Goal: Complete application form

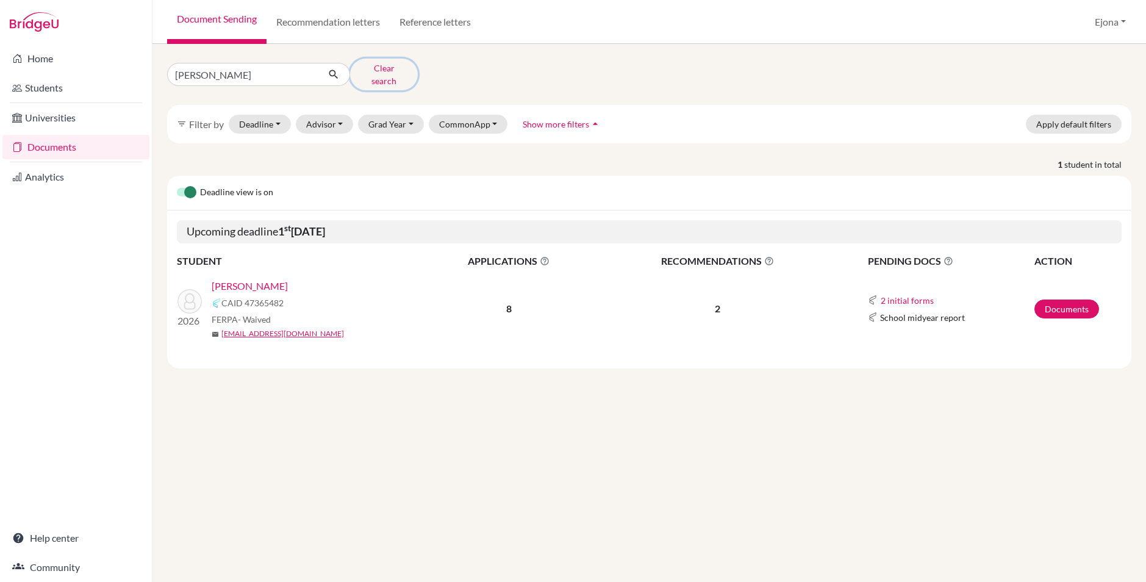
click at [402, 71] on button "Clear search" at bounding box center [384, 75] width 68 height 32
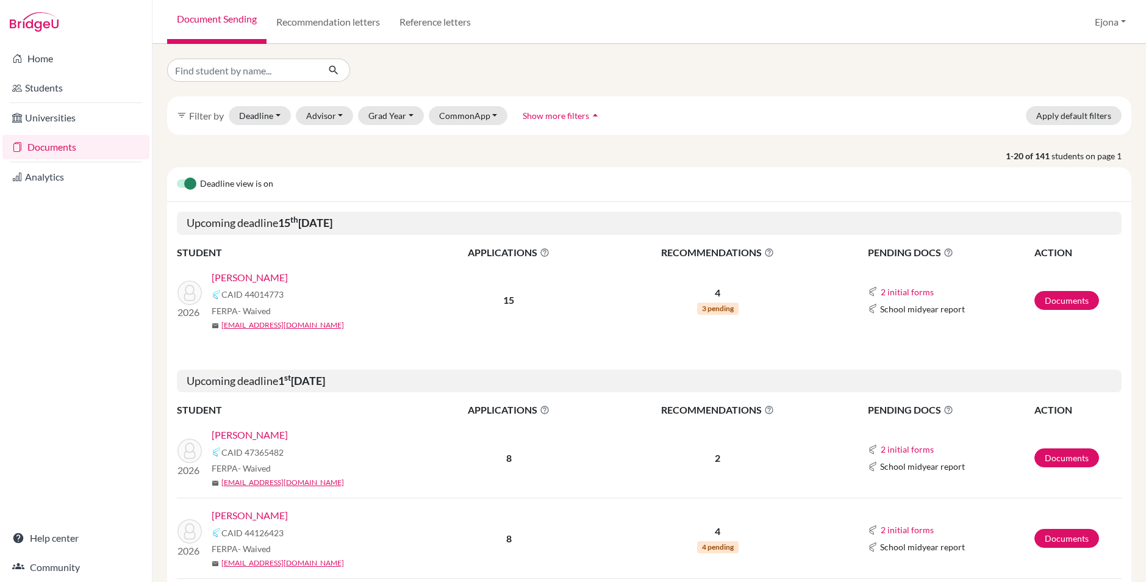
scroll to position [4, 0]
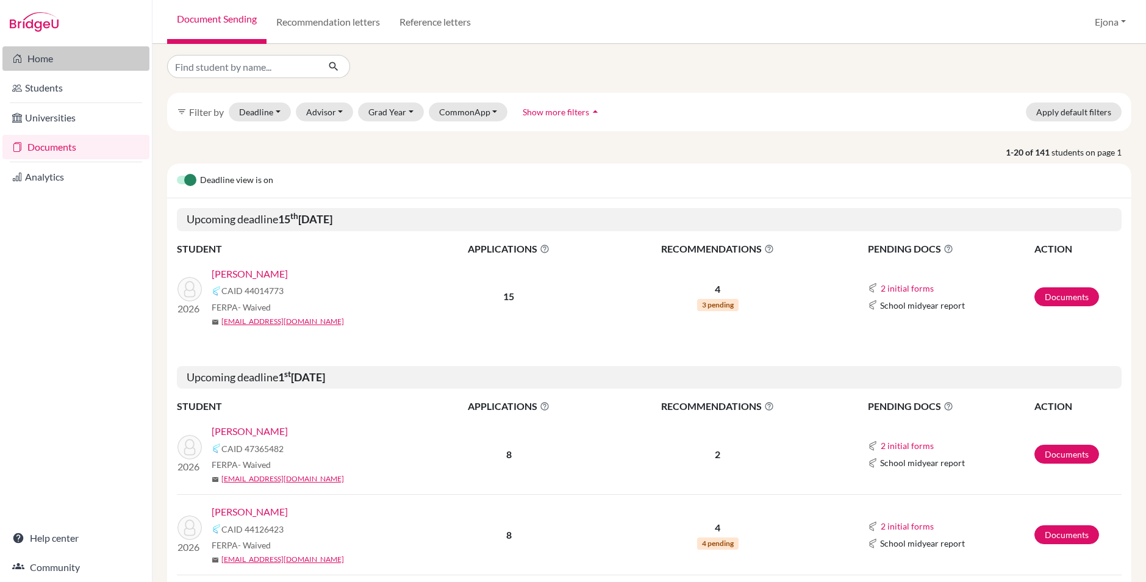
click at [49, 56] on link "Home" at bounding box center [75, 58] width 147 height 24
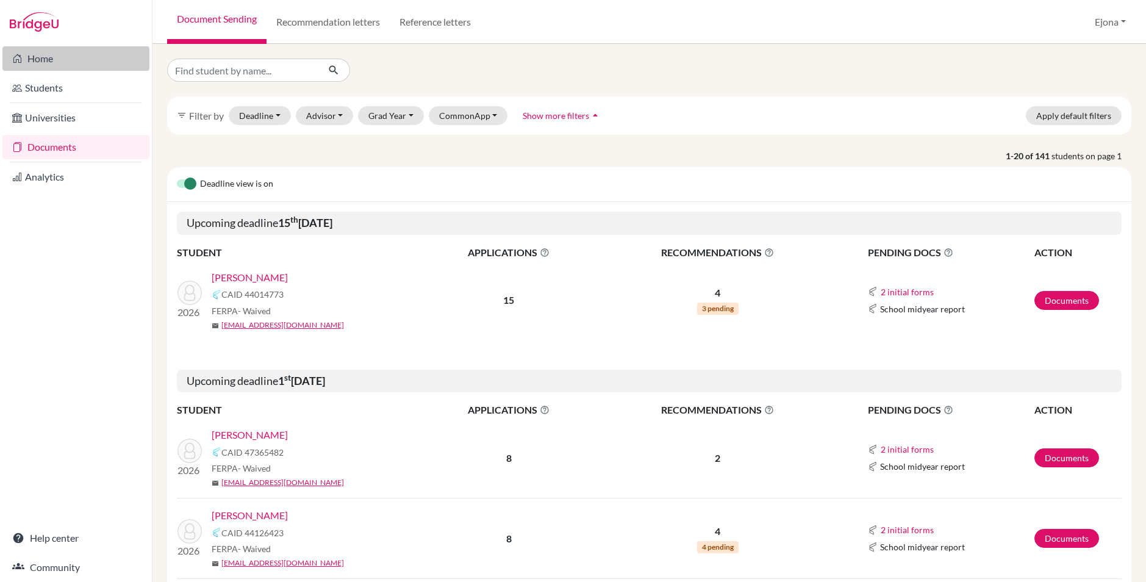
click at [68, 60] on link "Home" at bounding box center [75, 58] width 147 height 24
click at [636, 42] on div "Document Sending Recommendation letters Reference letters Ejona Profile School …" at bounding box center [648, 22] width 993 height 44
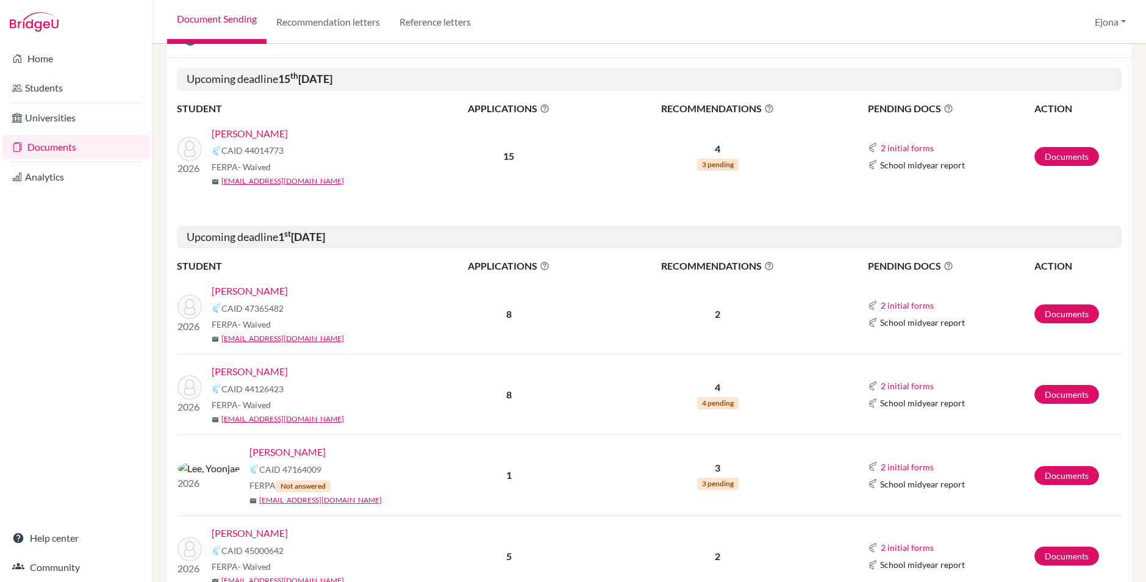
scroll to position [210, 0]
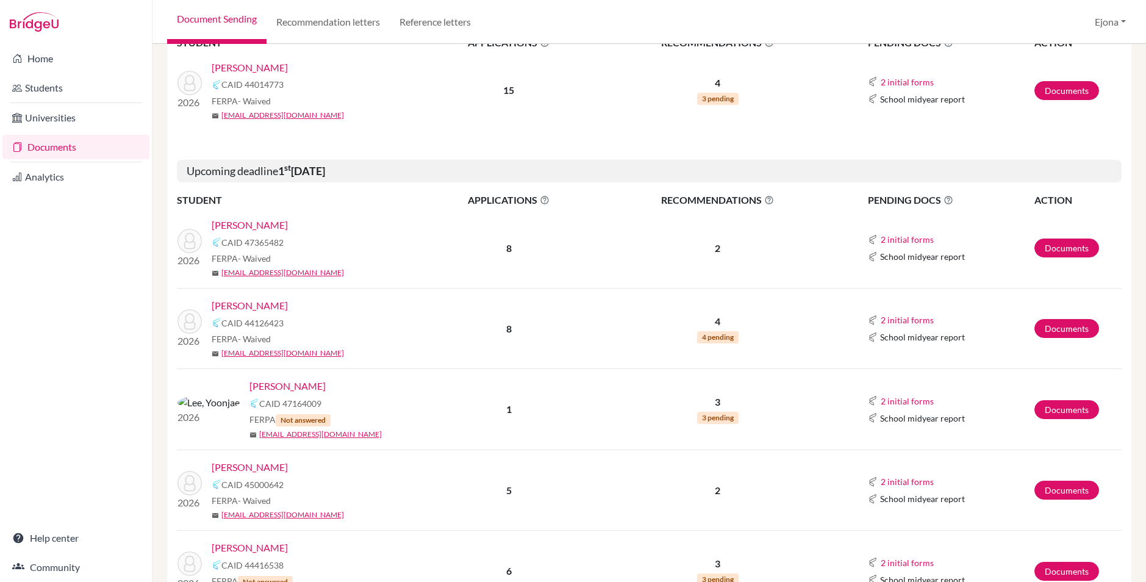
click at [243, 223] on link "[PERSON_NAME]" at bounding box center [250, 225] width 76 height 15
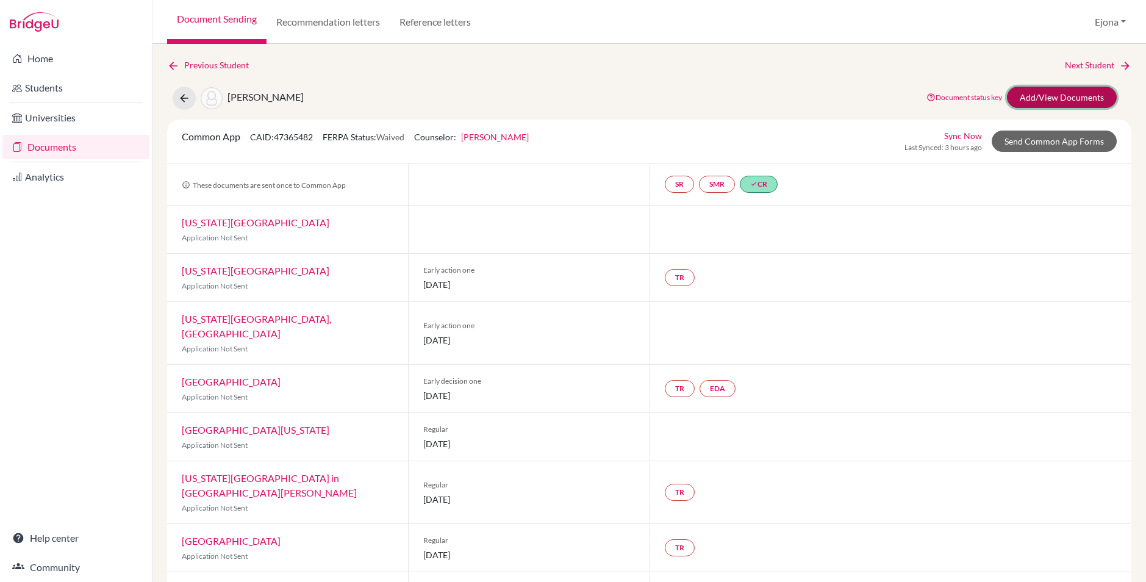
click at [1076, 95] on link "Add/View Documents" at bounding box center [1062, 97] width 110 height 21
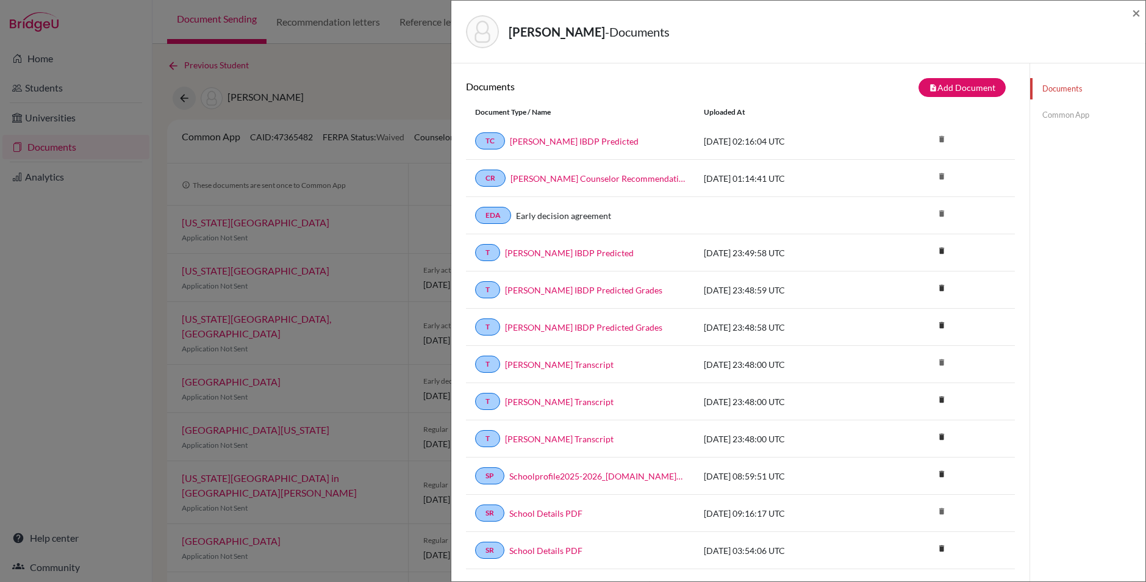
click at [1078, 113] on link "Common App" at bounding box center [1087, 114] width 115 height 21
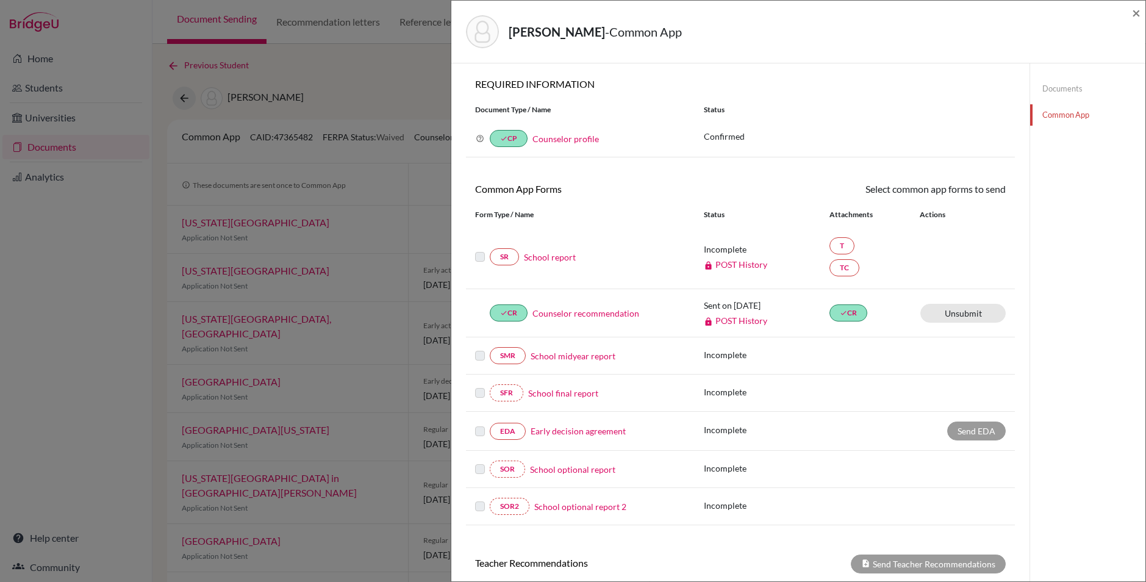
click at [556, 254] on link "School report" at bounding box center [550, 257] width 52 height 13
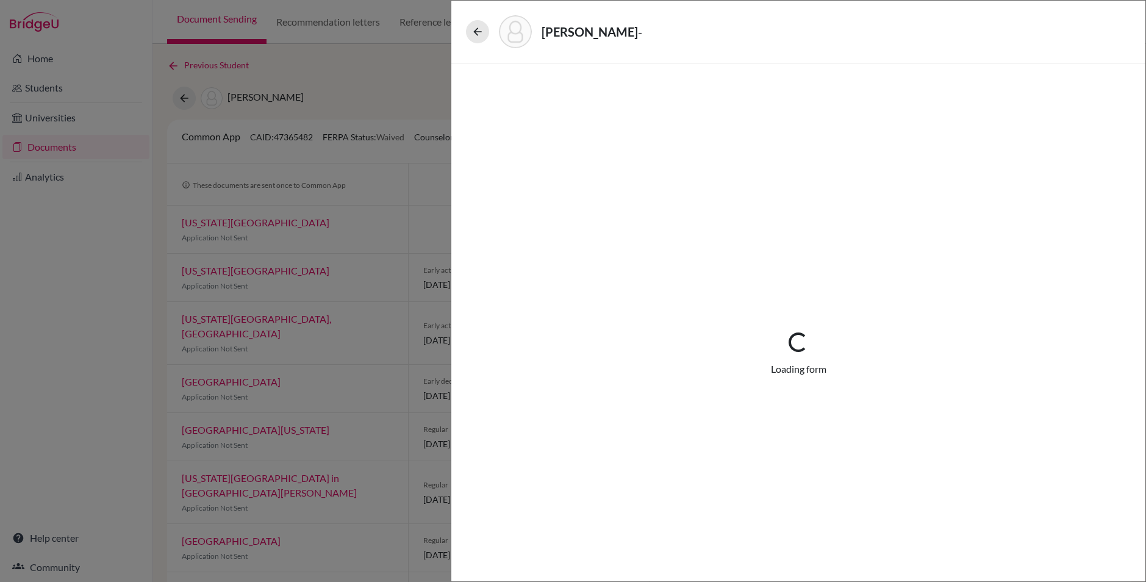
select select "1"
select select "688710"
select select "1"
select select "688738"
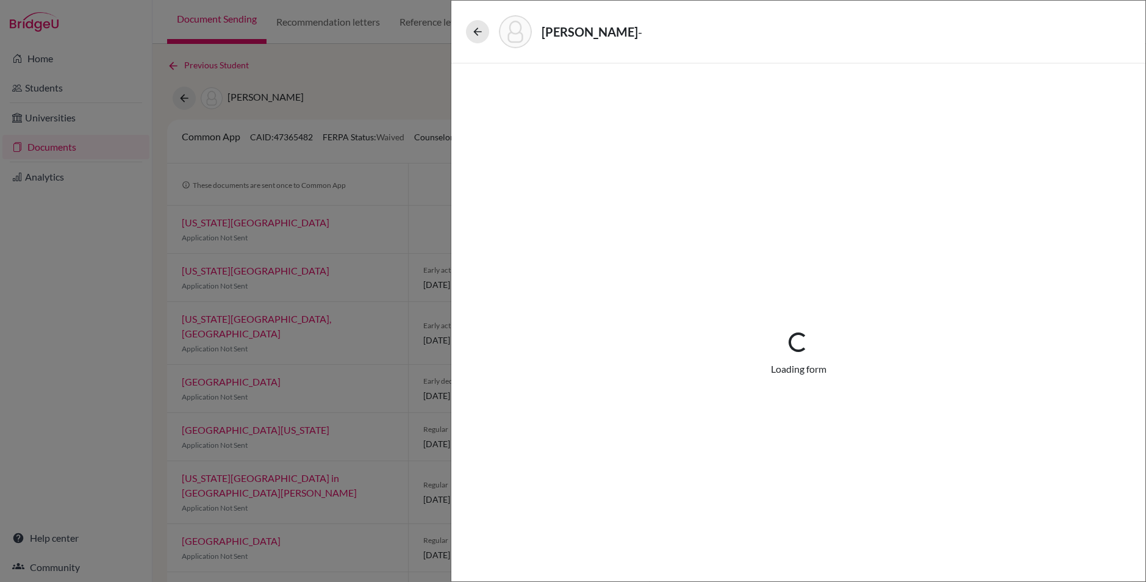
select select "0"
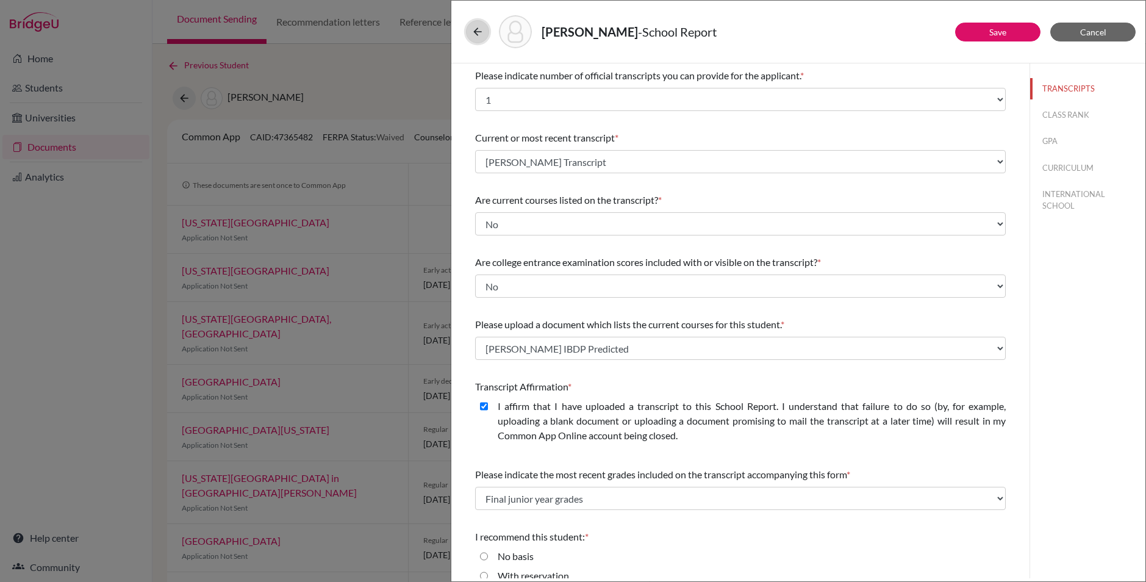
click at [476, 29] on icon at bounding box center [477, 32] width 12 height 12
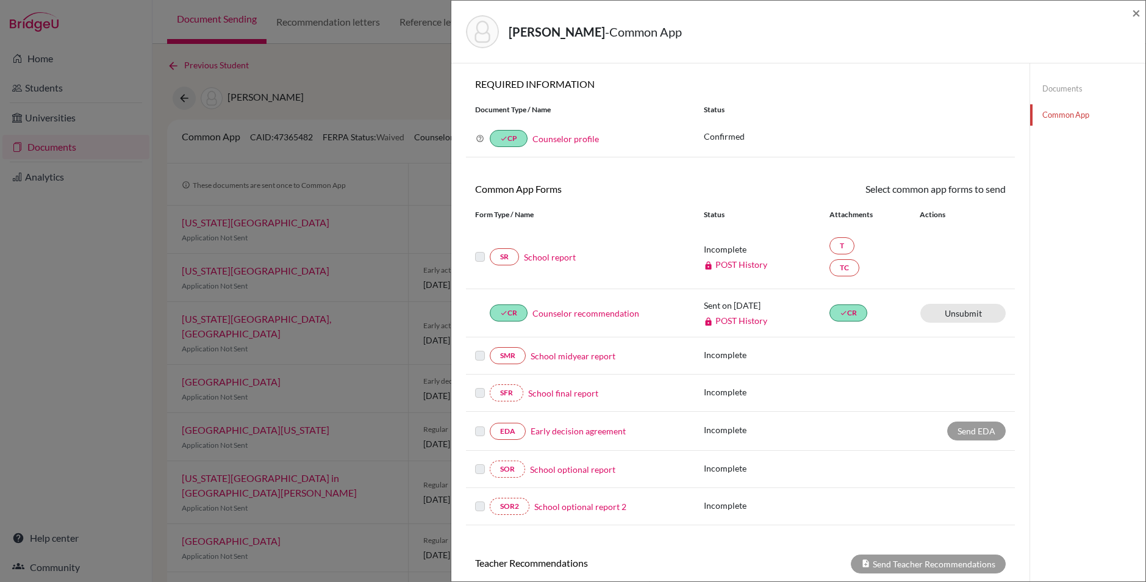
click at [1060, 88] on link "Documents" at bounding box center [1087, 88] width 115 height 21
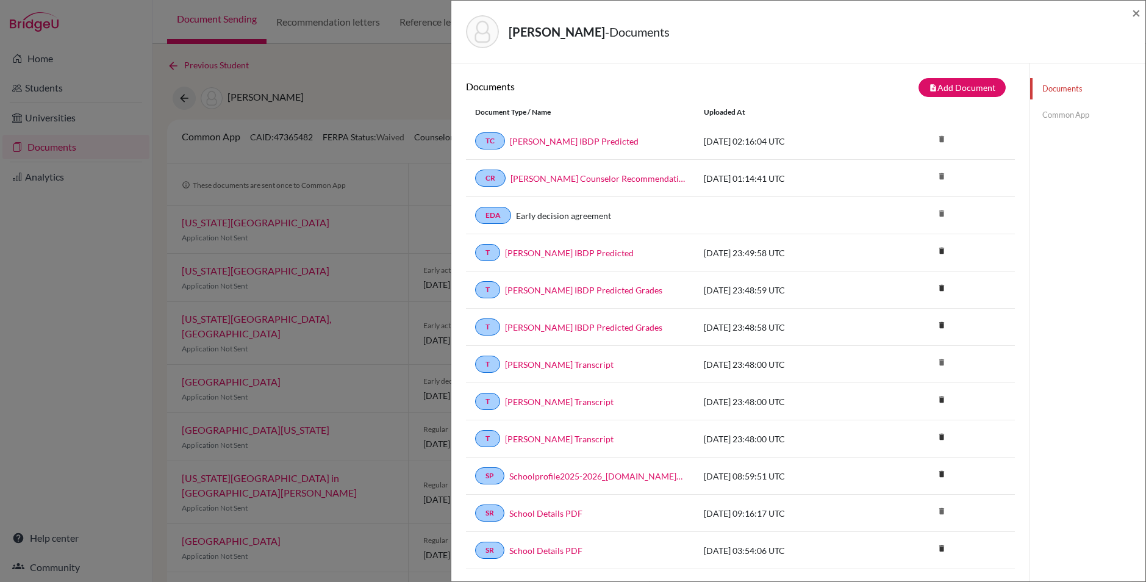
click at [1071, 116] on link "Common App" at bounding box center [1087, 114] width 115 height 21
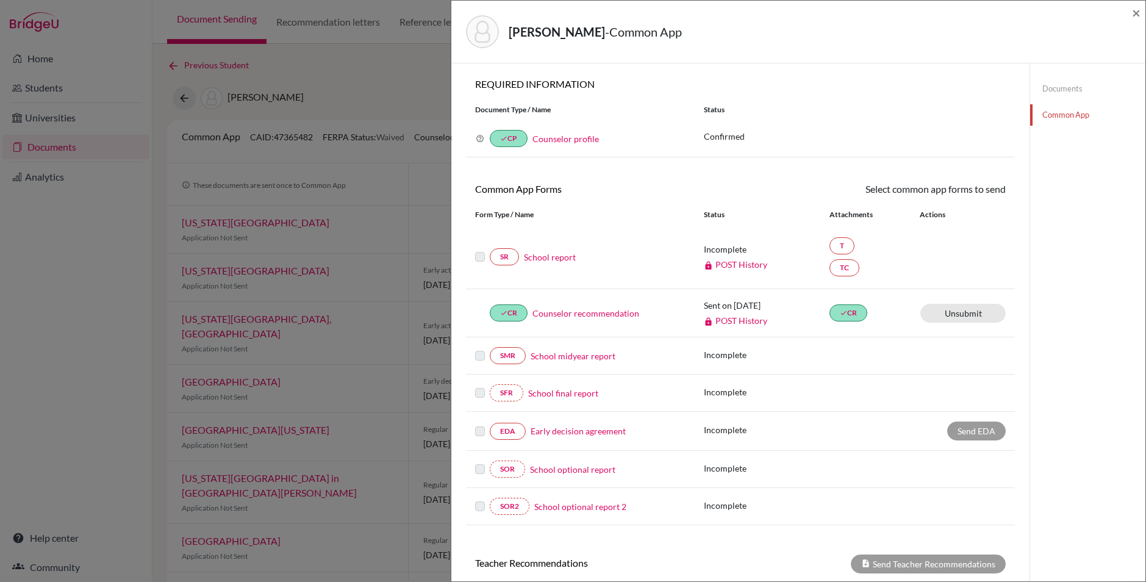
click at [565, 257] on link "School report" at bounding box center [550, 257] width 52 height 13
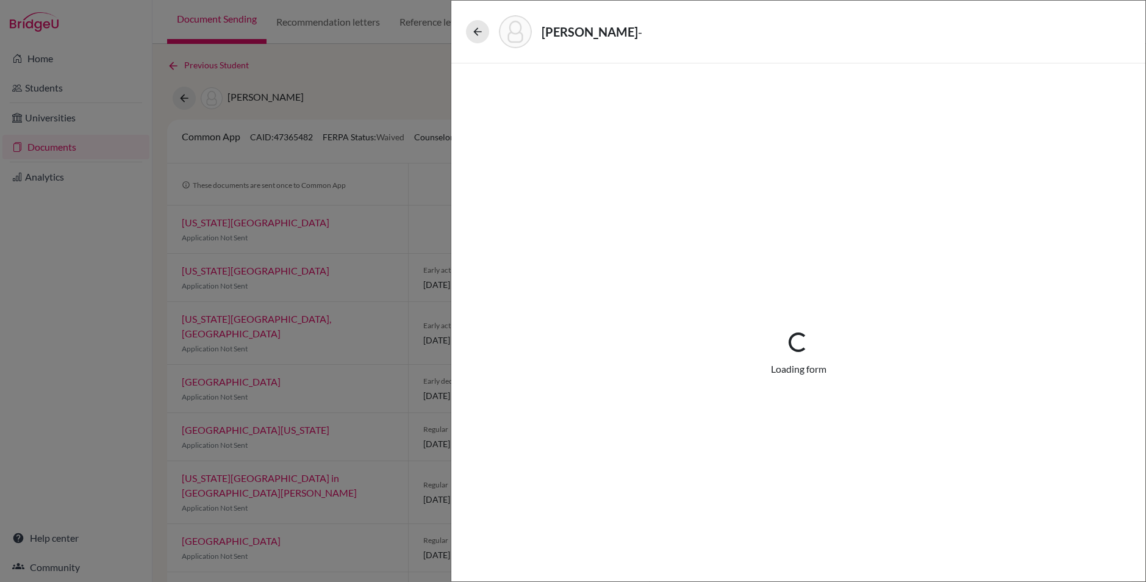
select select "1"
select select "688710"
select select "1"
select select "688738"
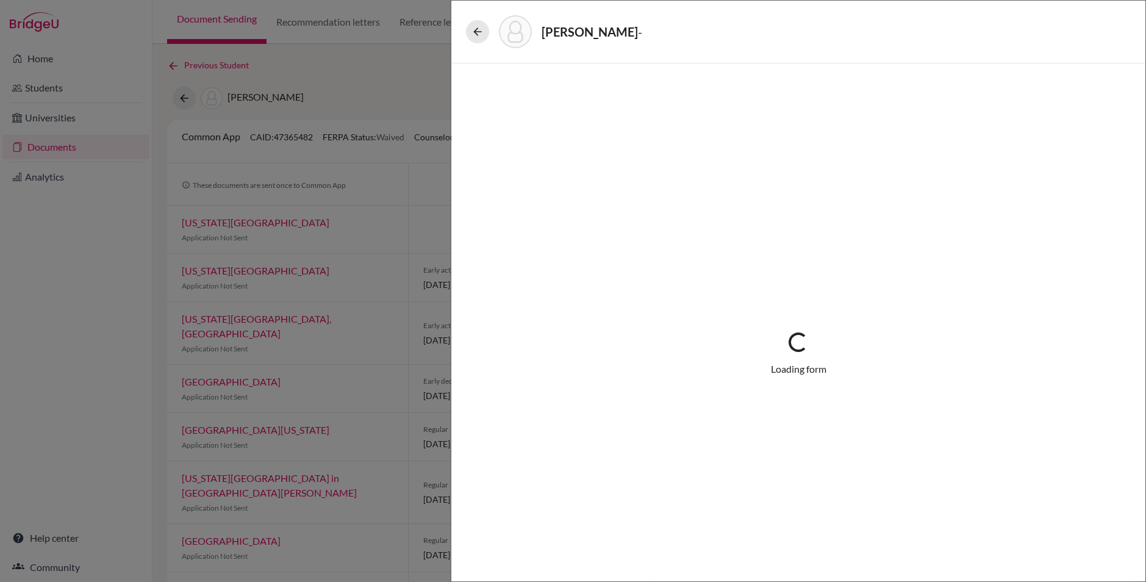
select select "0"
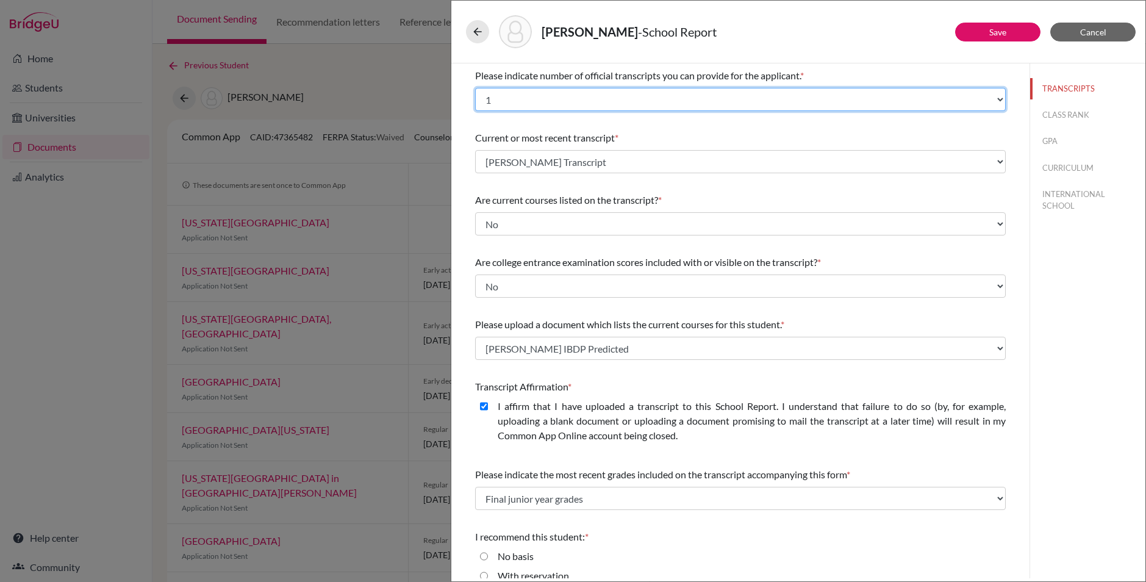
click at [573, 100] on select "Select... 1 2 3 4" at bounding box center [740, 99] width 531 height 23
select select "2"
click at [475, 88] on select "Select... 1 2 3 4" at bounding box center [740, 99] width 531 height 23
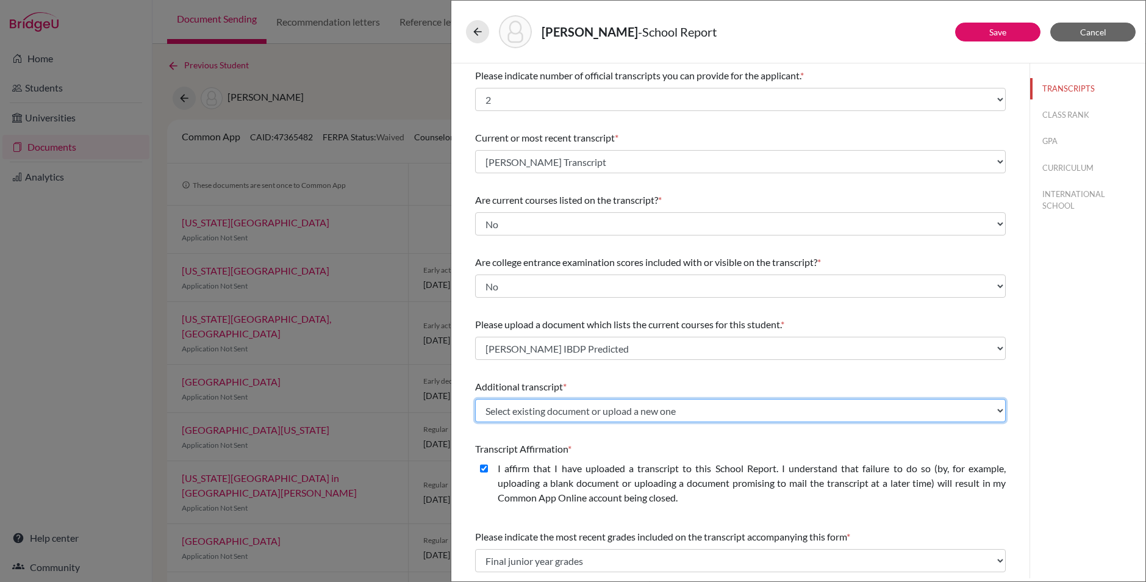
click at [692, 404] on select "Select existing document or upload a new one BROWN Kate Transcript BROWN Kate I…" at bounding box center [740, 410] width 531 height 23
select select "688713"
click at [475, 399] on select "Select existing document or upload a new one BROWN Kate Transcript BROWN Kate I…" at bounding box center [740, 410] width 531 height 23
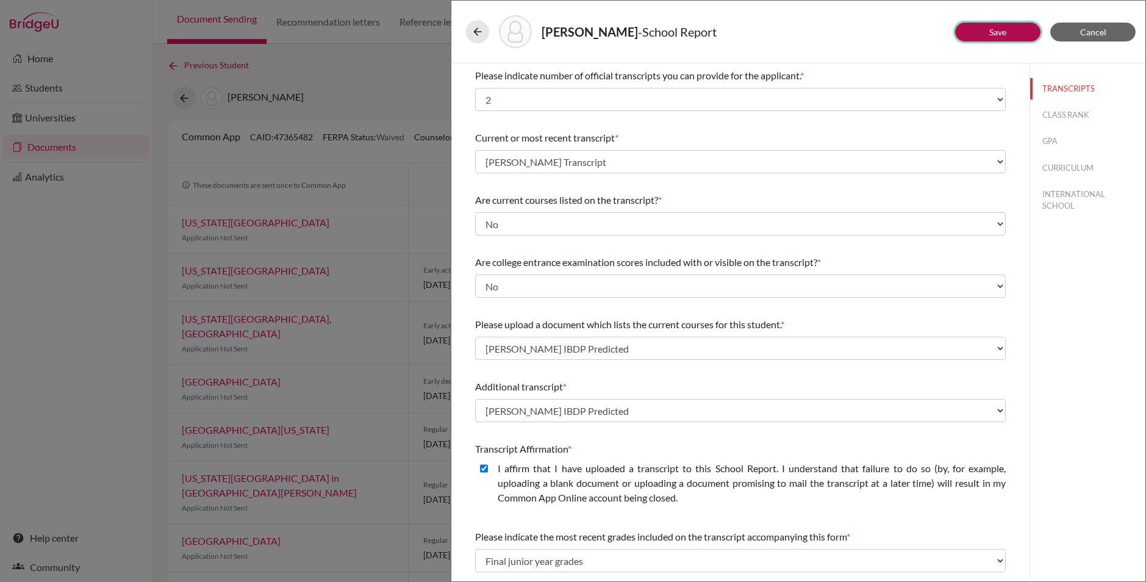
click at [1018, 34] on button "Save" at bounding box center [997, 32] width 85 height 19
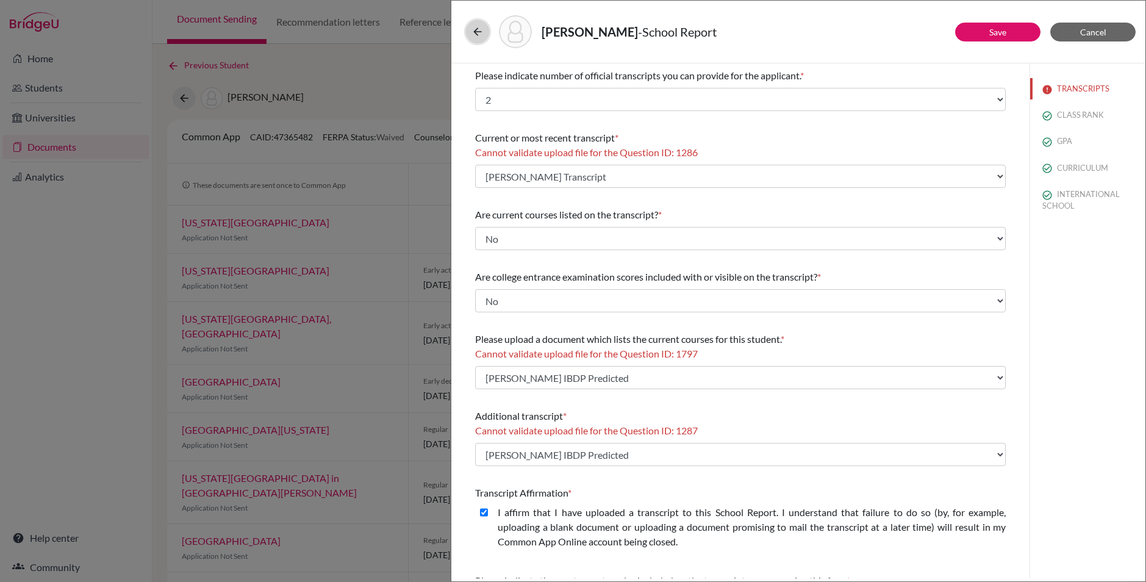
click at [478, 31] on icon at bounding box center [477, 32] width 12 height 12
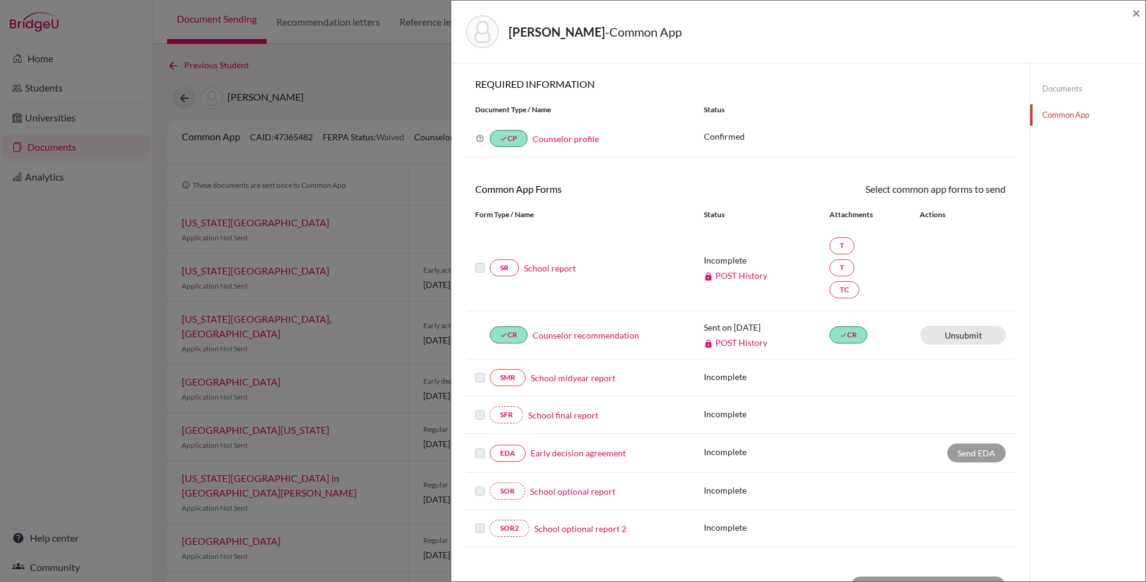
click at [1073, 84] on link "Documents" at bounding box center [1087, 88] width 115 height 21
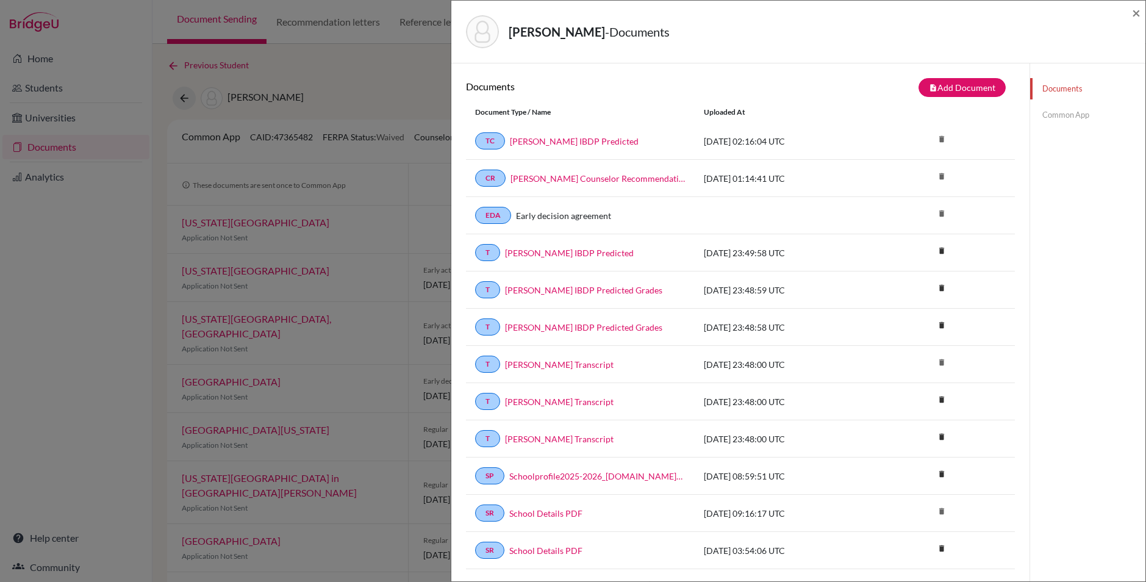
click at [1067, 113] on link "Common App" at bounding box center [1087, 114] width 115 height 21
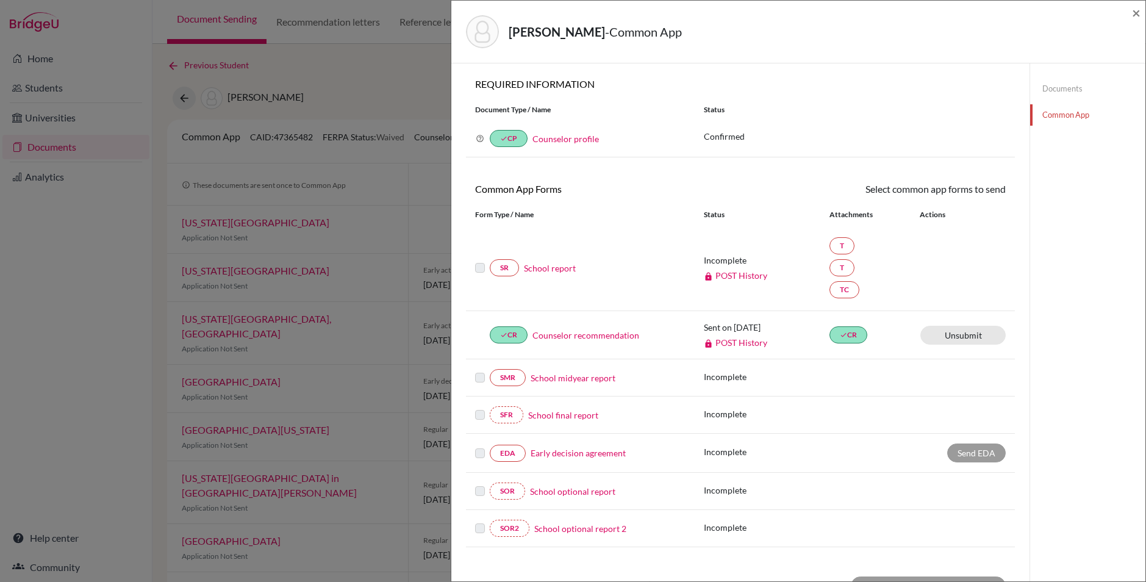
click at [551, 273] on link "School report" at bounding box center [550, 268] width 52 height 13
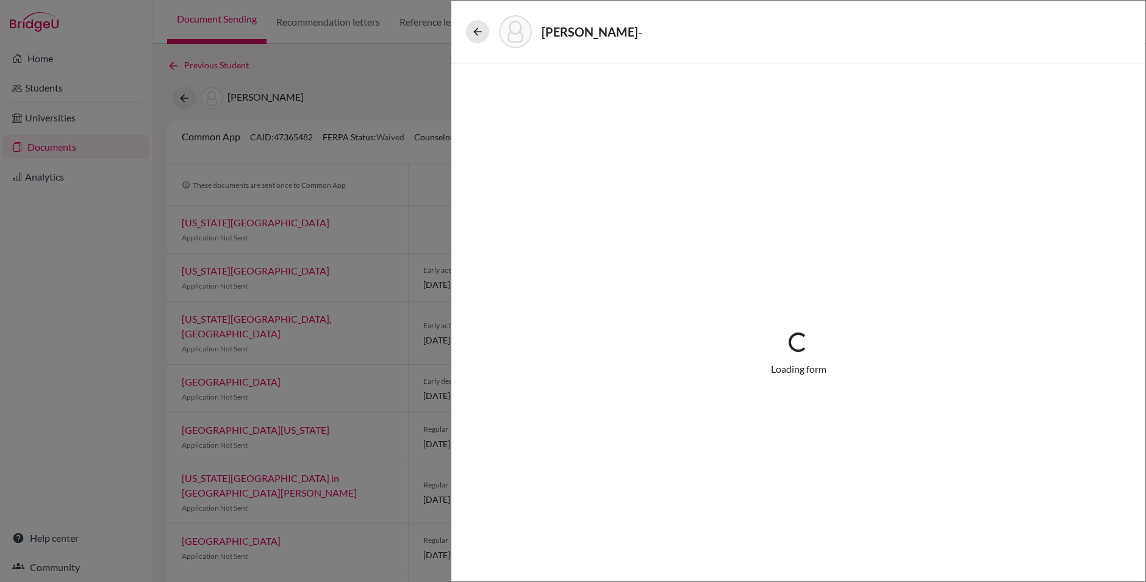
select select "2"
select select "688710"
select select "1"
select select "688738"
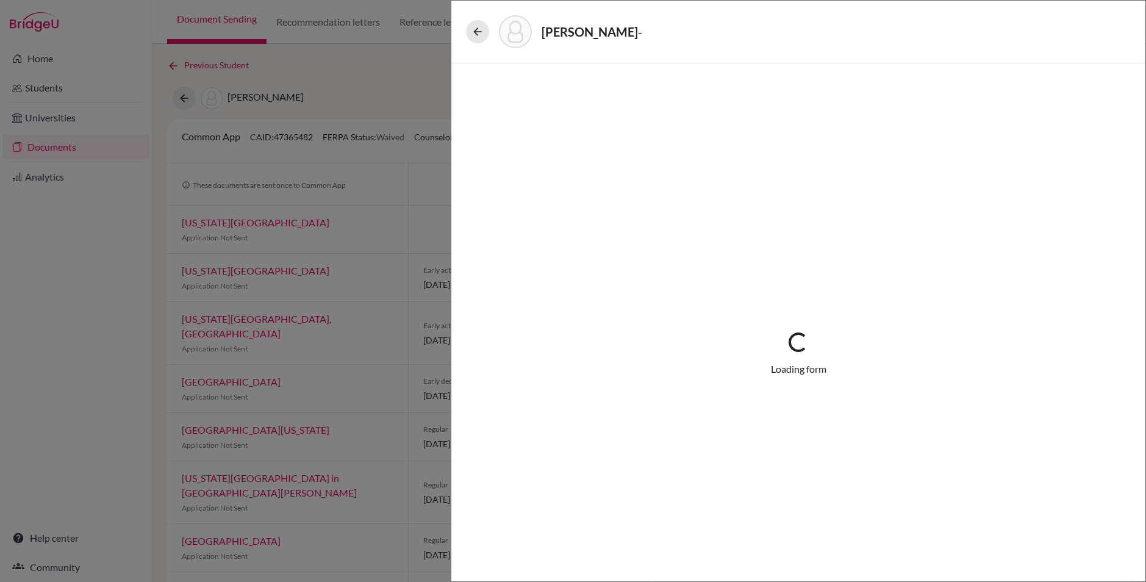
select select "688713"
select select "0"
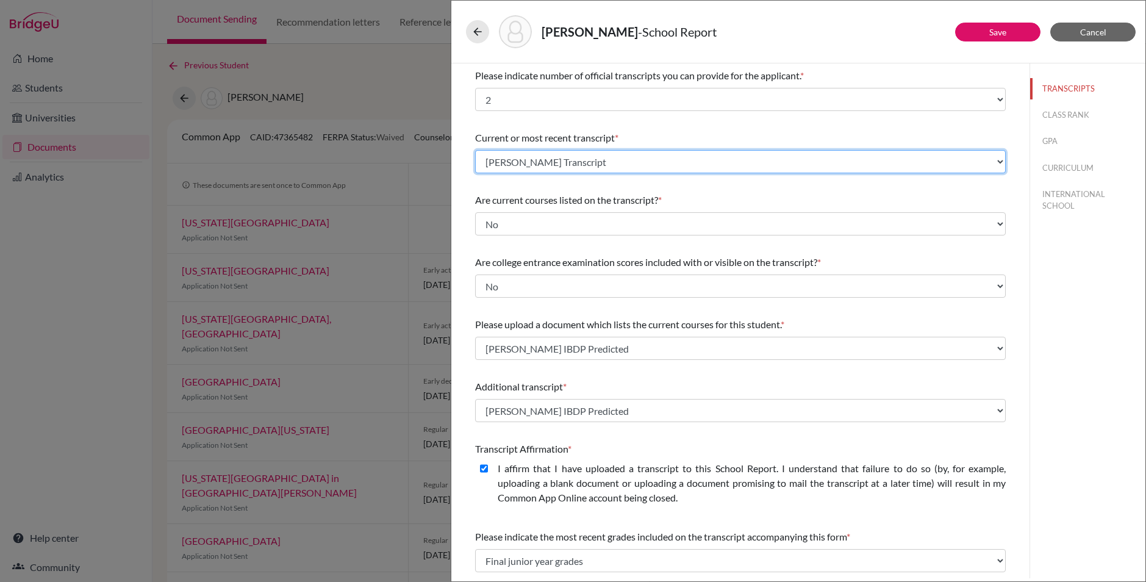
click at [765, 159] on select "Select existing document or upload a new one BROWN Kate Transcript BROWN Kate I…" at bounding box center [740, 161] width 531 height 23
select select "Upload New File"
click at [475, 150] on select "Select existing document or upload a new one BROWN Kate Transcript BROWN Kate I…" at bounding box center [740, 161] width 531 height 23
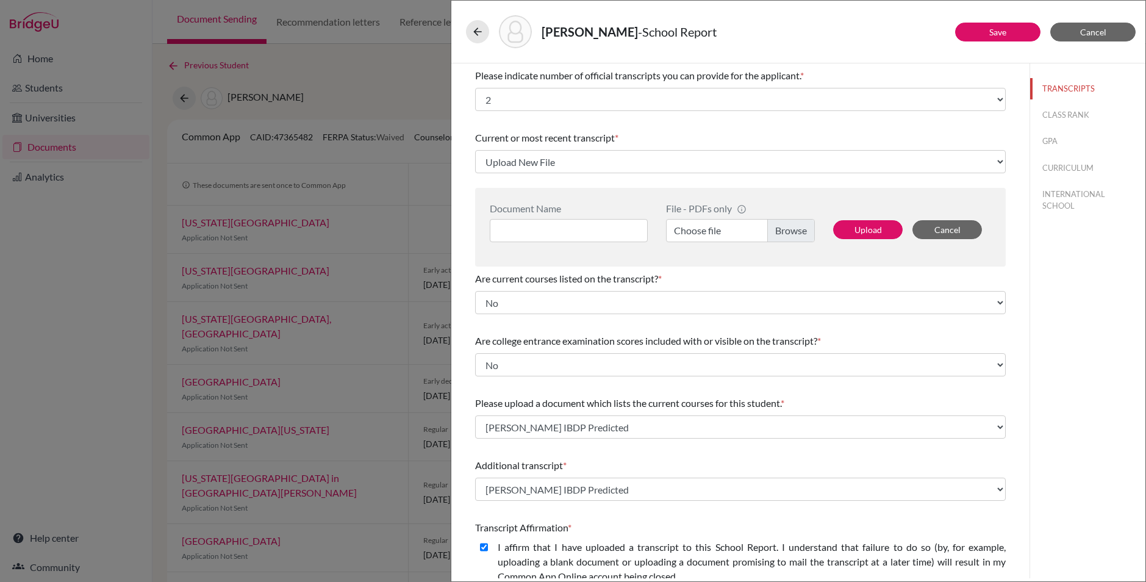
click at [793, 129] on div "Current or most recent transcript * Select existing document or upload a new on…" at bounding box center [740, 152] width 531 height 52
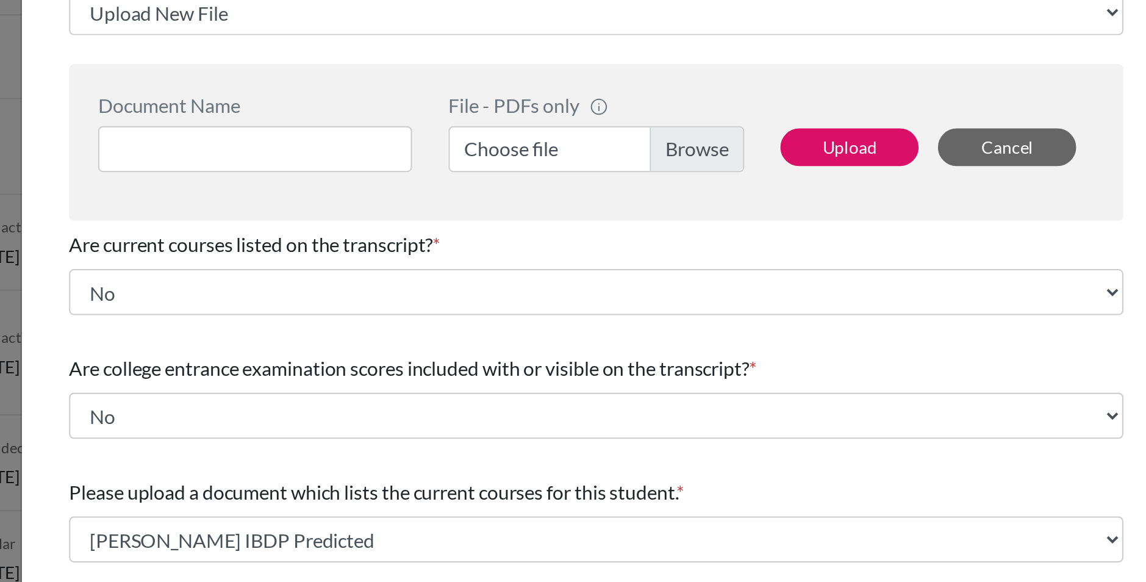
scroll to position [52, 0]
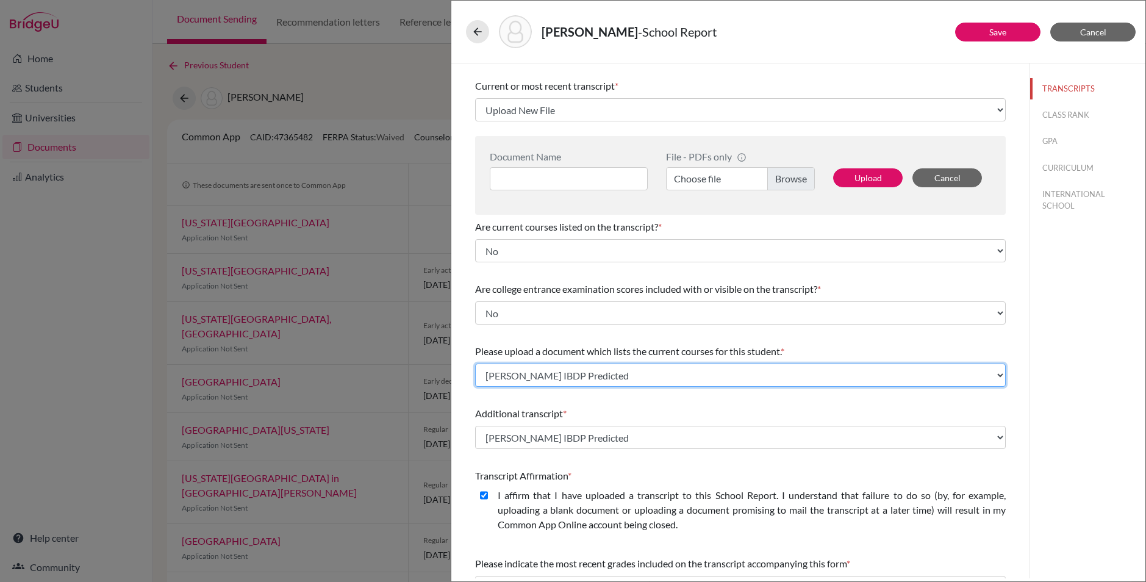
click at [778, 367] on select "Select existing document or upload a new one BROWN Kate IBDP Predicted Upload N…" at bounding box center [740, 374] width 531 height 23
select select "Upload New File"
click at [475, 363] on select "Select existing document or upload a new one BROWN Kate IBDP Predicted Upload N…" at bounding box center [740, 374] width 531 height 23
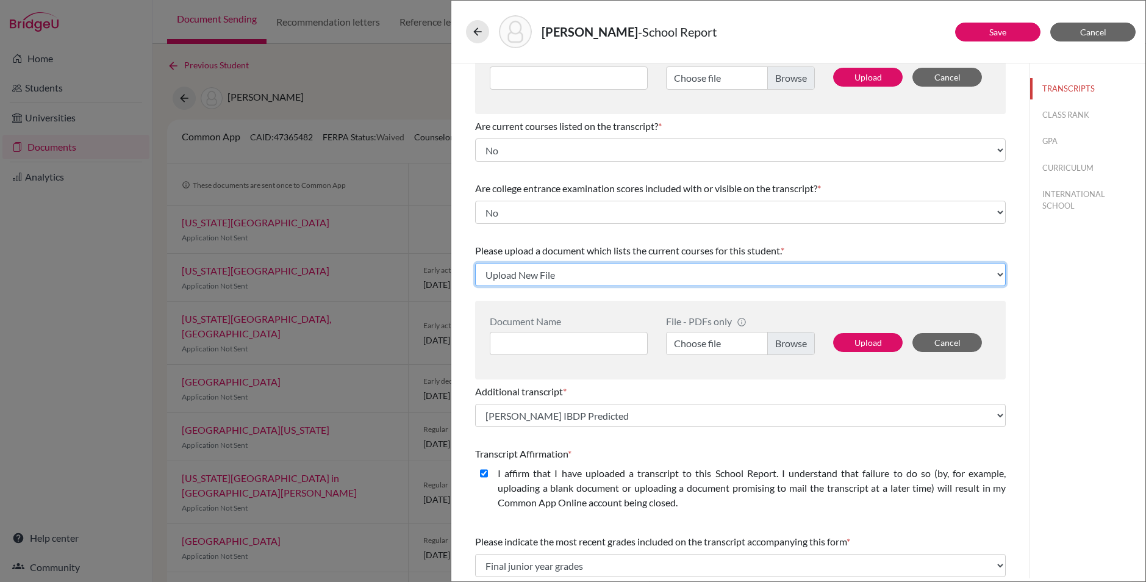
scroll to position [189, 0]
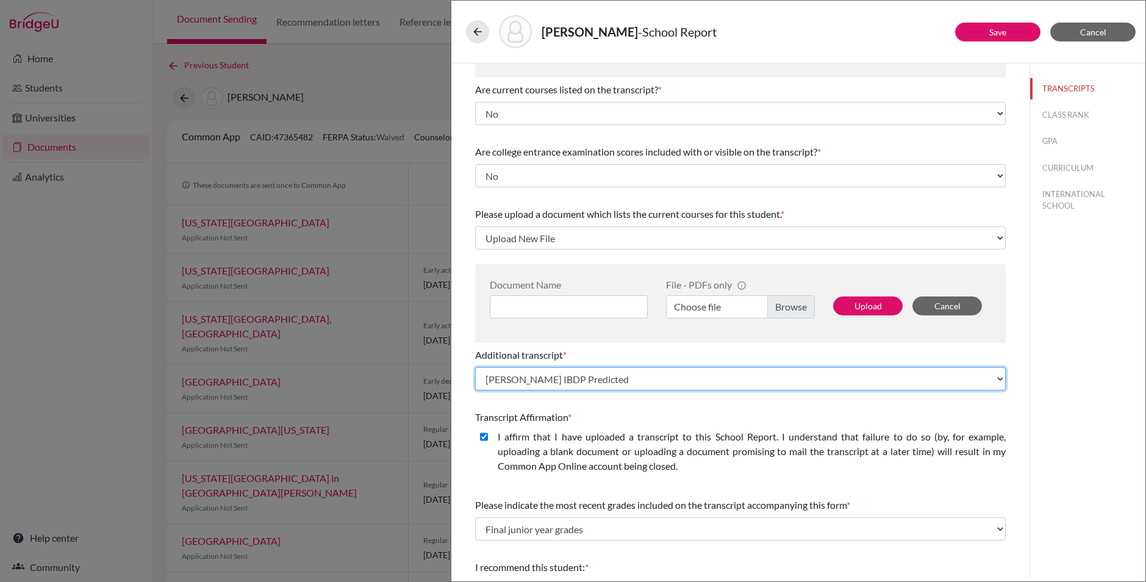
click at [798, 370] on select "Select existing document or upload a new one BROWN Kate Transcript BROWN Kate I…" at bounding box center [740, 378] width 531 height 23
select select "Upload New File"
click at [475, 367] on select "Select existing document or upload a new one BROWN Kate Transcript BROWN Kate I…" at bounding box center [740, 378] width 531 height 23
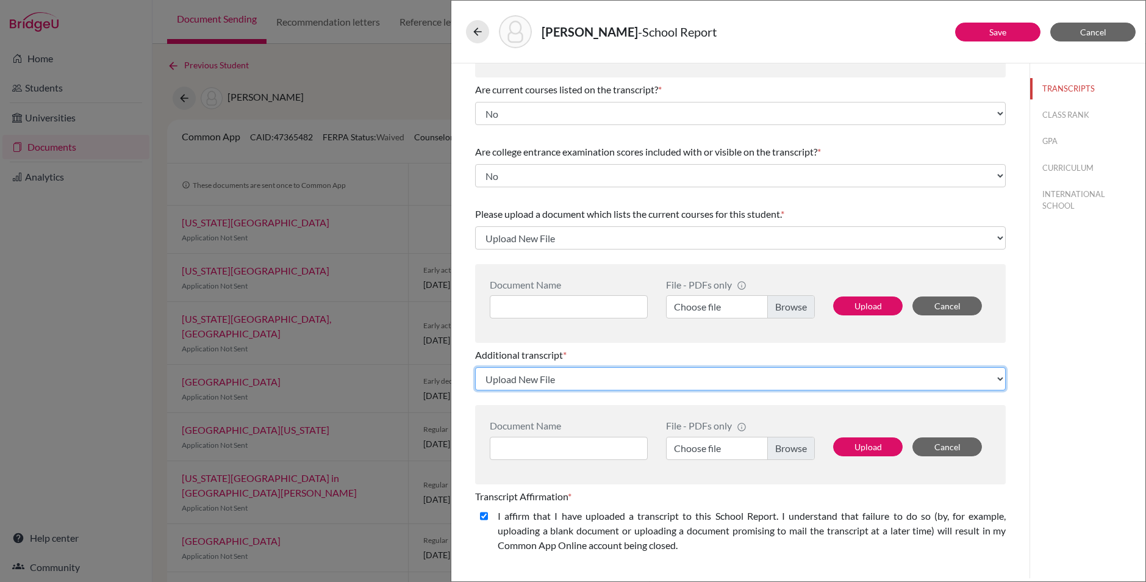
scroll to position [0, 0]
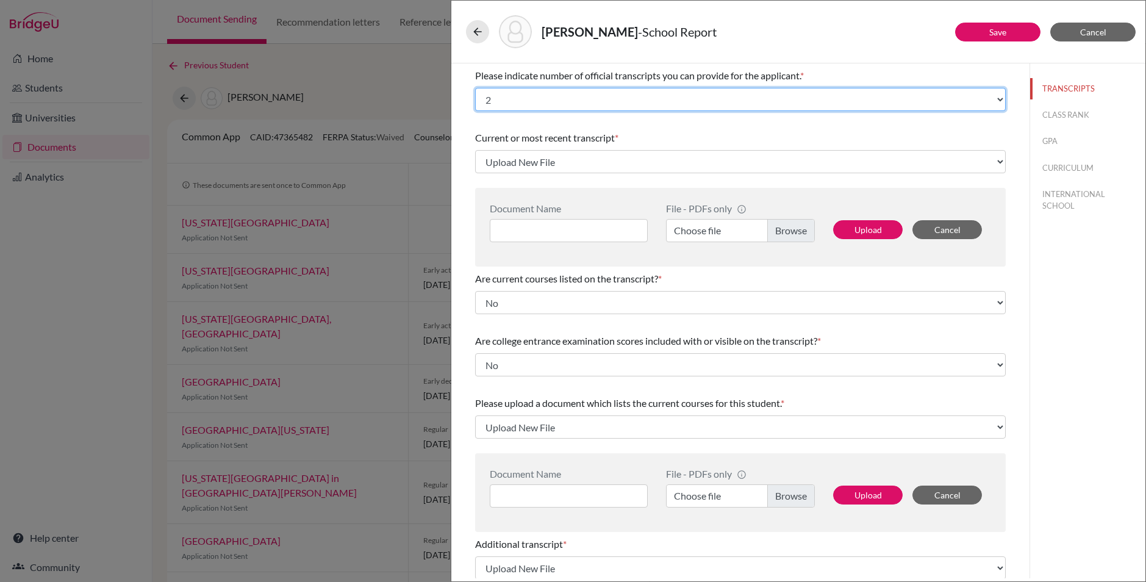
click at [900, 101] on select "Select... 1 2 3 4" at bounding box center [740, 99] width 531 height 23
select select "Select..."
click at [475, 88] on select "Select... 1 2 3 4" at bounding box center [740, 99] width 531 height 23
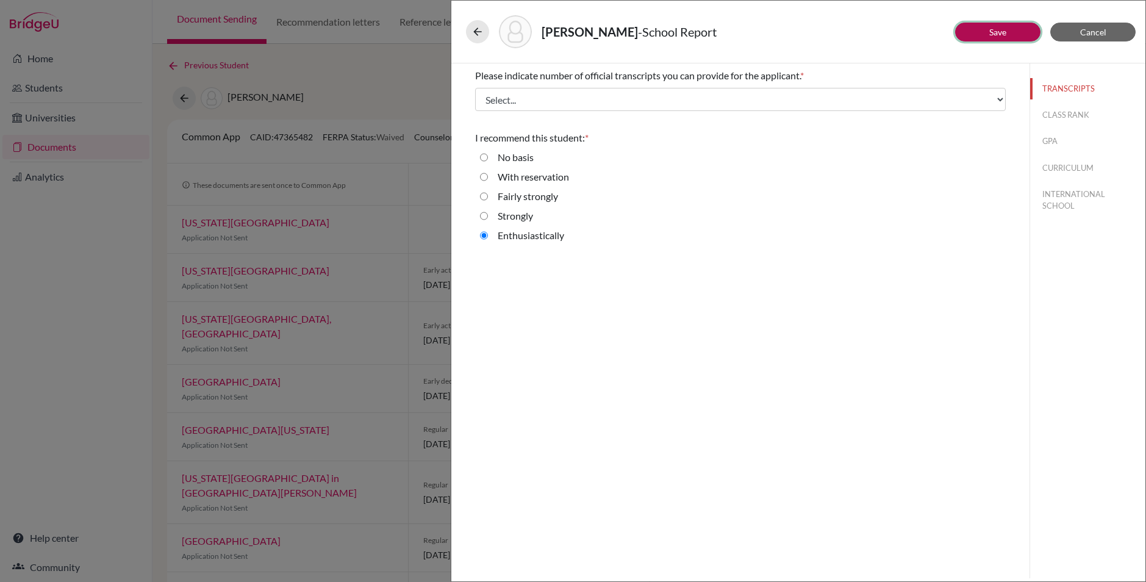
click at [996, 28] on link "Save" at bounding box center [997, 32] width 17 height 10
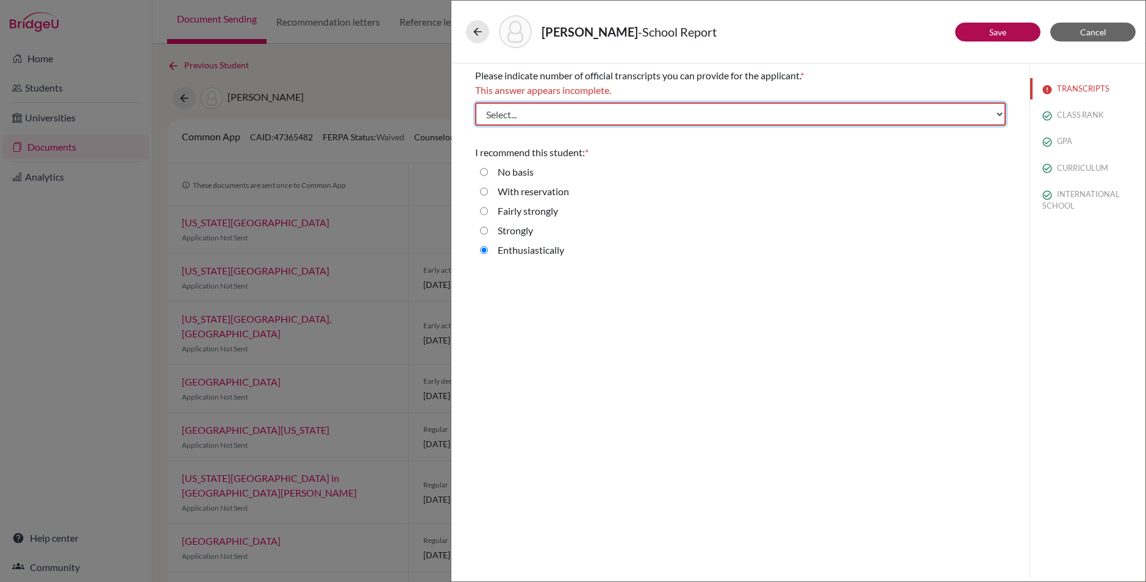
click at [850, 107] on select "Select... 1 2 3 4" at bounding box center [740, 113] width 531 height 23
click at [479, 28] on icon at bounding box center [477, 32] width 12 height 12
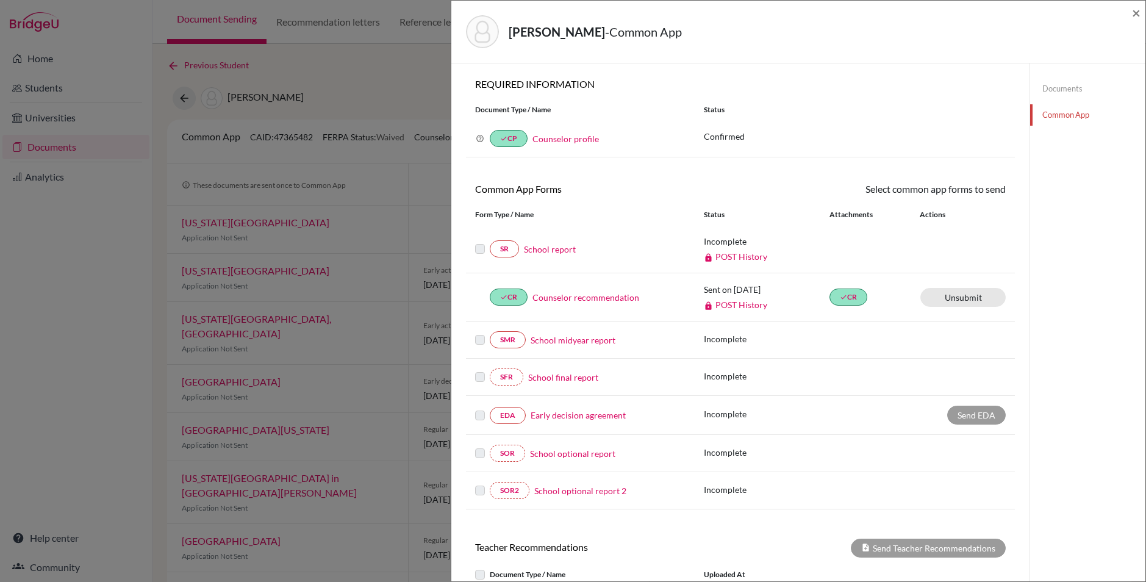
click at [1058, 88] on link "Documents" at bounding box center [1087, 88] width 115 height 21
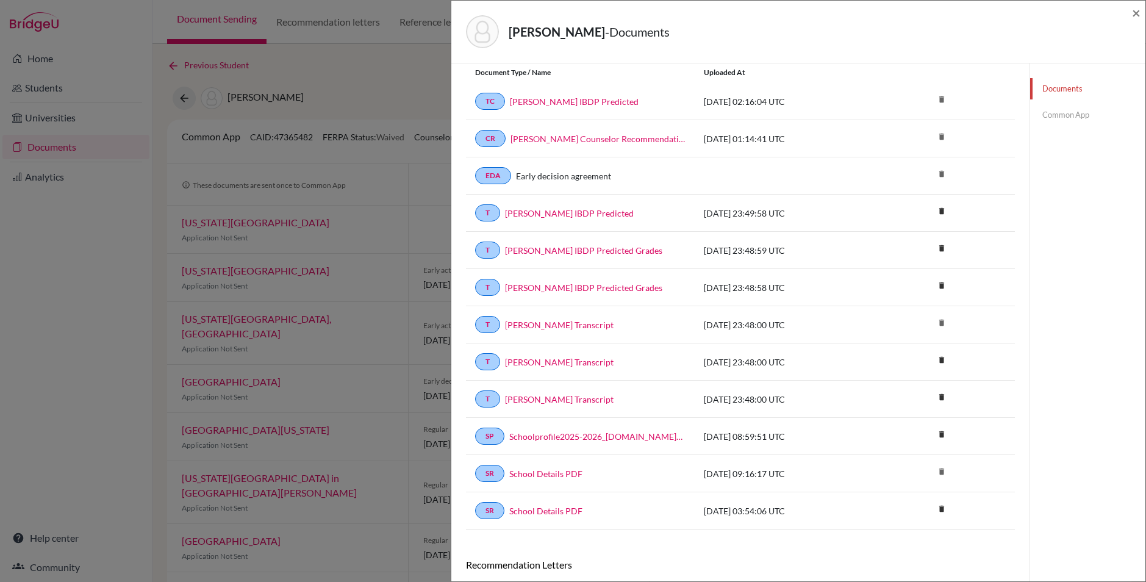
scroll to position [65, 0]
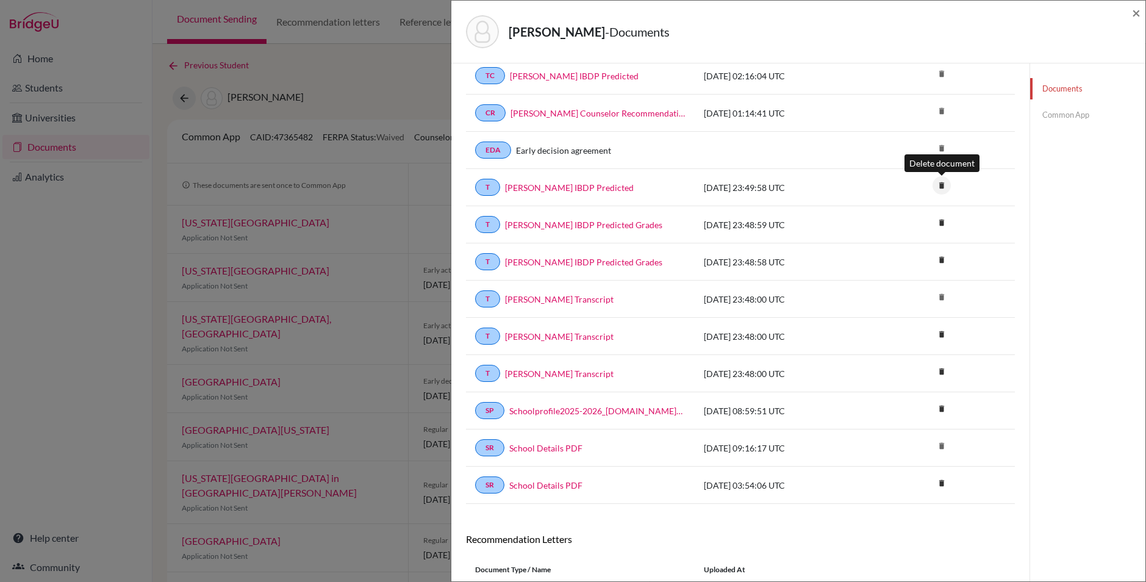
click at [942, 183] on icon "delete" at bounding box center [941, 185] width 18 height 18
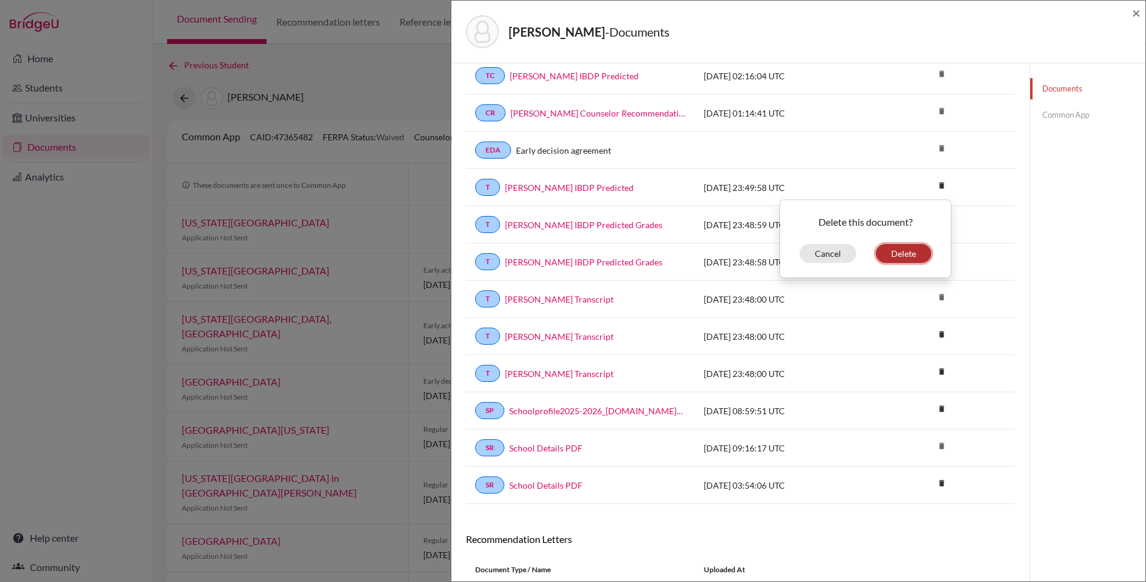
click at [911, 251] on button "Delete" at bounding box center [903, 253] width 55 height 19
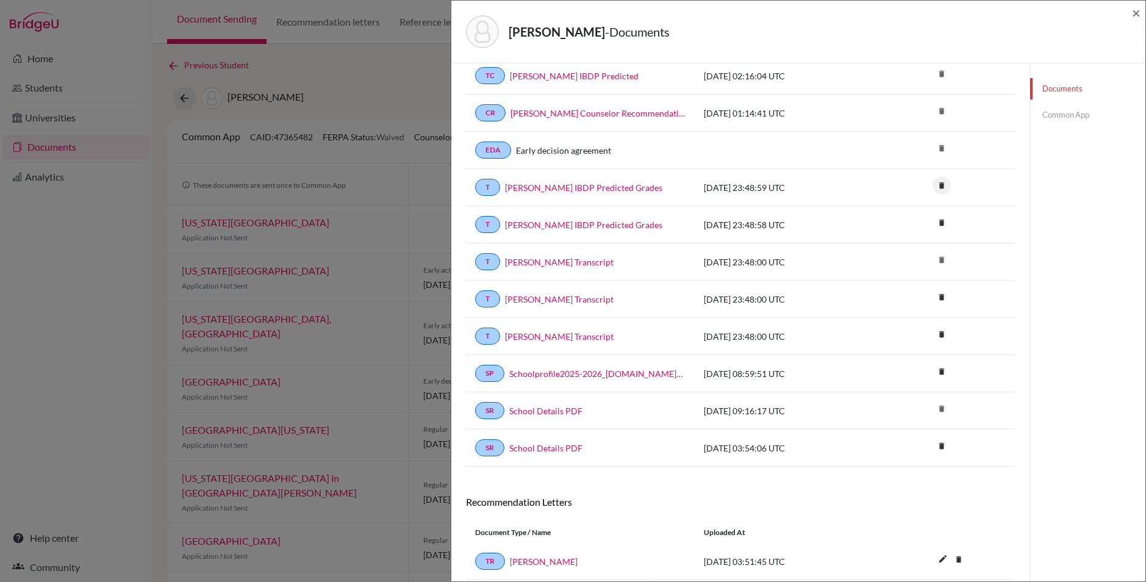
click at [949, 183] on icon "delete" at bounding box center [941, 185] width 18 height 18
click at [918, 254] on button "Delete" at bounding box center [903, 253] width 55 height 19
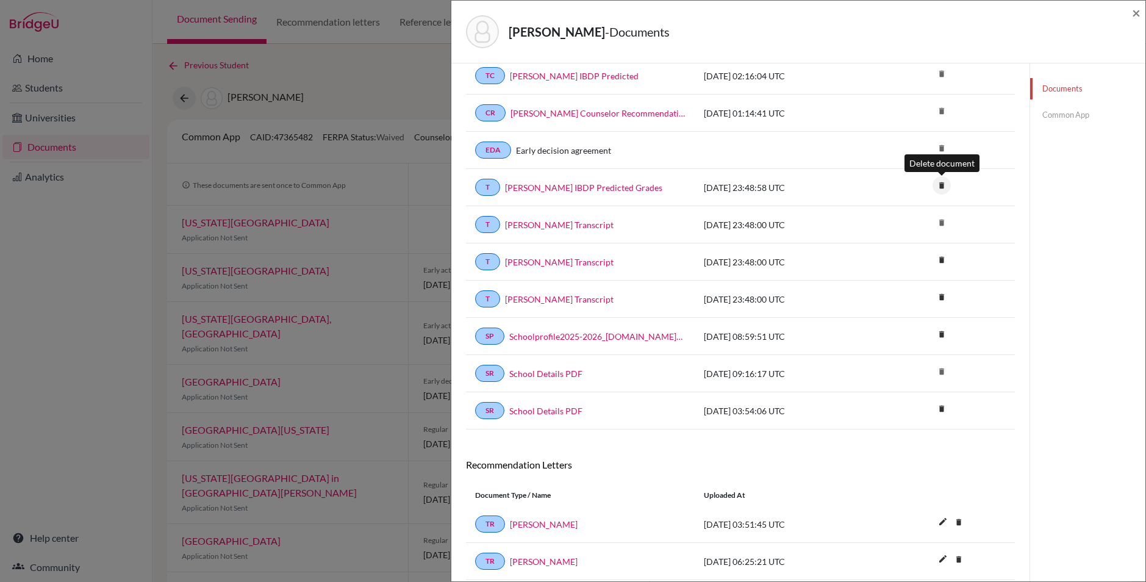
click at [949, 187] on icon "delete" at bounding box center [941, 185] width 18 height 18
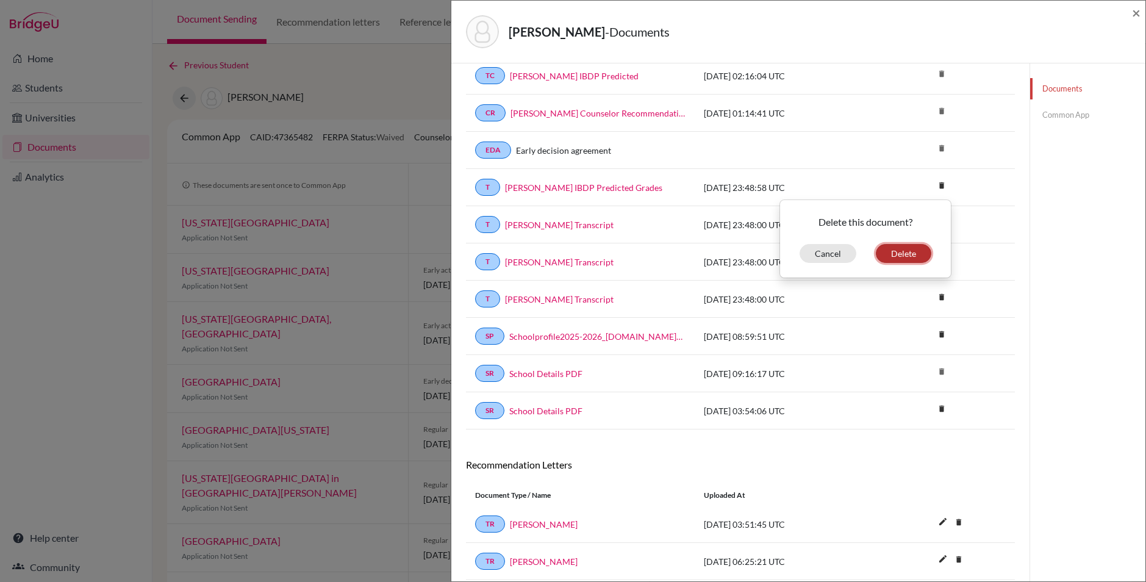
click at [915, 251] on button "Delete" at bounding box center [903, 253] width 55 height 19
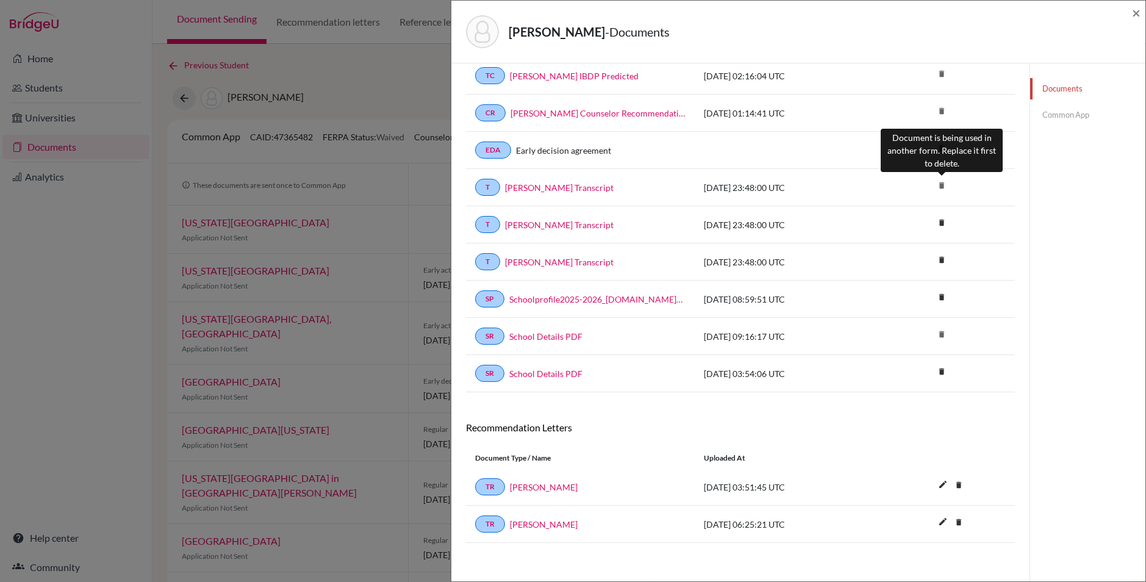
click at [939, 184] on icon "delete" at bounding box center [941, 185] width 18 height 18
click at [941, 181] on icon "delete" at bounding box center [941, 185] width 18 height 18
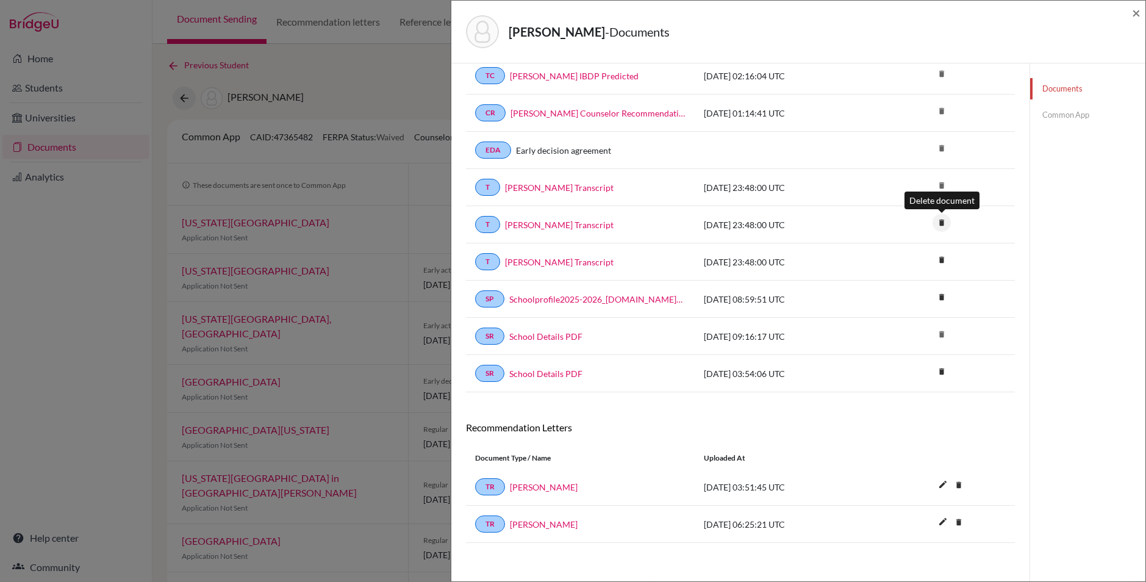
click at [939, 221] on icon "delete" at bounding box center [941, 222] width 18 height 18
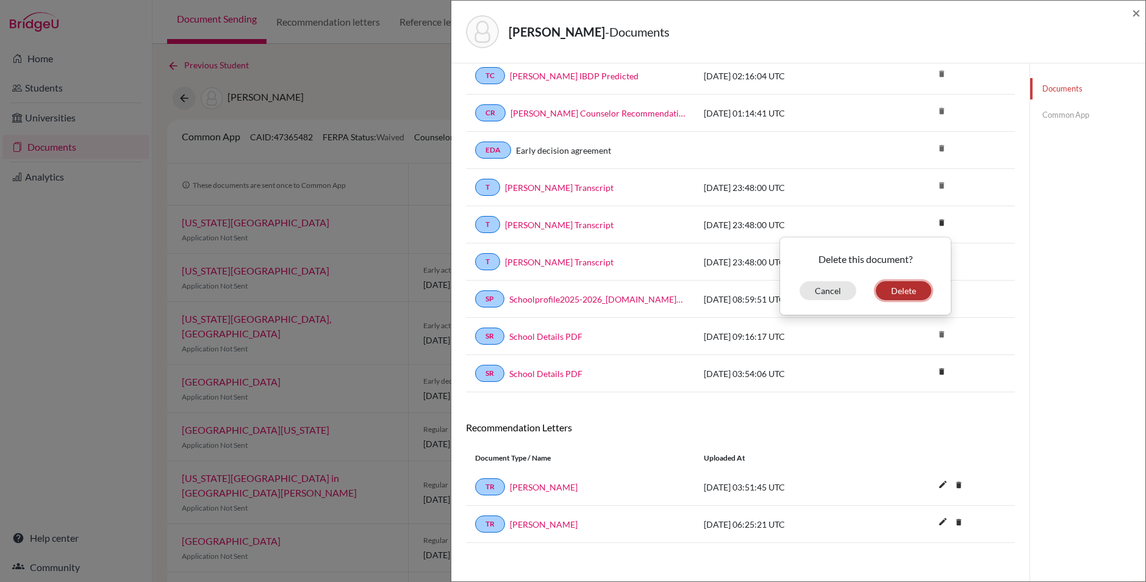
click at [912, 290] on button "Delete" at bounding box center [903, 290] width 55 height 19
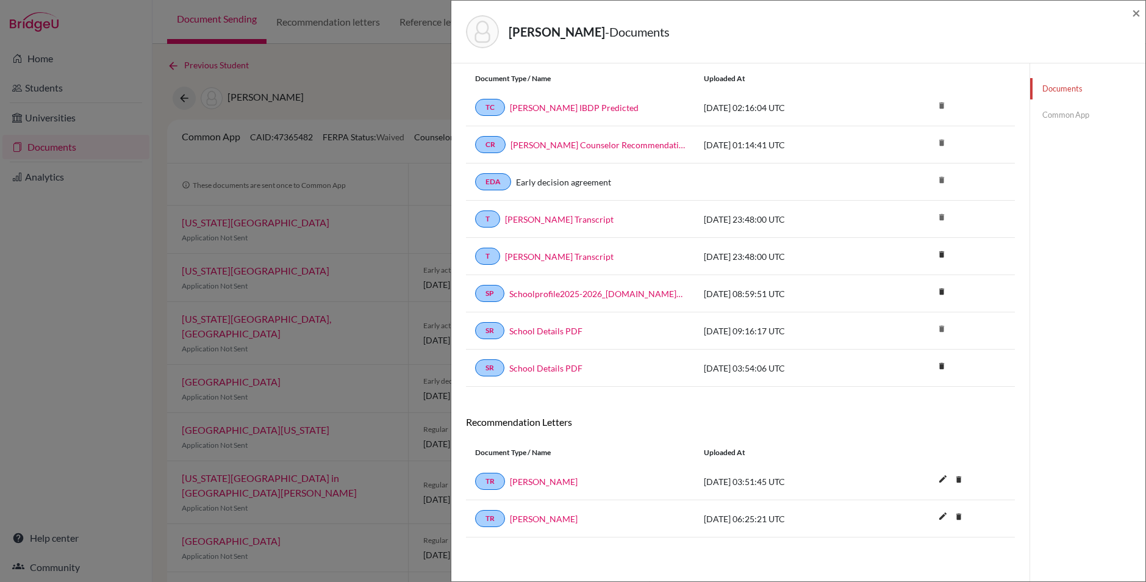
scroll to position [74, 0]
click at [940, 252] on icon "delete" at bounding box center [941, 254] width 18 height 18
click at [919, 317] on button "Delete" at bounding box center [903, 322] width 55 height 19
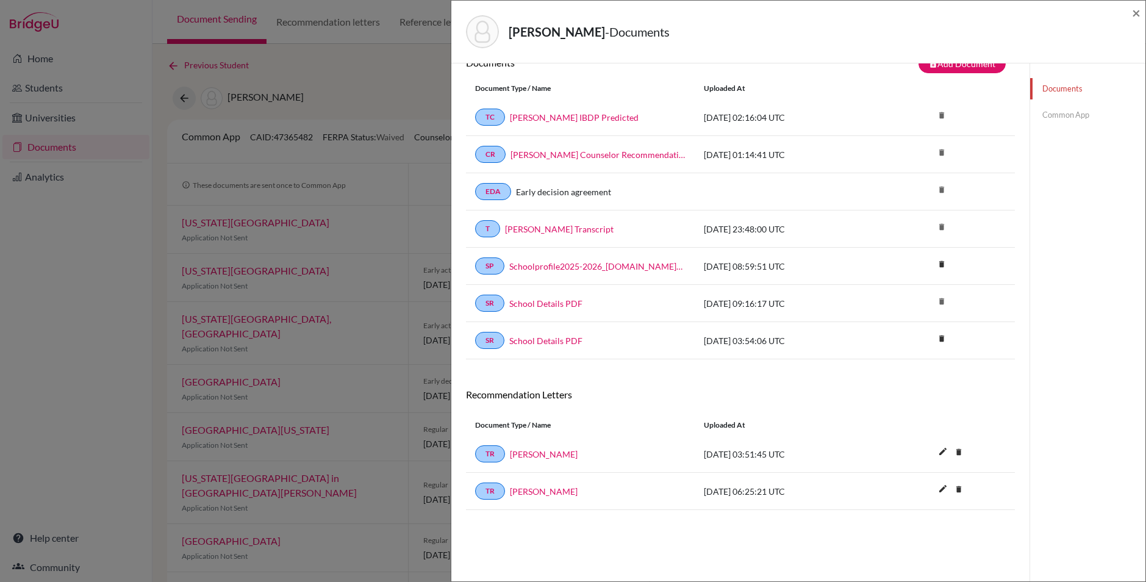
scroll to position [0, 0]
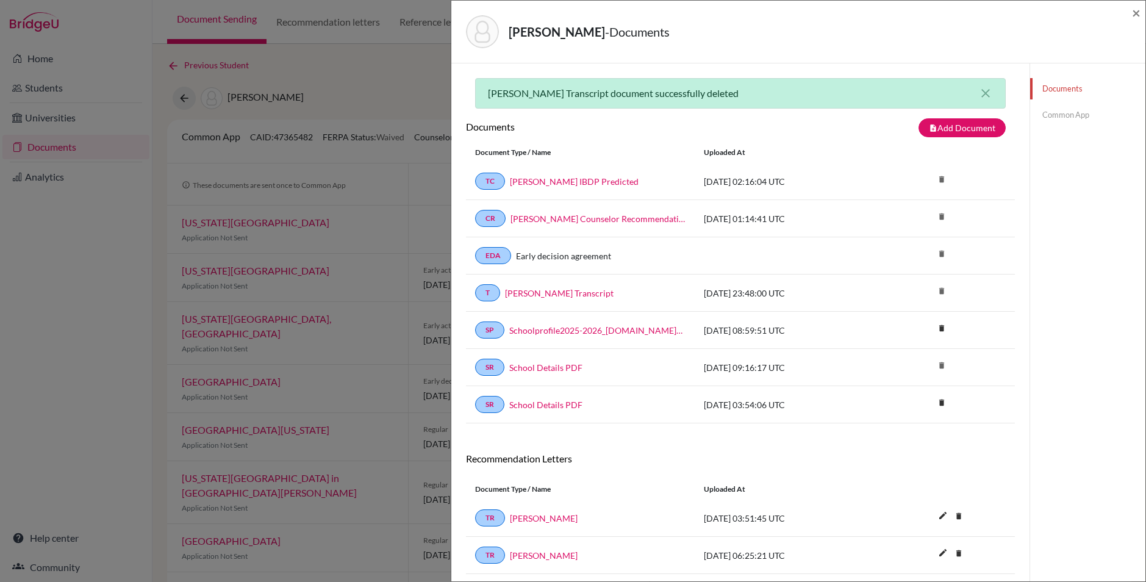
click at [1073, 112] on link "Common App" at bounding box center [1087, 114] width 115 height 21
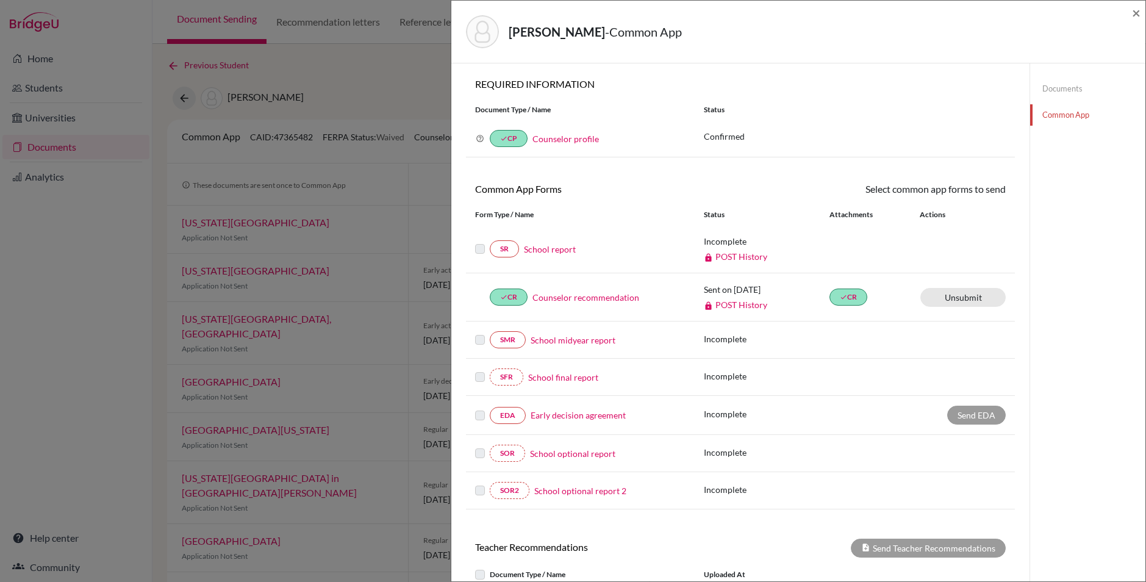
click at [560, 243] on link "School report" at bounding box center [550, 249] width 52 height 13
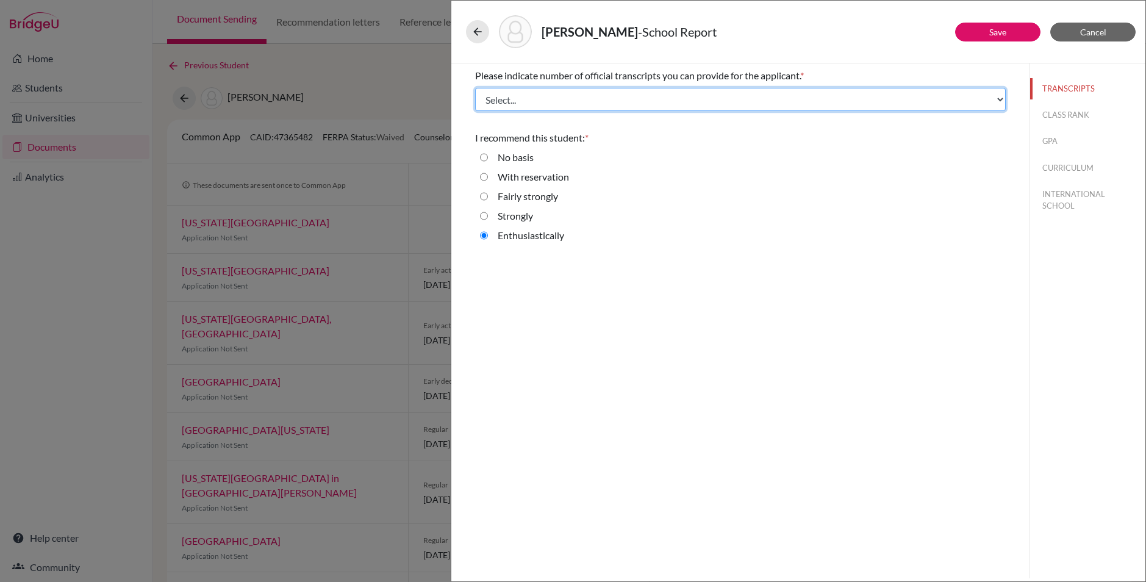
click at [946, 88] on select "Select... 1 2 3 4" at bounding box center [740, 99] width 531 height 23
select select "1"
click at [475, 88] on select "Select... 1 2 3 4" at bounding box center [740, 99] width 531 height 23
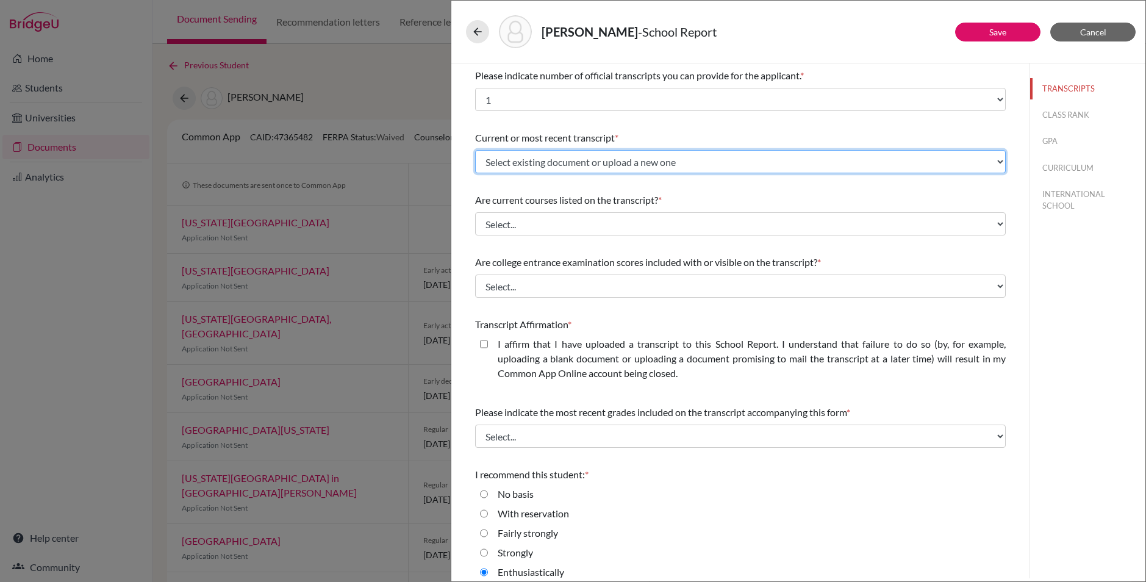
click at [796, 163] on select "Select existing document or upload a new one BROWN Kate Transcript Upload New F…" at bounding box center [740, 161] width 531 height 23
select select "Upload New File"
click at [475, 150] on select "Select existing document or upload a new one BROWN Kate Transcript Upload New F…" at bounding box center [740, 161] width 531 height 23
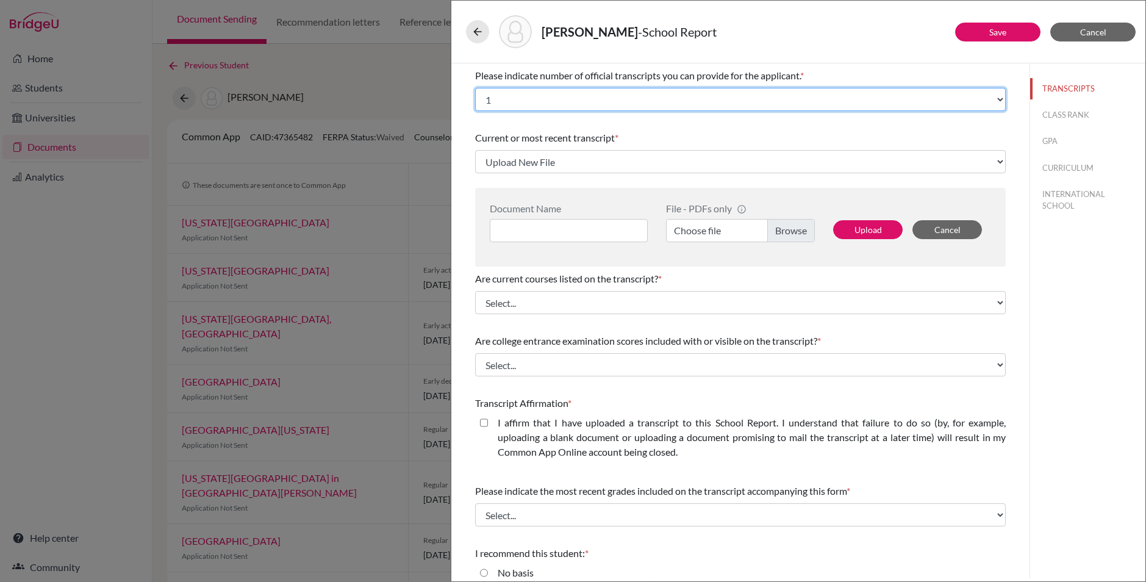
click at [844, 99] on select "Select... 1 2 3 4" at bounding box center [740, 99] width 531 height 23
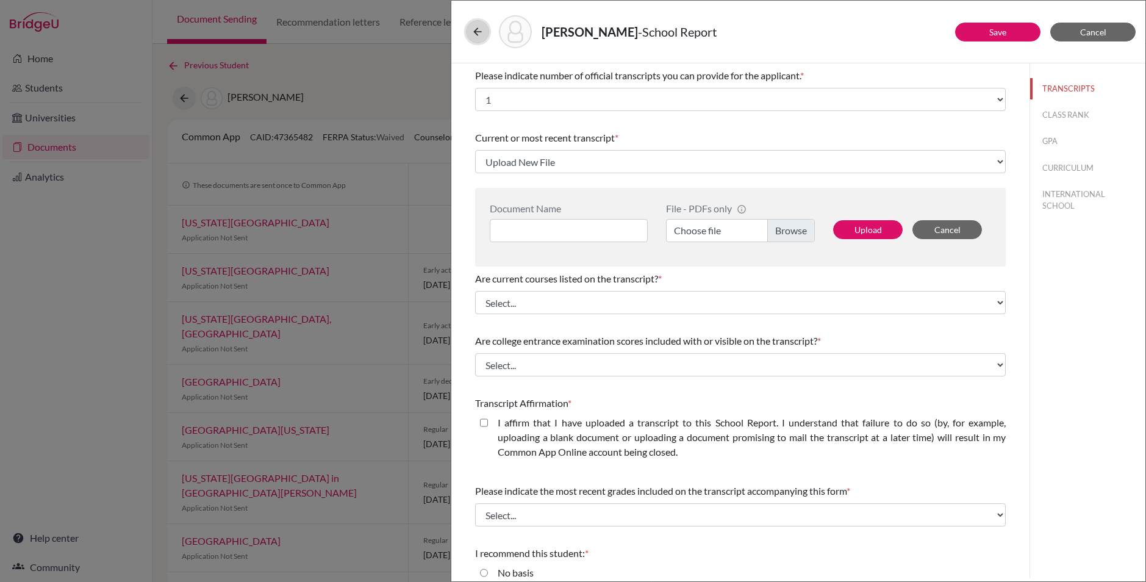
click at [480, 29] on icon at bounding box center [477, 32] width 12 height 12
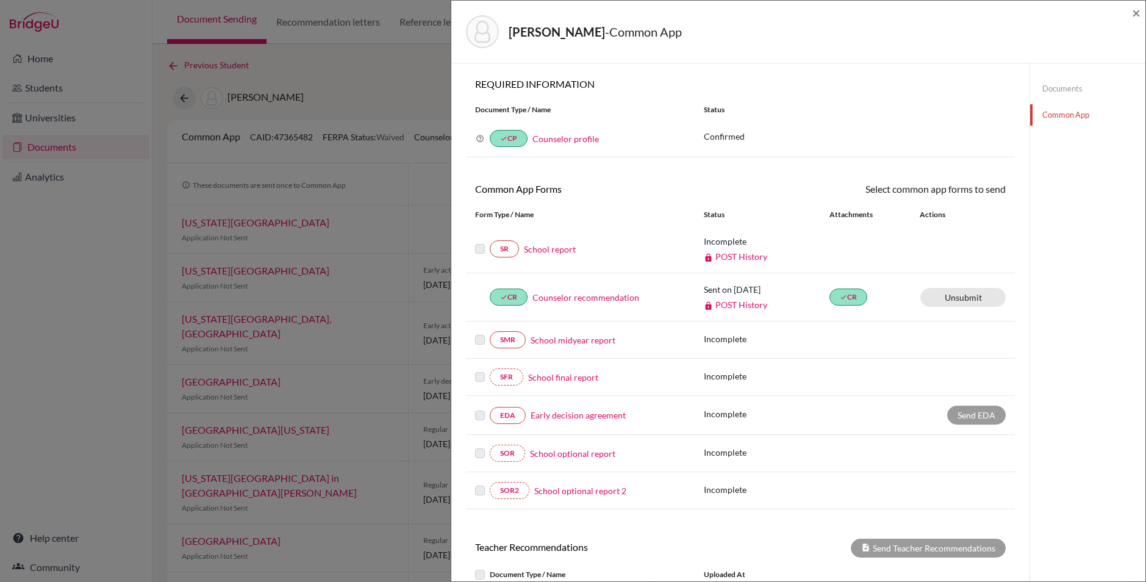
click at [1057, 83] on link "Documents" at bounding box center [1087, 88] width 115 height 21
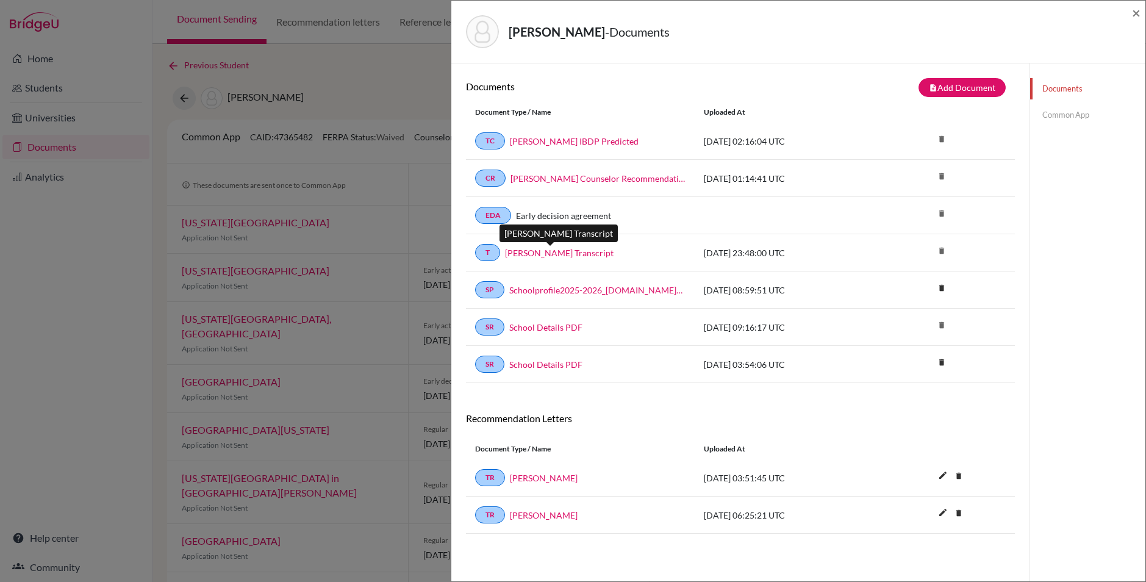
click at [587, 252] on link "[PERSON_NAME] Transcript" at bounding box center [559, 252] width 109 height 13
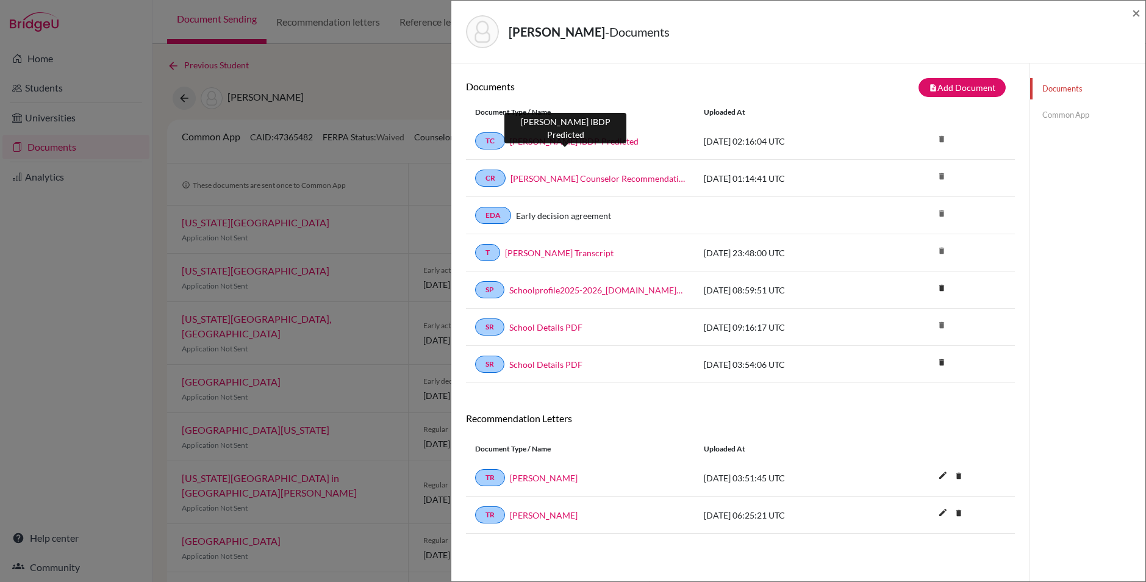
click at [591, 139] on link "[PERSON_NAME] IBDP Predicted" at bounding box center [574, 141] width 129 height 13
click at [389, 84] on div "Brown, Kate - Documents × Documents note_add Add Document Document type Change …" at bounding box center [573, 291] width 1146 height 582
click at [1138, 10] on span "×" at bounding box center [1136, 13] width 9 height 18
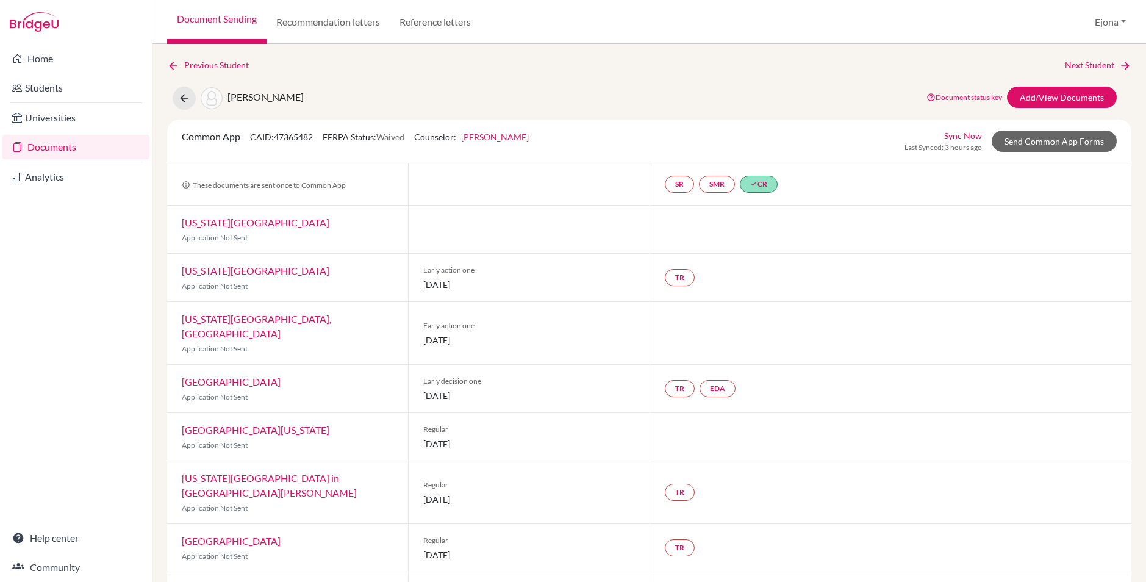
click at [919, 18] on div "Document Sending Recommendation letters Reference letters Ejona Profile School …" at bounding box center [648, 22] width 993 height 44
click at [262, 95] on span "[PERSON_NAME]" at bounding box center [265, 97] width 76 height 12
click at [1065, 98] on link "Add/View Documents" at bounding box center [1062, 97] width 110 height 21
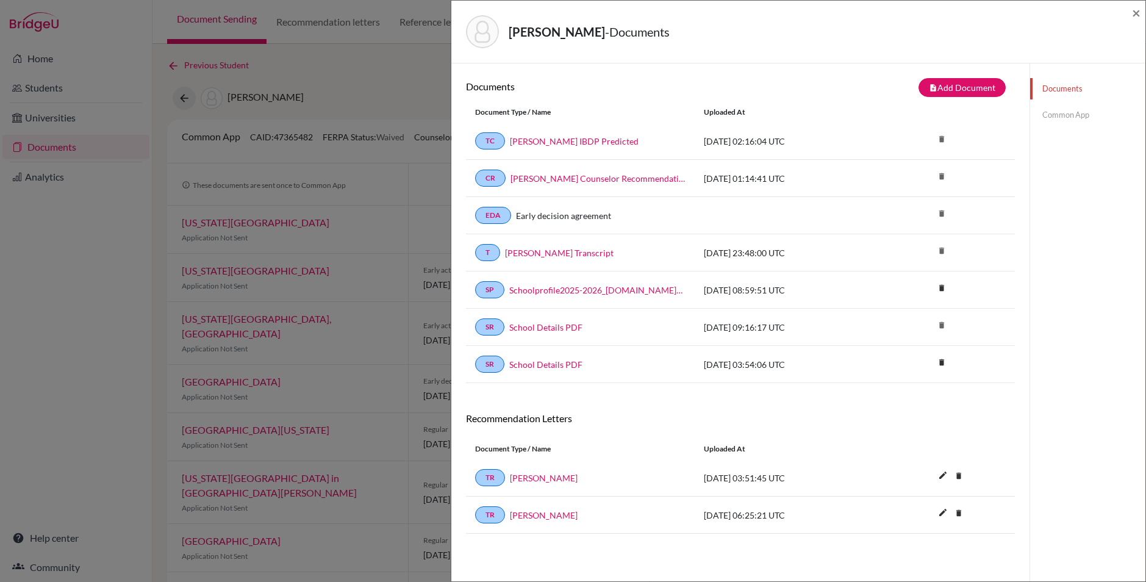
click at [1076, 114] on link "Common App" at bounding box center [1087, 114] width 115 height 21
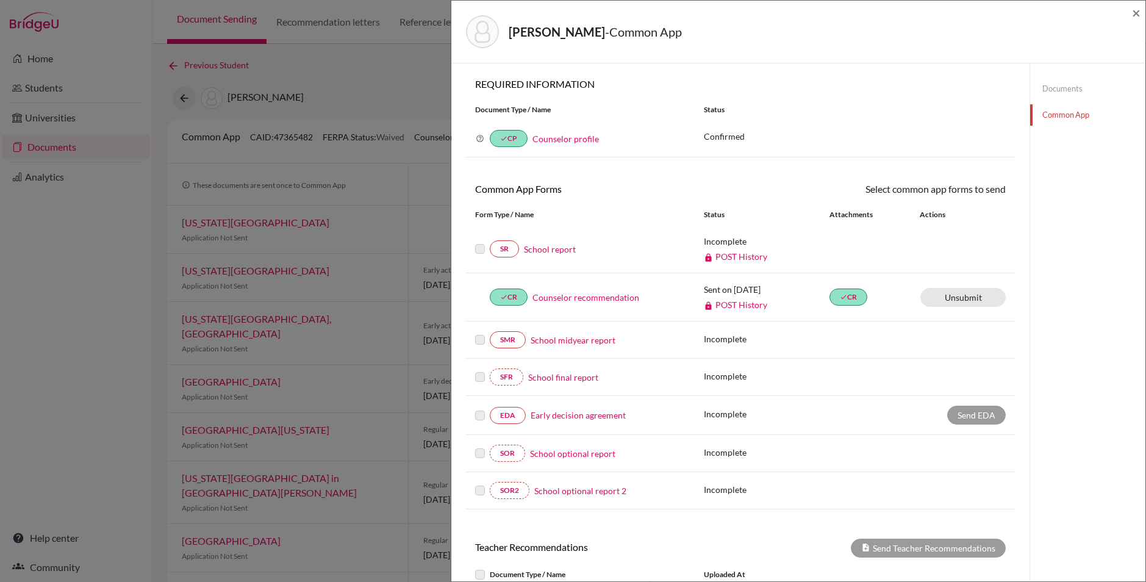
click at [566, 247] on link "School report" at bounding box center [550, 249] width 52 height 13
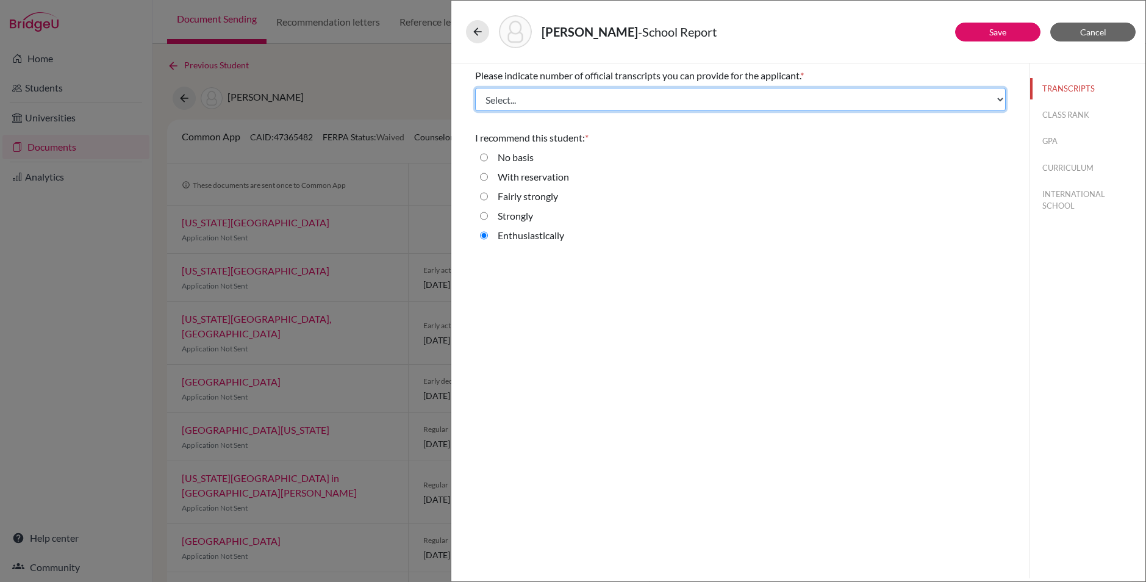
click at [831, 95] on select "Select... 1 2 3 4" at bounding box center [740, 99] width 531 height 23
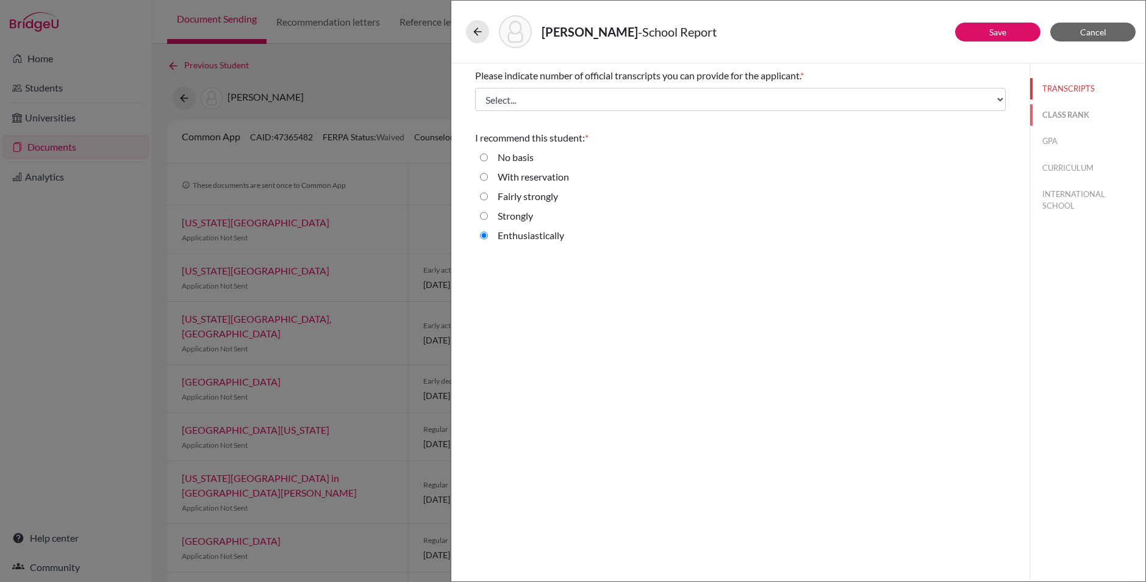
click at [1068, 116] on button "CLASS RANK" at bounding box center [1087, 114] width 115 height 21
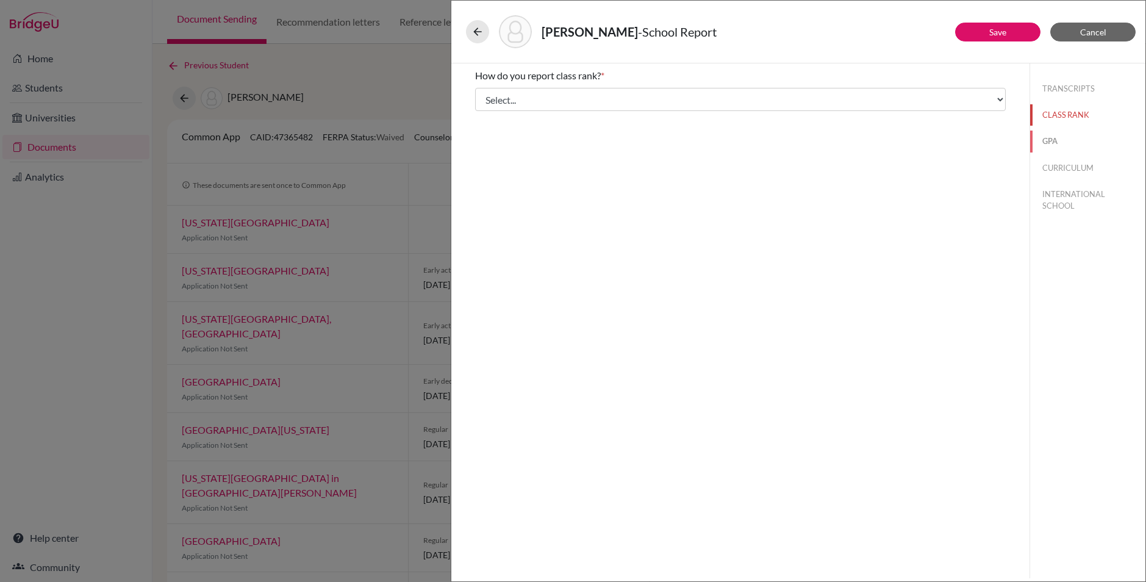
click at [1059, 140] on button "GPA" at bounding box center [1087, 141] width 115 height 21
click at [1068, 166] on button "CURRICULUM" at bounding box center [1087, 167] width 115 height 21
select select "3"
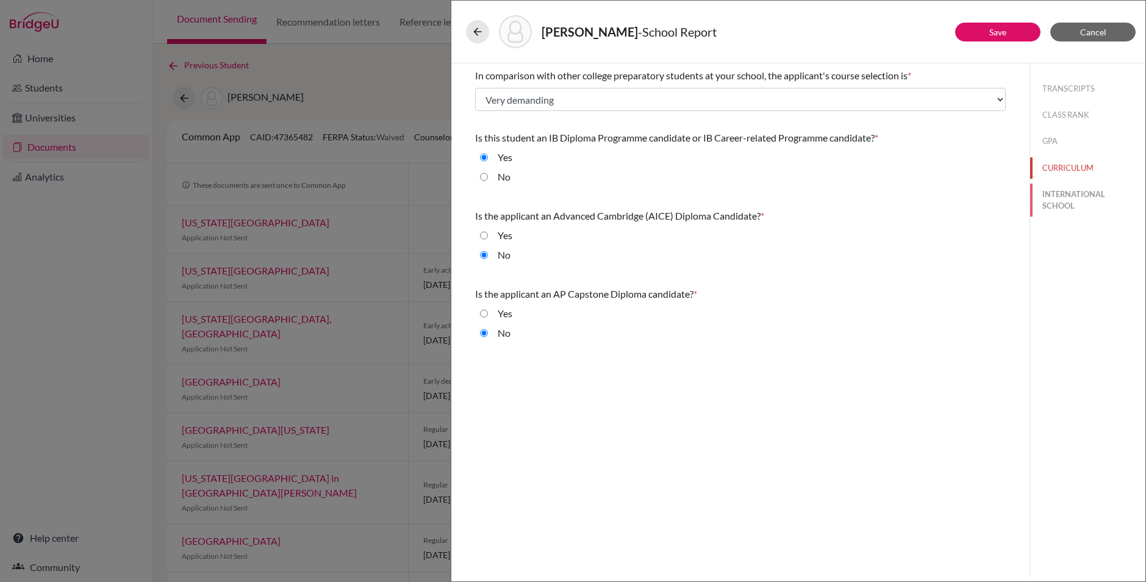
click at [1072, 191] on button "INTERNATIONAL SCHOOL" at bounding box center [1087, 200] width 115 height 33
radio input "true"
select select "14"
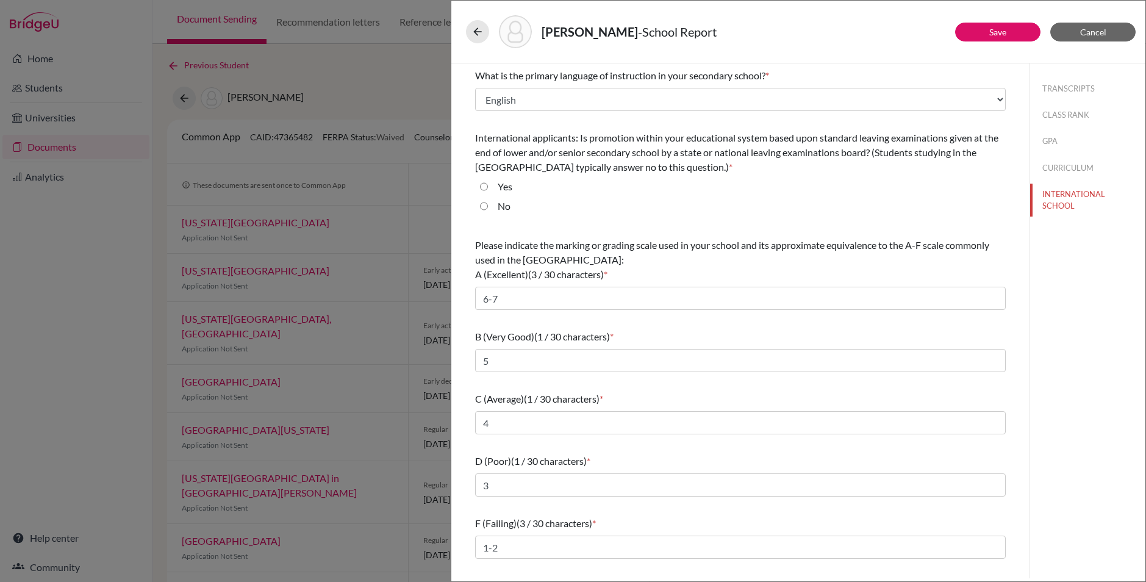
click at [1068, 76] on div "TRANSCRIPTS CLASS RANK GPA CURRICULUM INTERNATIONAL SCHOOL" at bounding box center [1087, 144] width 115 height 163
click at [1068, 85] on button "TRANSCRIPTS" at bounding box center [1087, 88] width 115 height 21
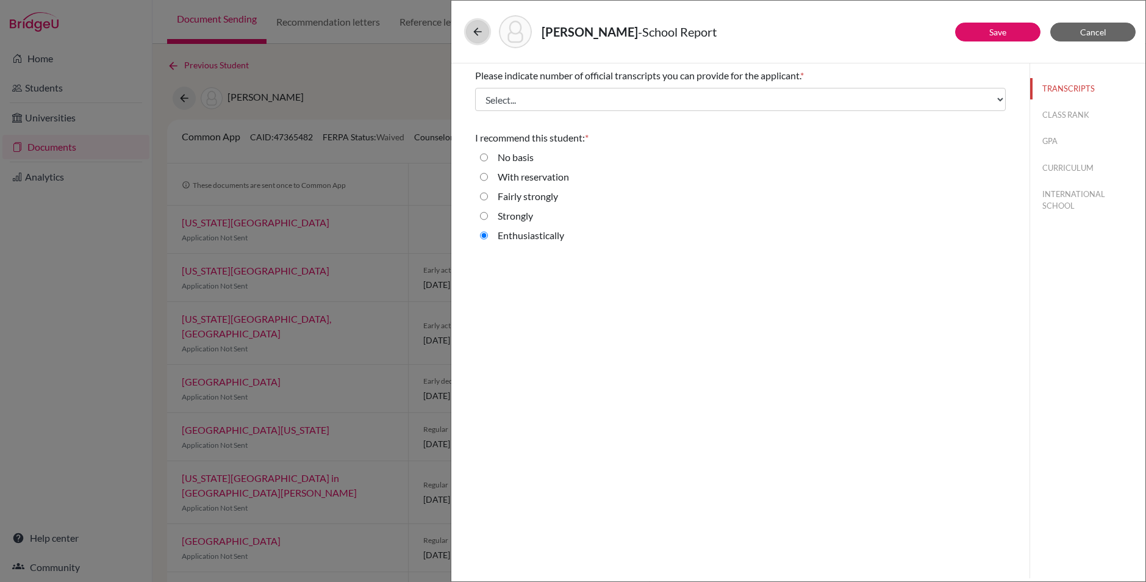
click at [477, 32] on icon at bounding box center [477, 32] width 12 height 12
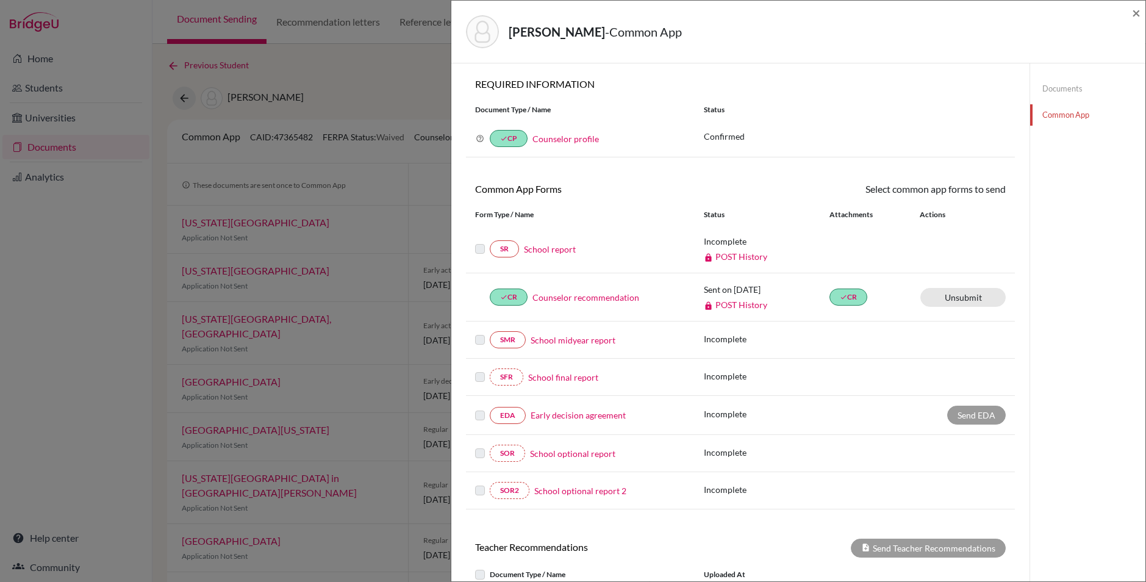
click at [1065, 87] on link "Documents" at bounding box center [1087, 88] width 115 height 21
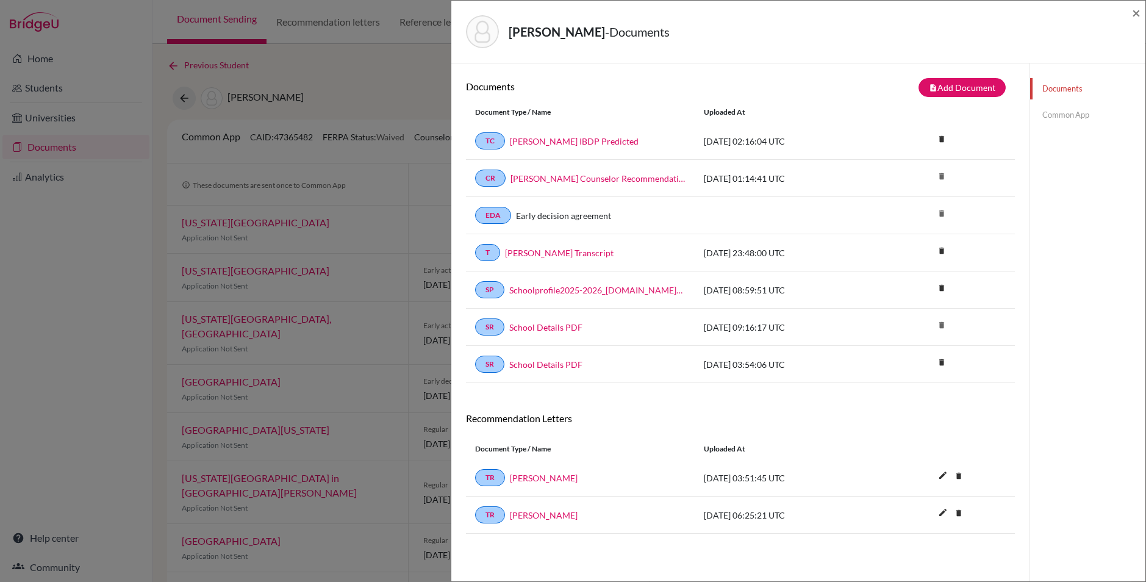
click at [1062, 113] on link "Common App" at bounding box center [1087, 114] width 115 height 21
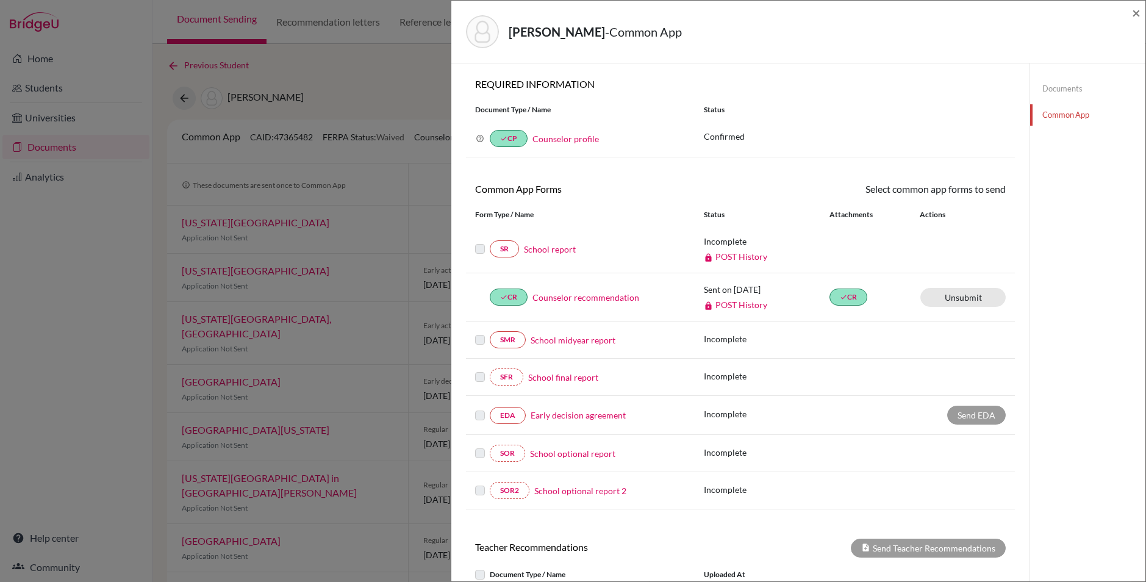
click at [551, 247] on link "School report" at bounding box center [550, 249] width 52 height 13
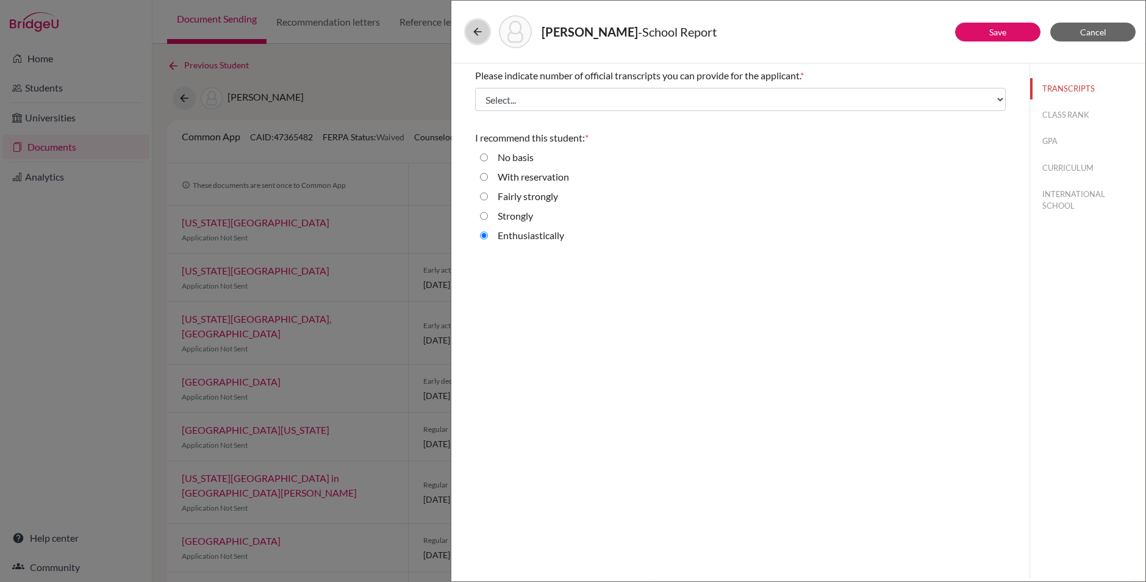
click at [475, 34] on icon at bounding box center [477, 32] width 12 height 12
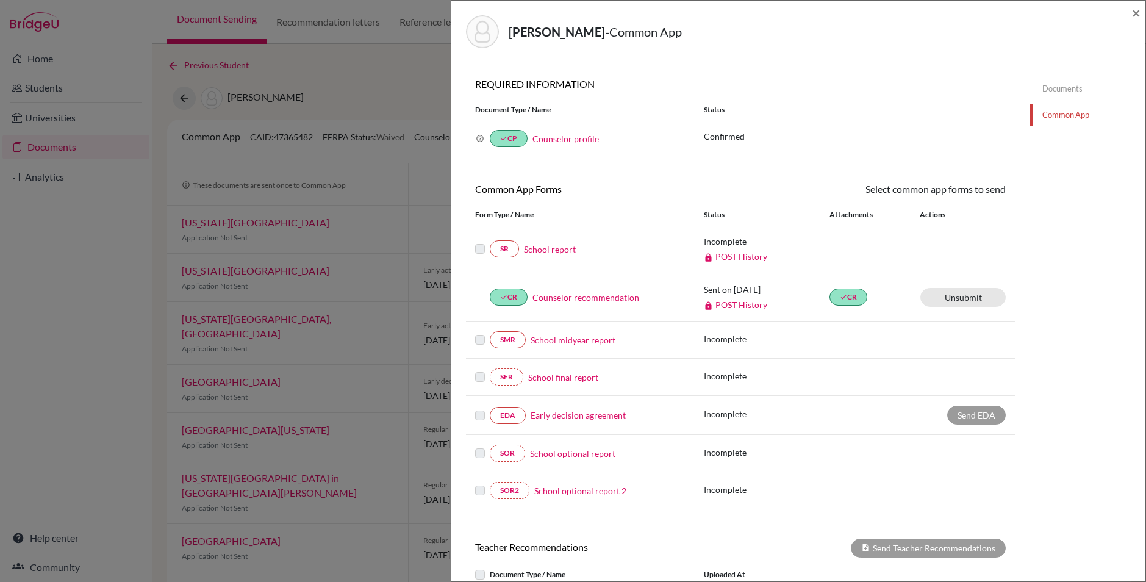
click at [1071, 95] on link "Documents" at bounding box center [1087, 88] width 115 height 21
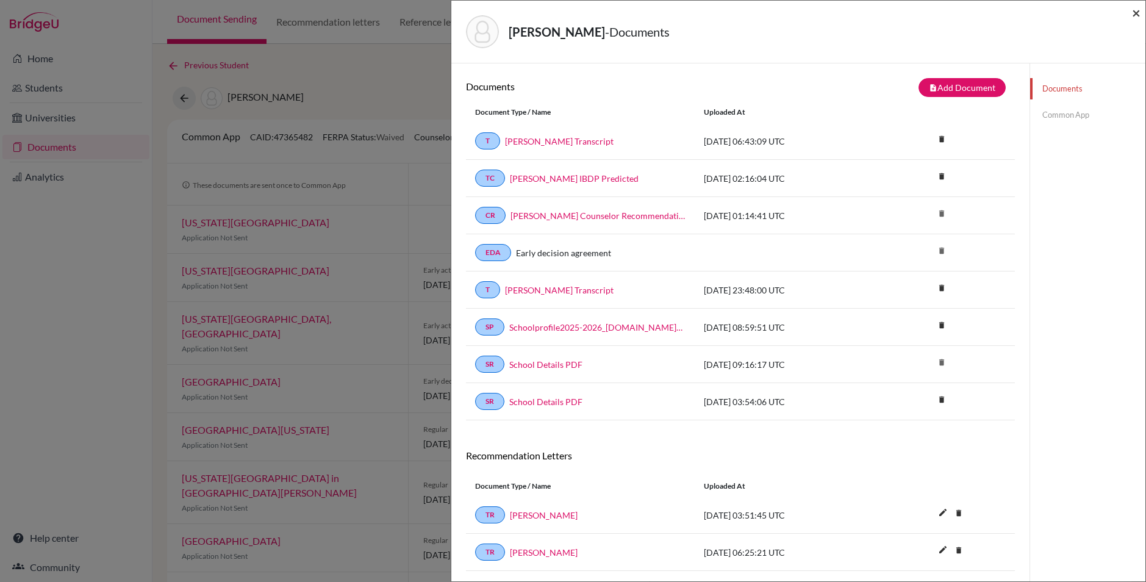
click at [1140, 17] on span "×" at bounding box center [1136, 13] width 9 height 18
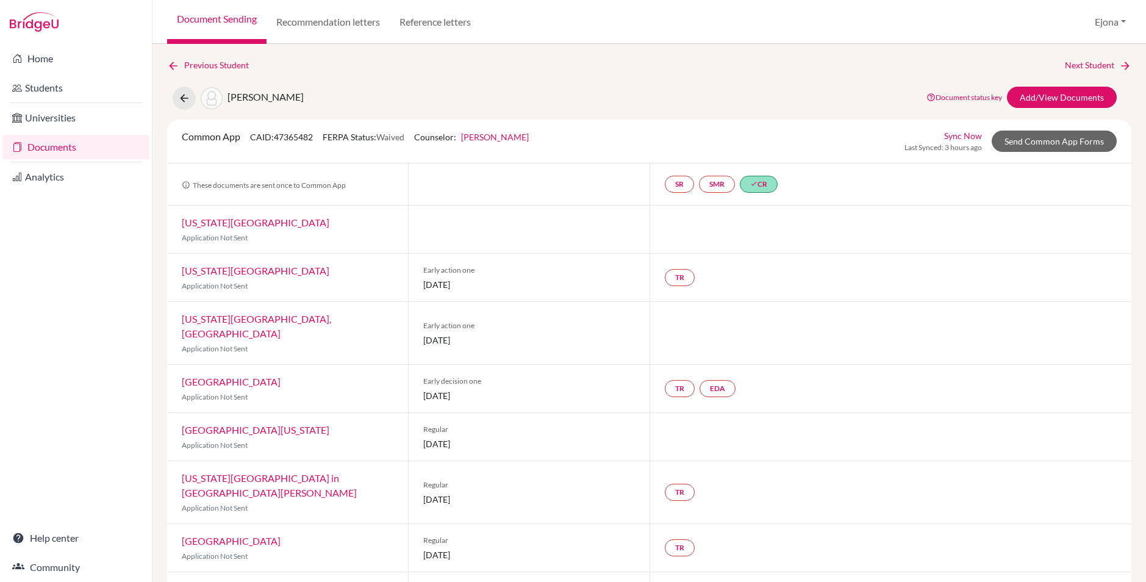
click at [724, 79] on div "Previous Student Next Student Brown, Kate Document status key TR Requirement. D…" at bounding box center [649, 339] width 964 height 561
click at [49, 143] on link "Documents" at bounding box center [75, 147] width 147 height 24
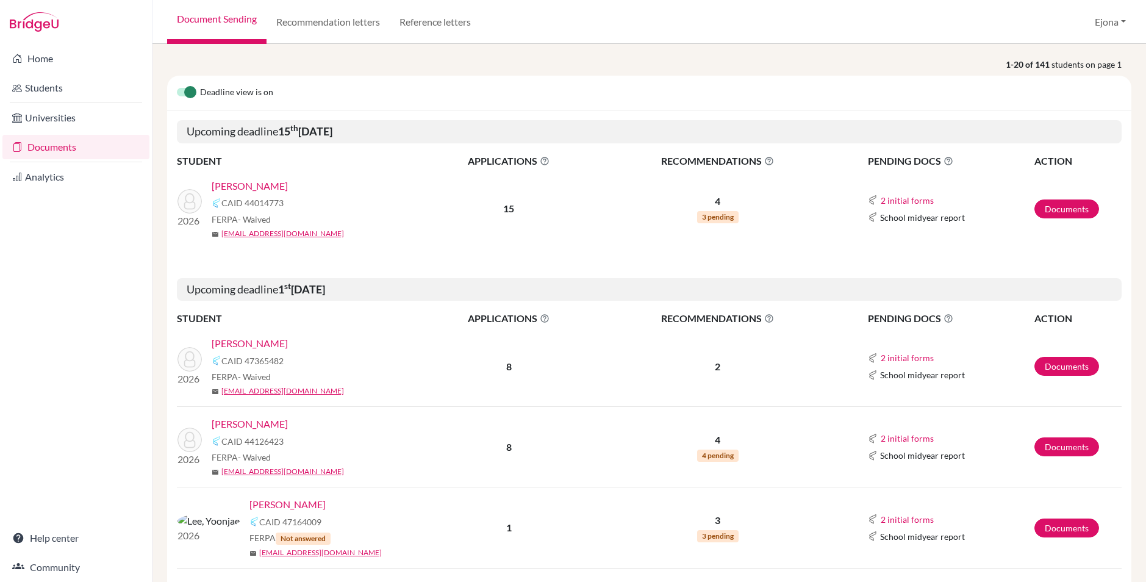
scroll to position [101, 0]
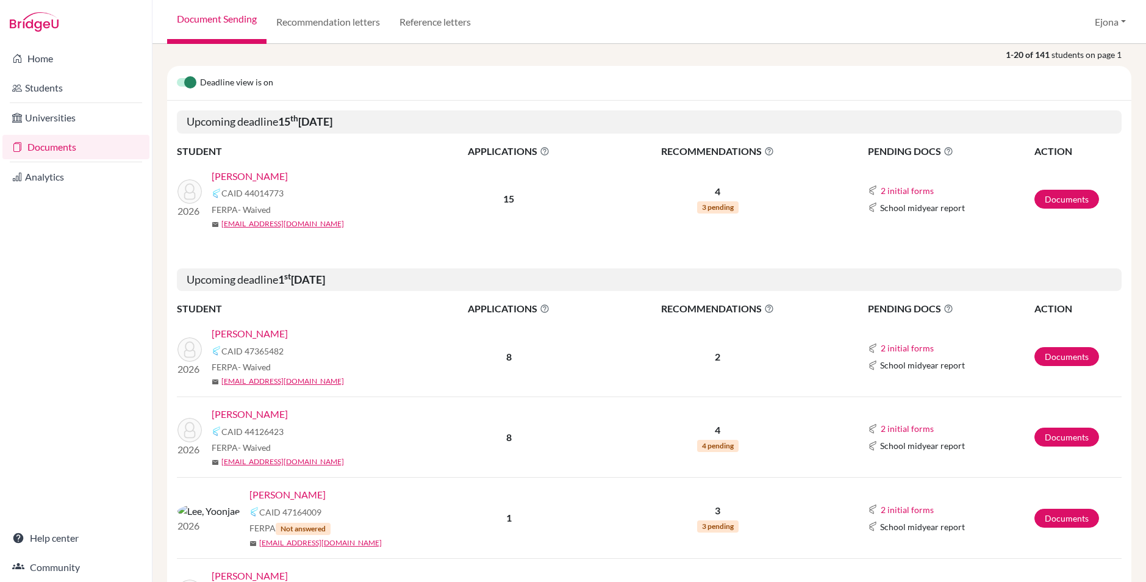
click at [253, 414] on link "[PERSON_NAME]" at bounding box center [250, 414] width 76 height 15
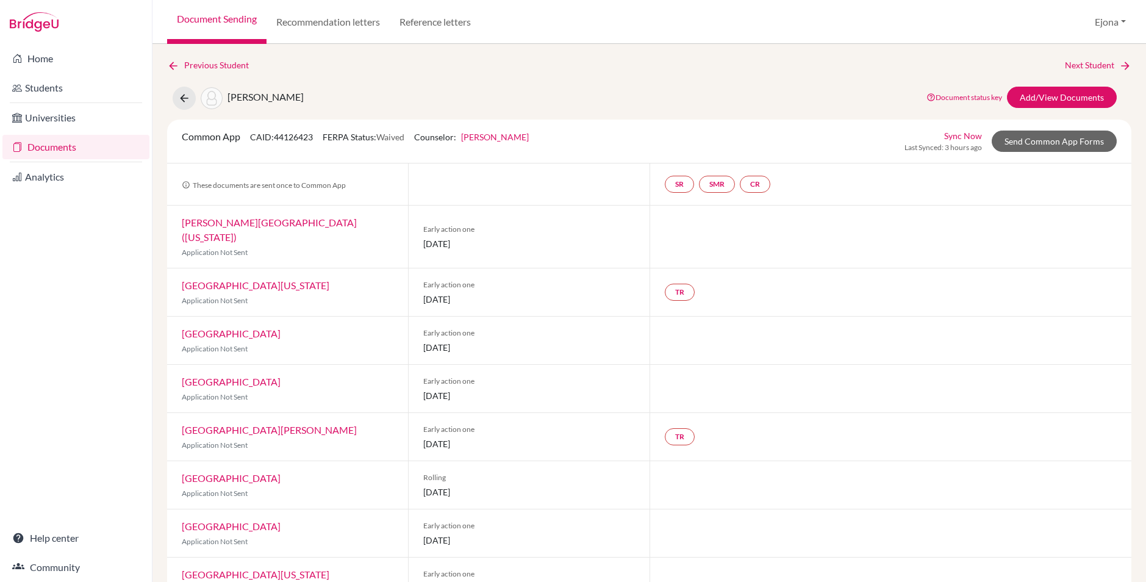
click at [31, 148] on link "Documents" at bounding box center [75, 147] width 147 height 24
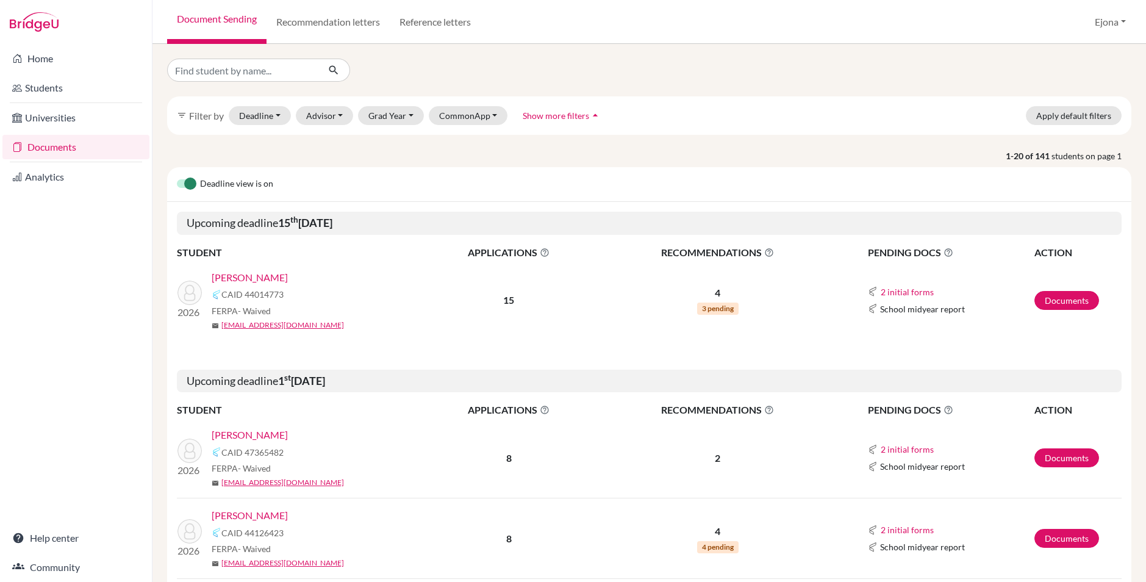
click at [254, 276] on link "[PERSON_NAME]" at bounding box center [250, 277] width 76 height 15
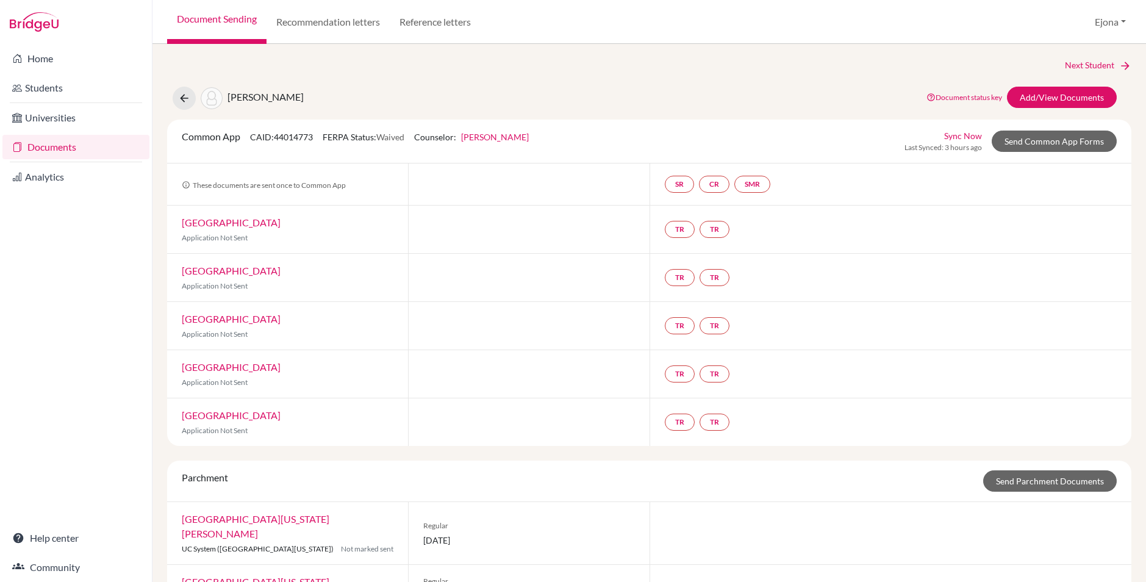
click at [55, 148] on link "Documents" at bounding box center [75, 147] width 147 height 24
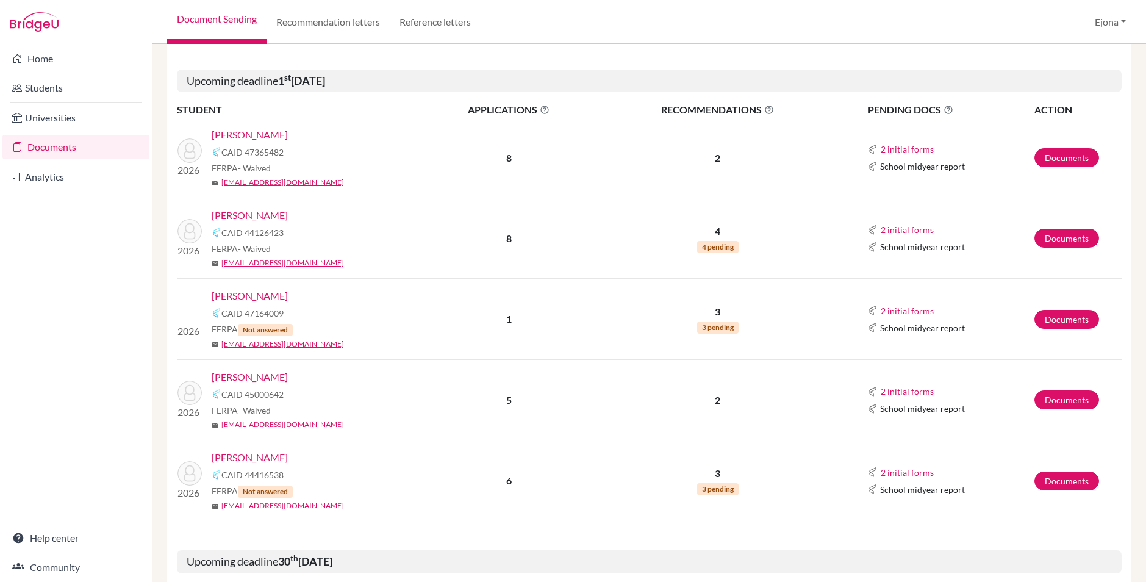
scroll to position [337, 0]
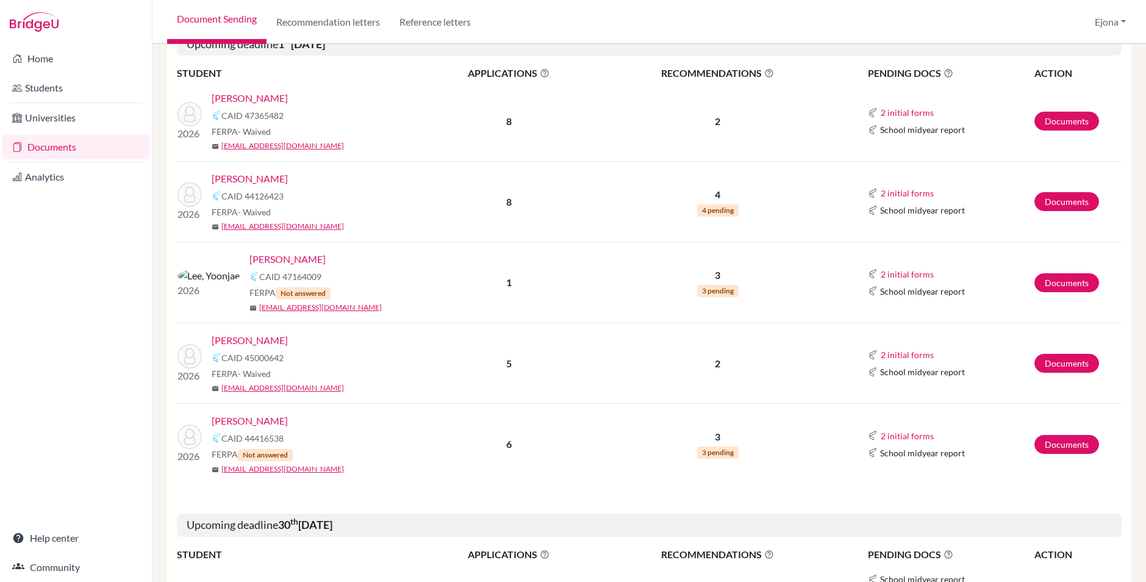
click at [256, 259] on link "[PERSON_NAME]" at bounding box center [287, 259] width 76 height 15
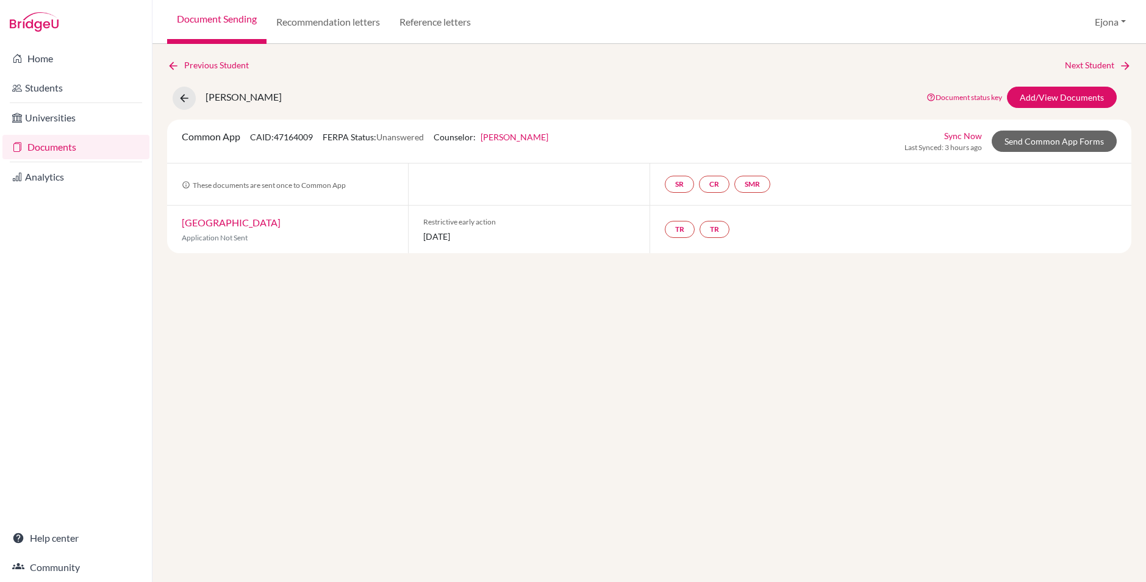
click at [74, 146] on link "Documents" at bounding box center [75, 147] width 147 height 24
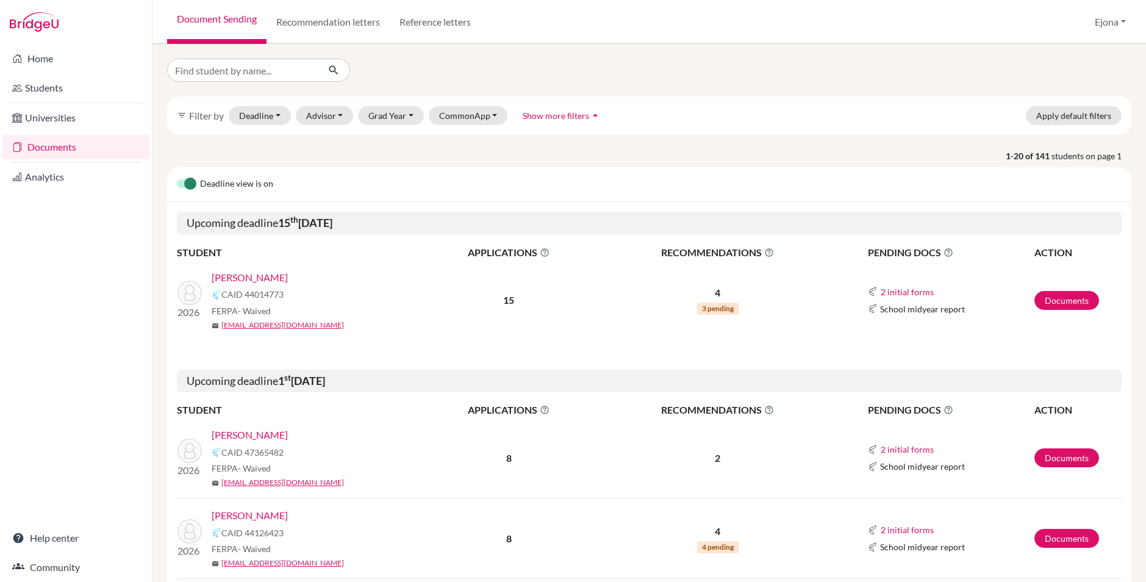
click at [251, 279] on link "[PERSON_NAME]" at bounding box center [250, 277] width 76 height 15
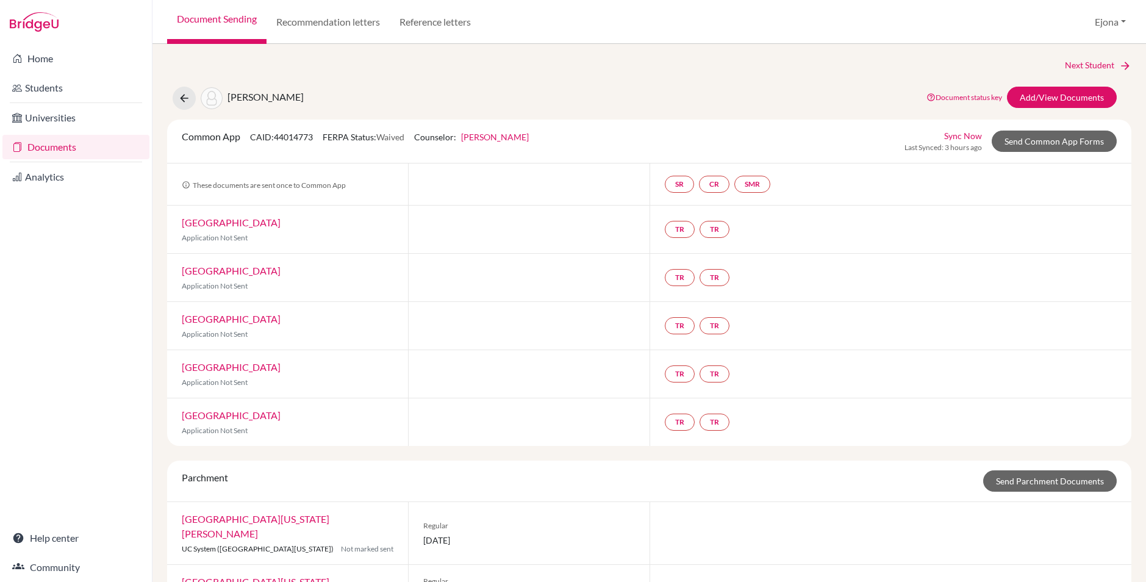
click at [79, 145] on link "Documents" at bounding box center [75, 147] width 147 height 24
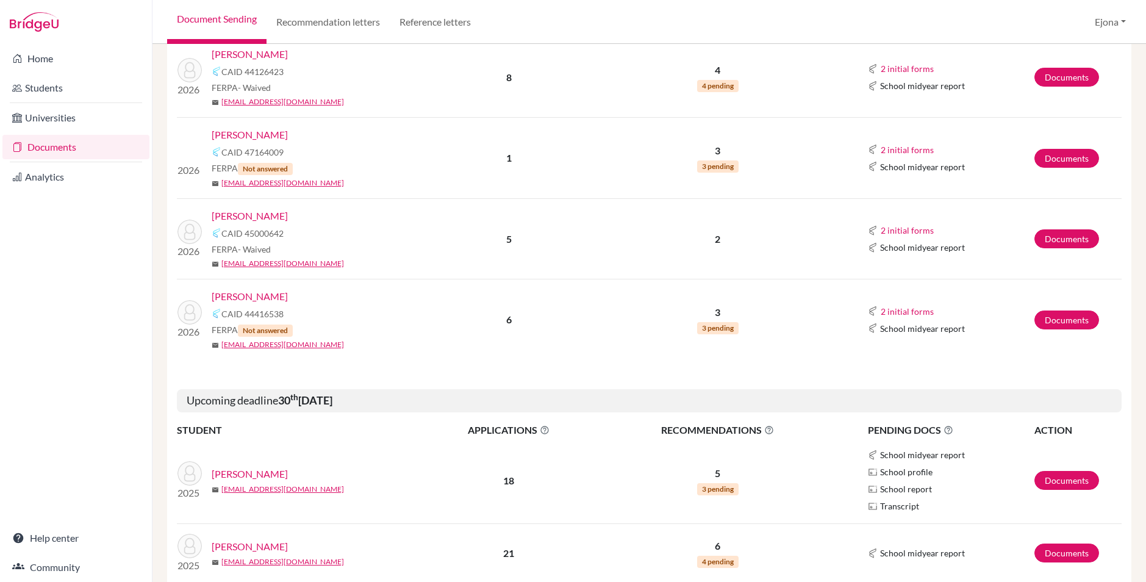
scroll to position [485, 0]
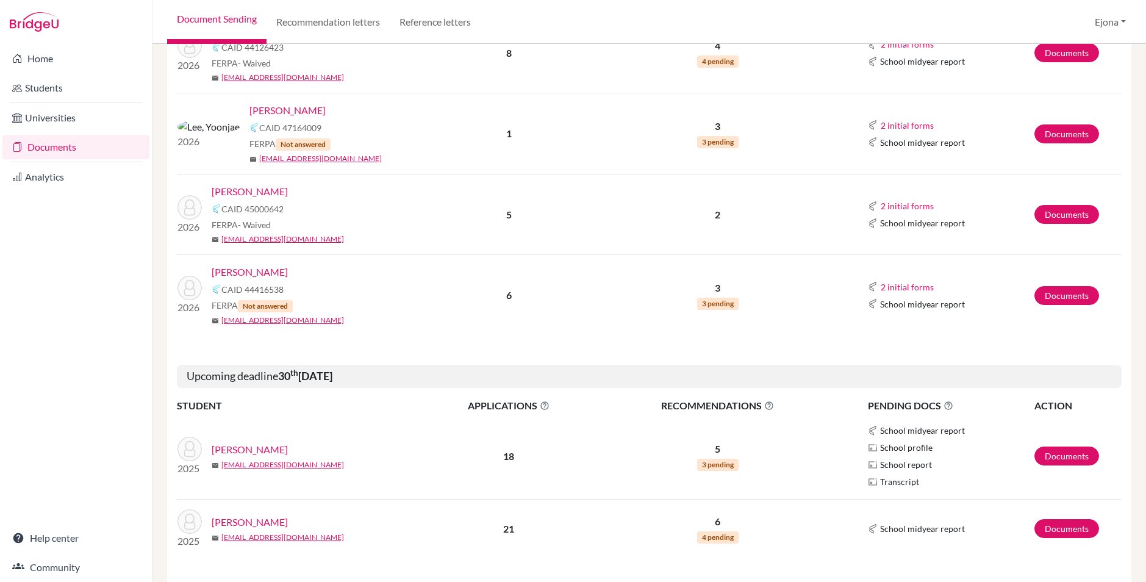
click at [243, 185] on link "[PERSON_NAME]" at bounding box center [250, 191] width 76 height 15
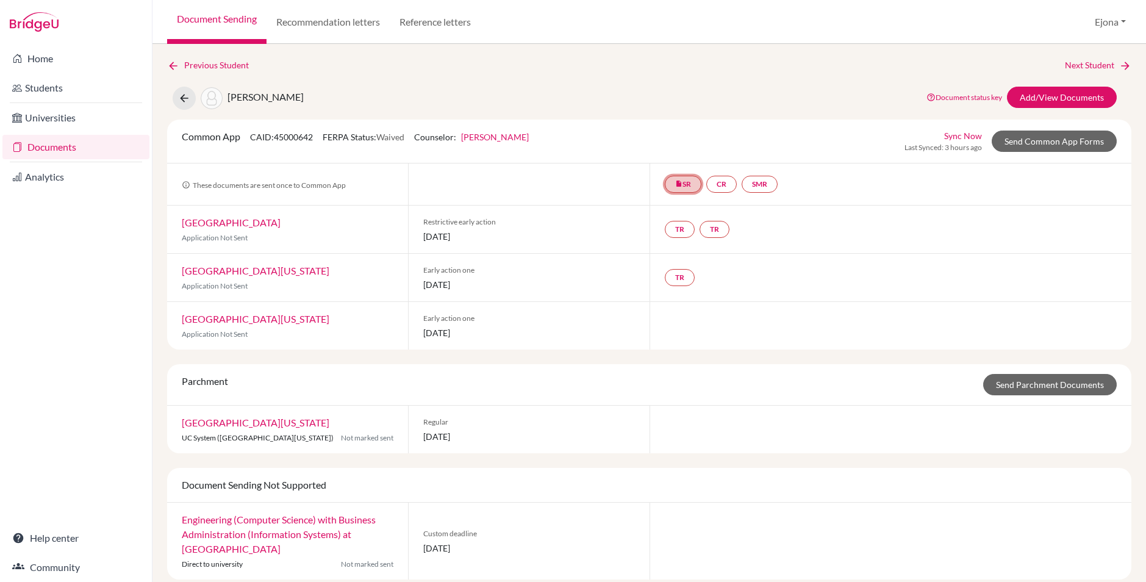
click at [698, 179] on link "insert_drive_file SR" at bounding box center [683, 184] width 37 height 17
click at [1070, 96] on link "Add/View Documents" at bounding box center [1062, 97] width 110 height 21
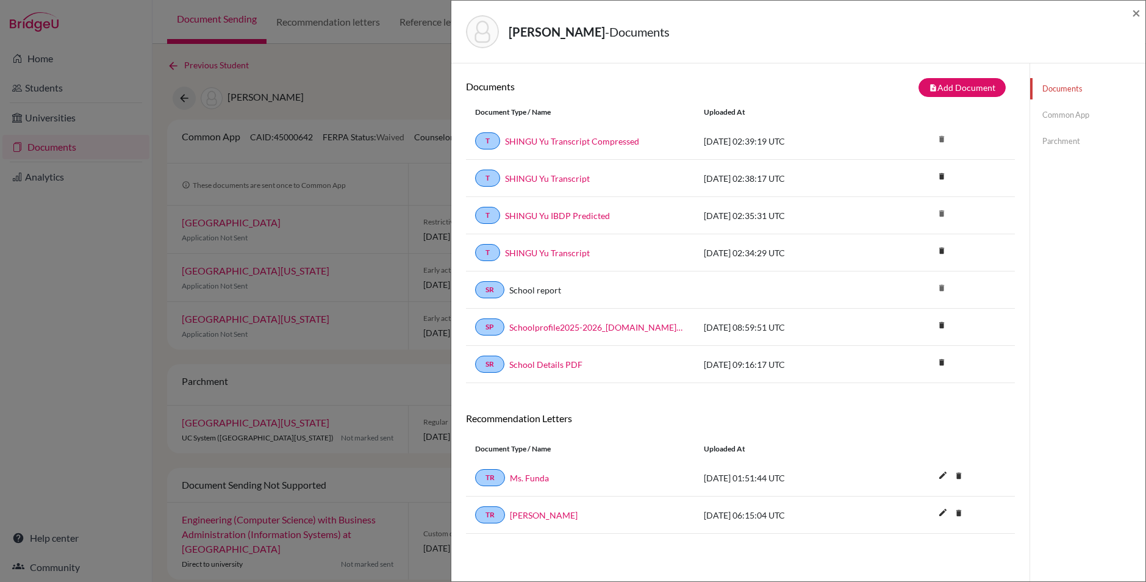
click at [1067, 113] on link "Common App" at bounding box center [1087, 114] width 115 height 21
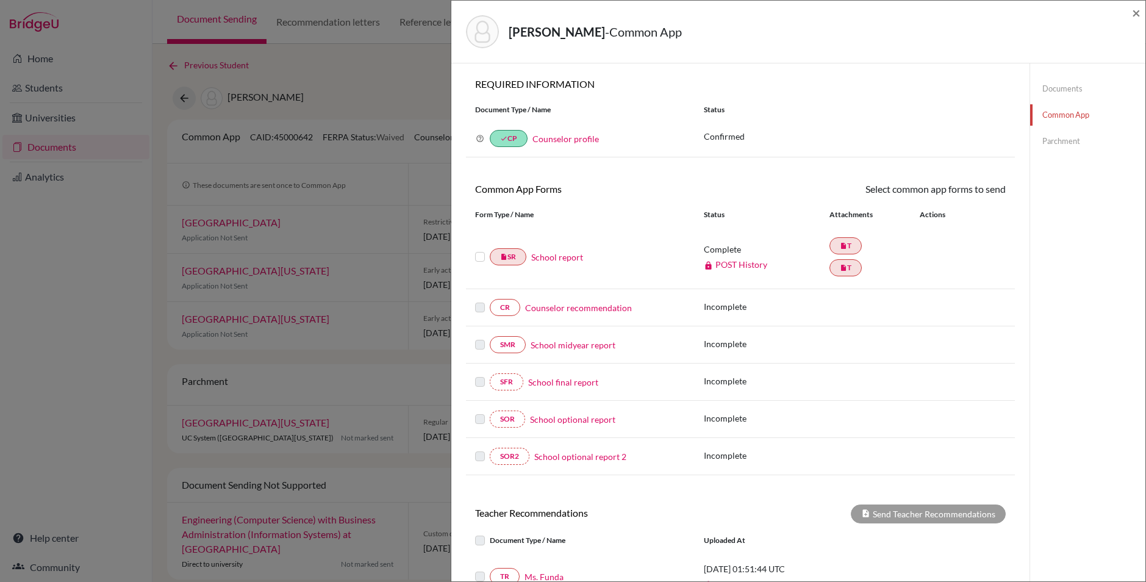
click at [560, 256] on link "School report" at bounding box center [557, 257] width 52 height 13
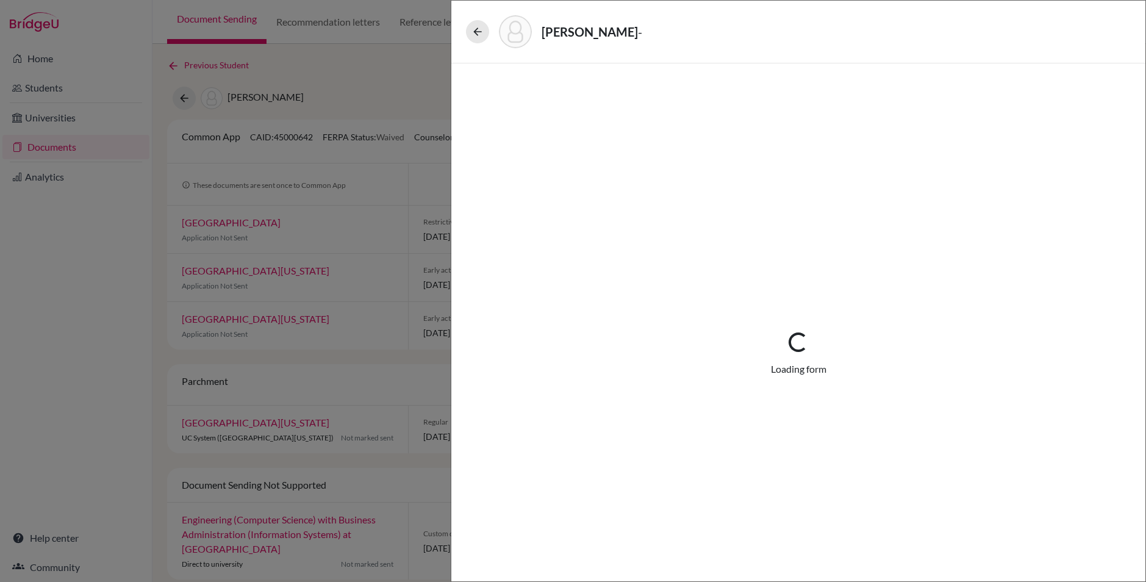
select select "2"
select select "688751"
select select "0"
select select "1"
select select "688743"
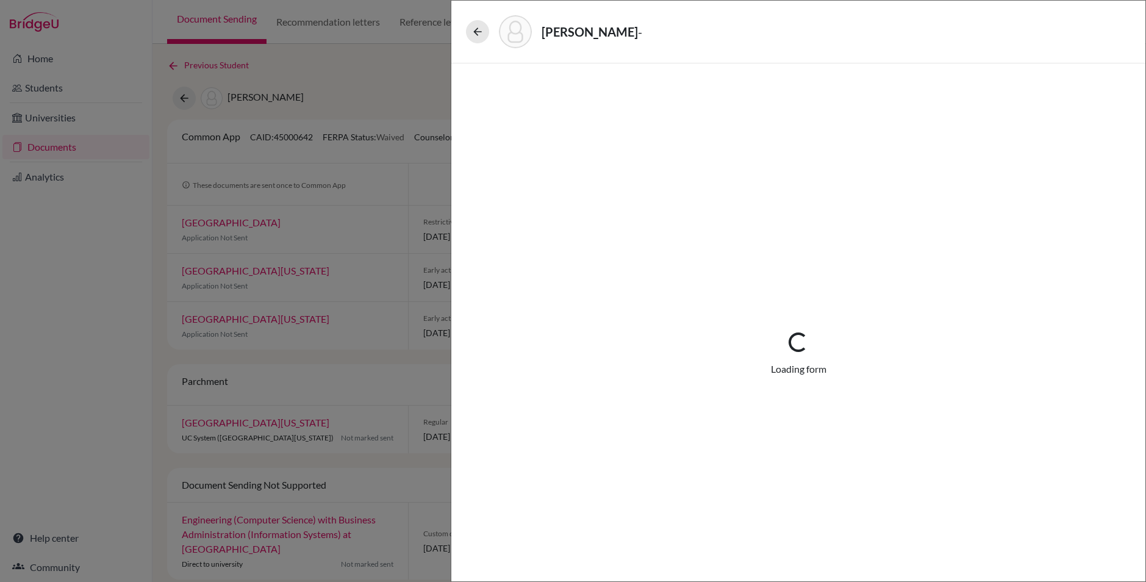
select select "0"
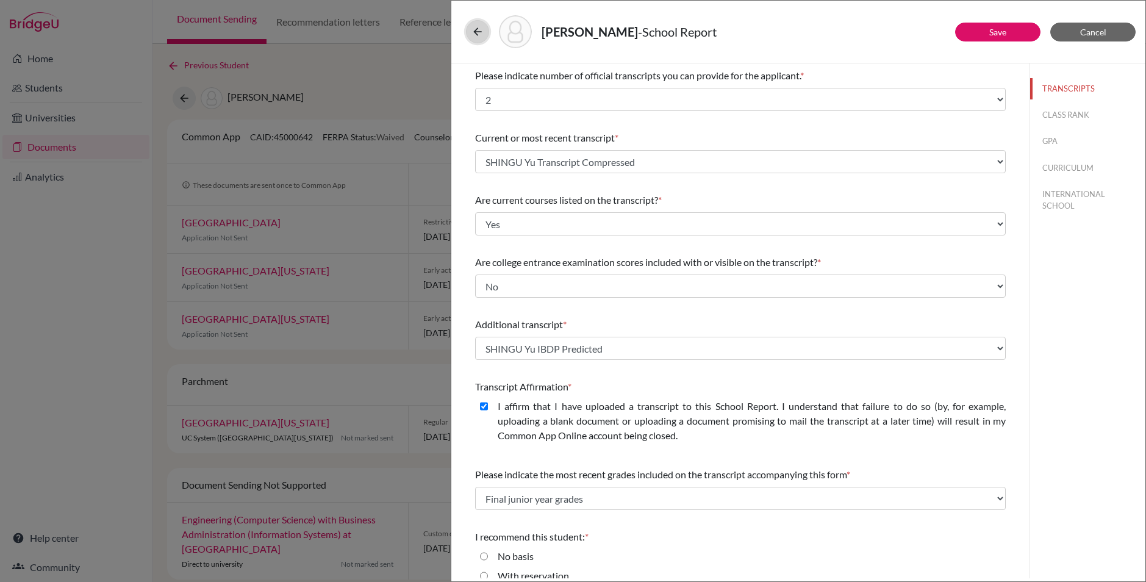
click at [478, 35] on icon at bounding box center [477, 32] width 12 height 12
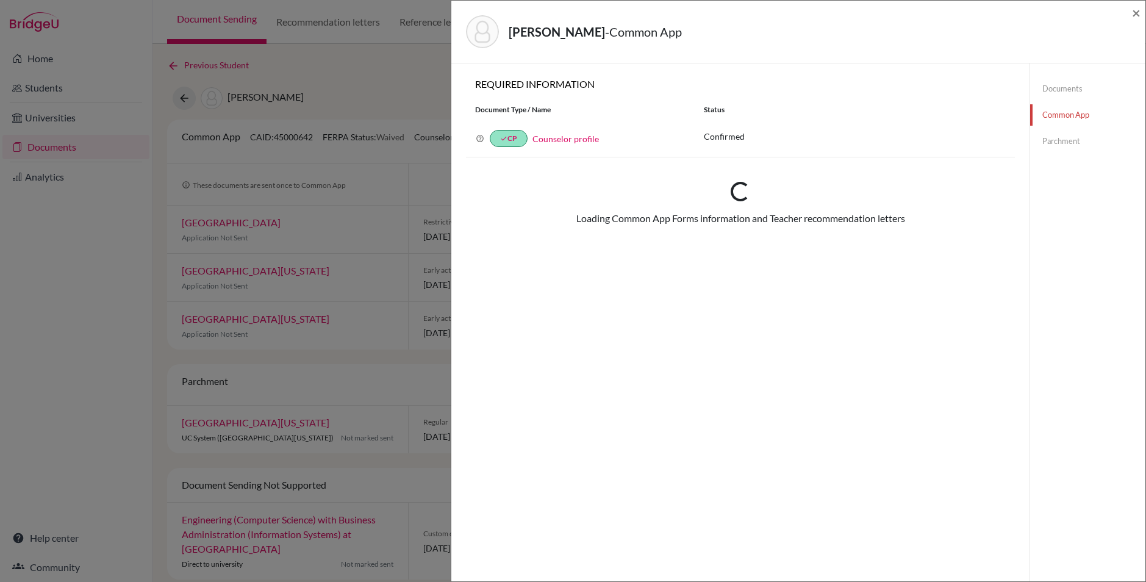
click at [362, 55] on div "Shingu, Yu - Common App × × REQUIRED INFORMATION Document Type / Name Status Wh…" at bounding box center [573, 291] width 1146 height 582
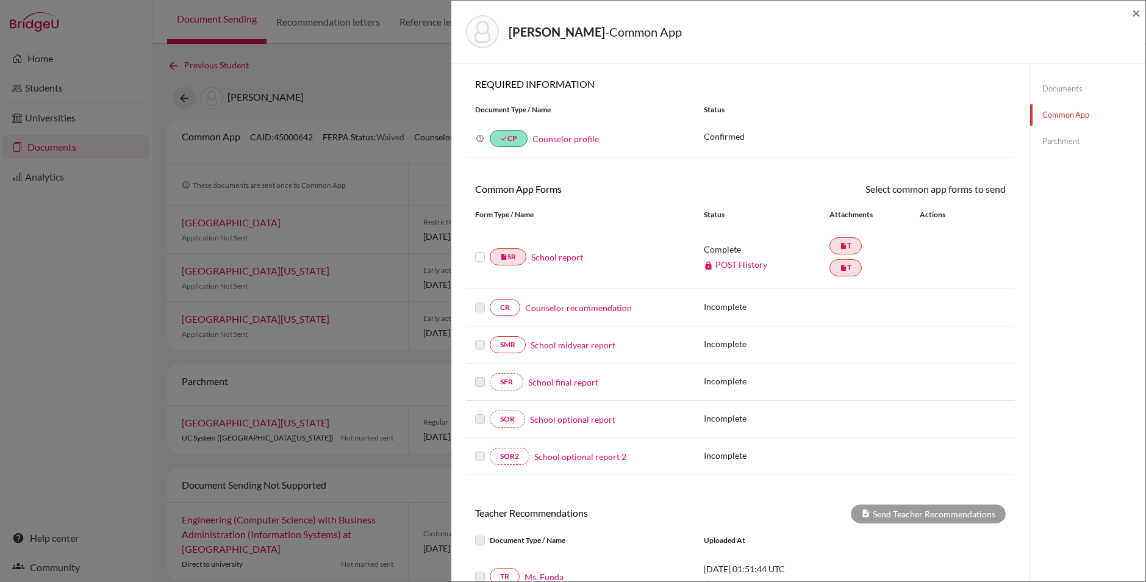
click at [290, 77] on div "Shingu, Yu - Common App × × REQUIRED INFORMATION Document Type / Name Status Wh…" at bounding box center [573, 291] width 1146 height 582
click at [1137, 13] on span "×" at bounding box center [1136, 13] width 9 height 18
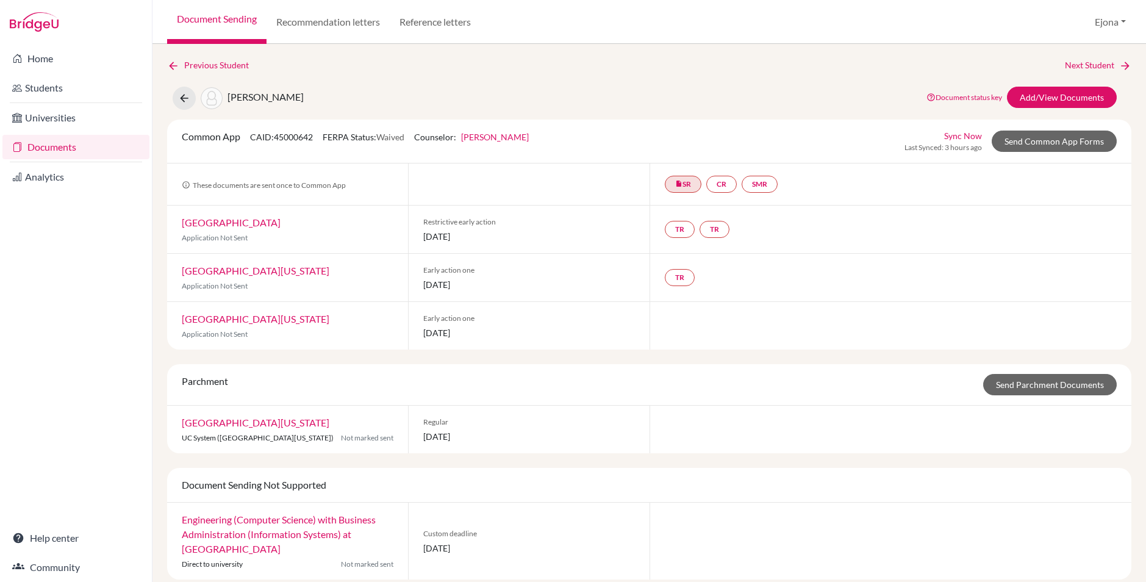
click at [51, 144] on link "Documents" at bounding box center [75, 147] width 147 height 24
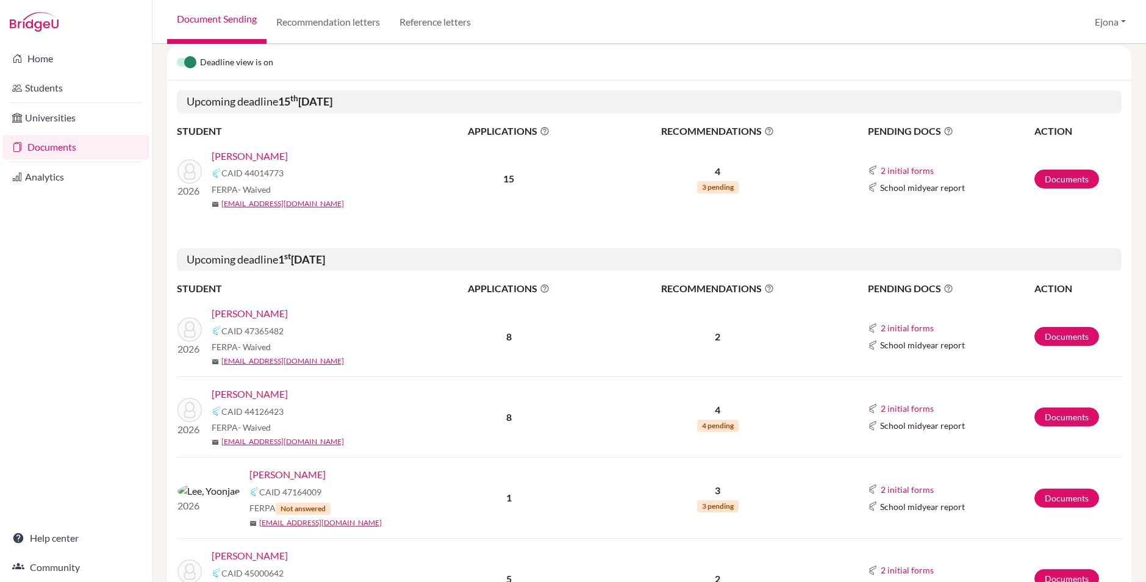
scroll to position [163, 0]
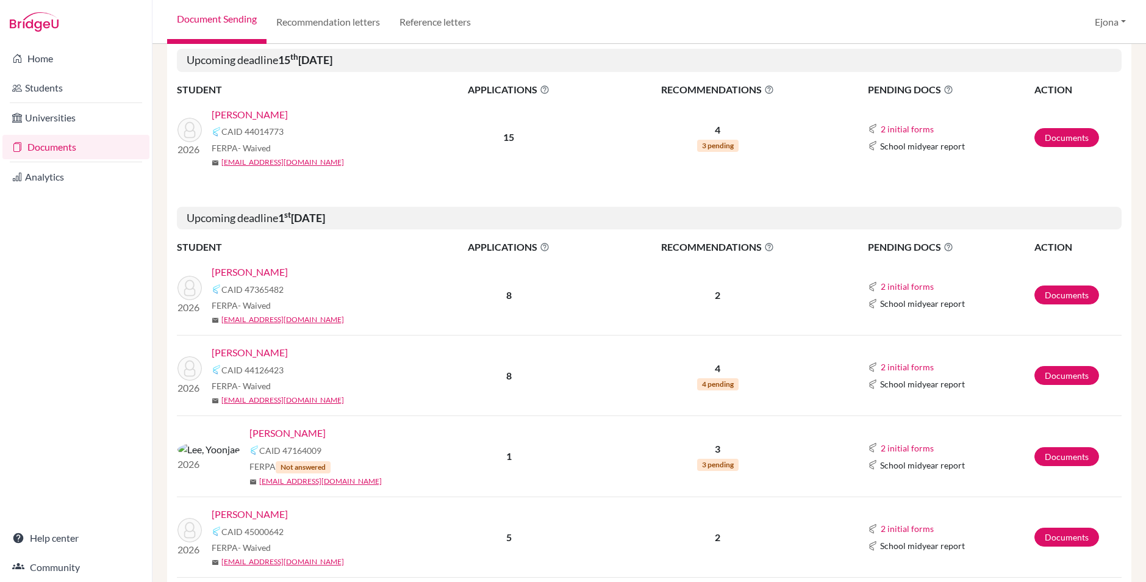
click at [243, 271] on link "[PERSON_NAME]" at bounding box center [250, 272] width 76 height 15
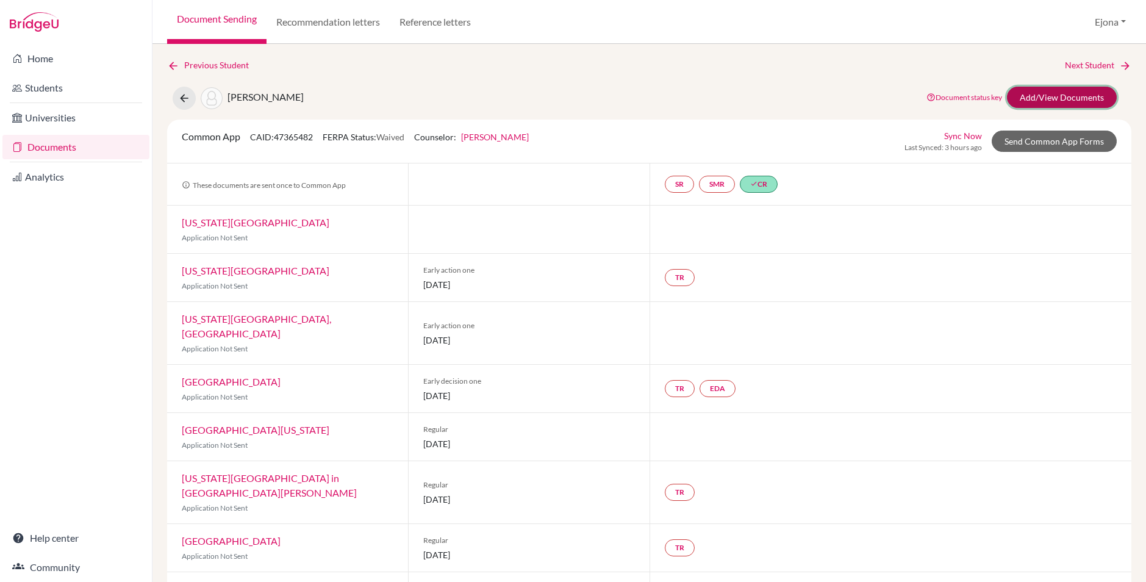
click at [1042, 101] on link "Add/View Documents" at bounding box center [1062, 97] width 110 height 21
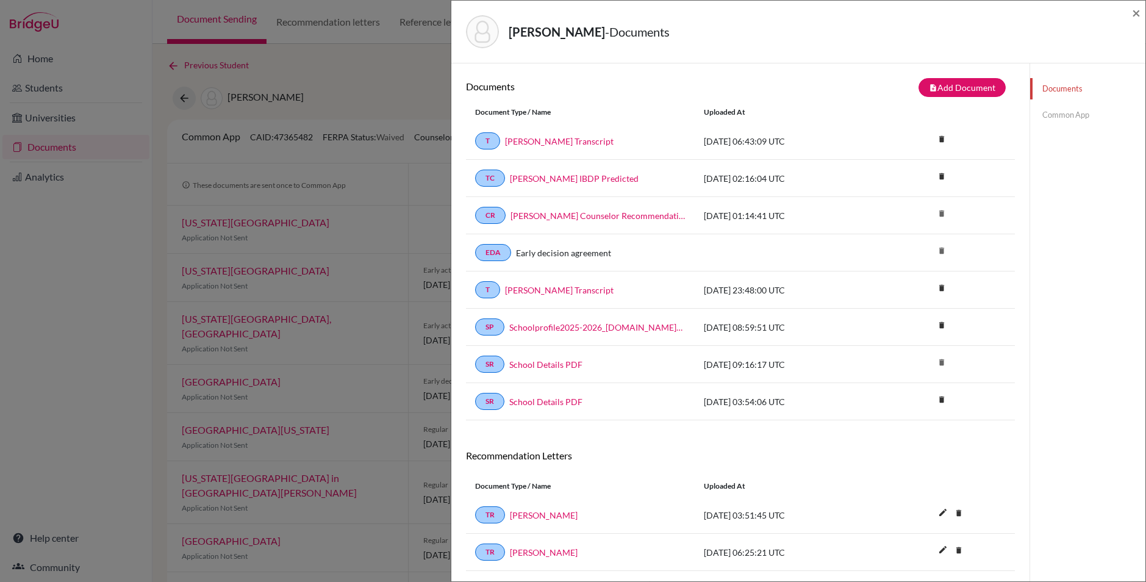
click at [1065, 118] on link "Common App" at bounding box center [1087, 114] width 115 height 21
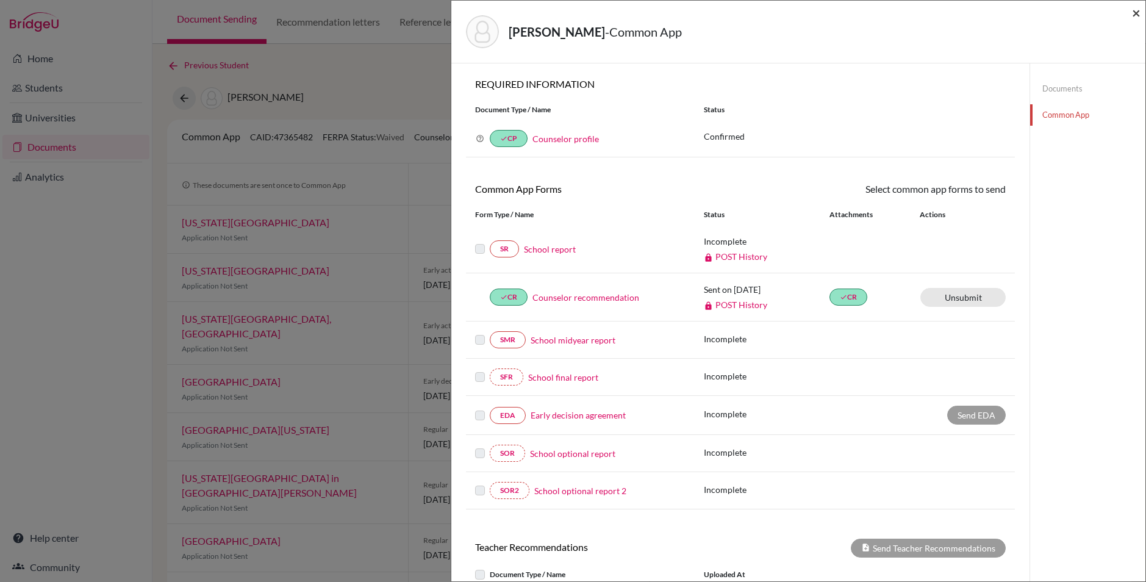
click at [1135, 11] on span "×" at bounding box center [1136, 13] width 9 height 18
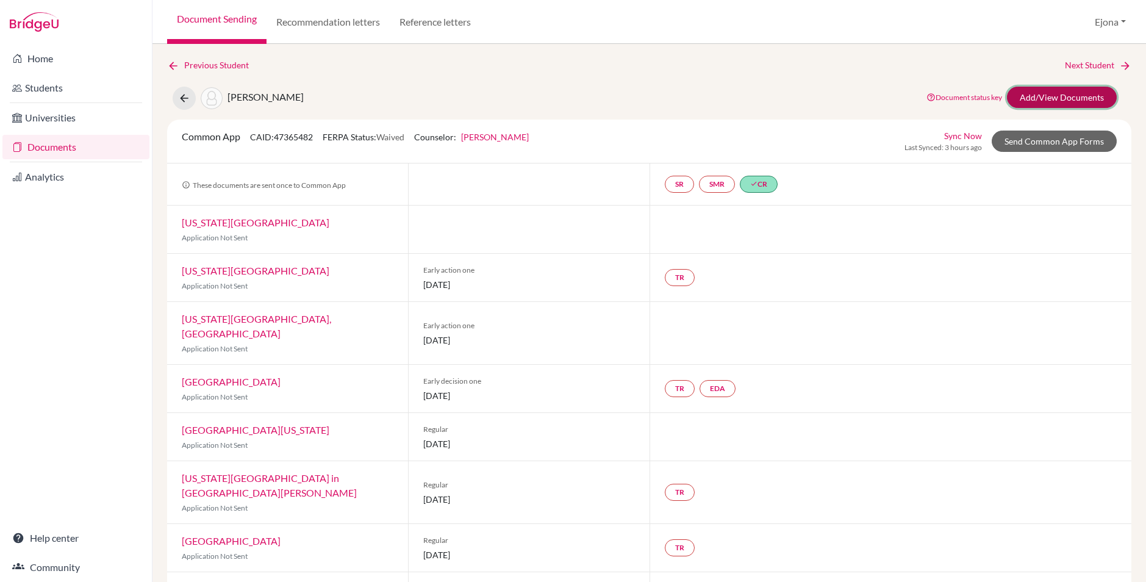
click at [1077, 98] on link "Add/View Documents" at bounding box center [1062, 97] width 110 height 21
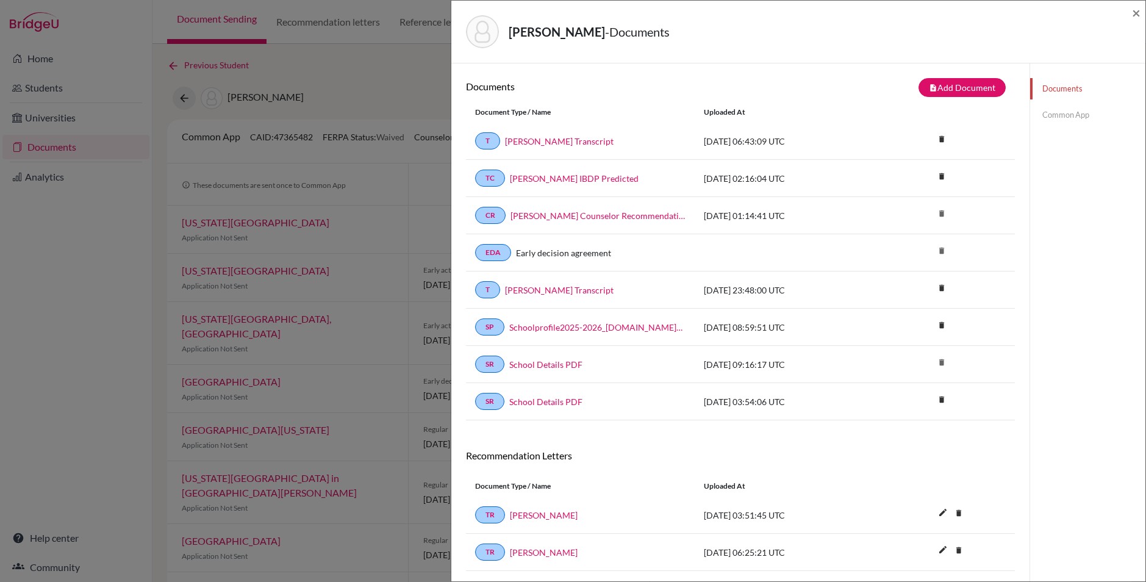
click at [1061, 115] on link "Common App" at bounding box center [1087, 114] width 115 height 21
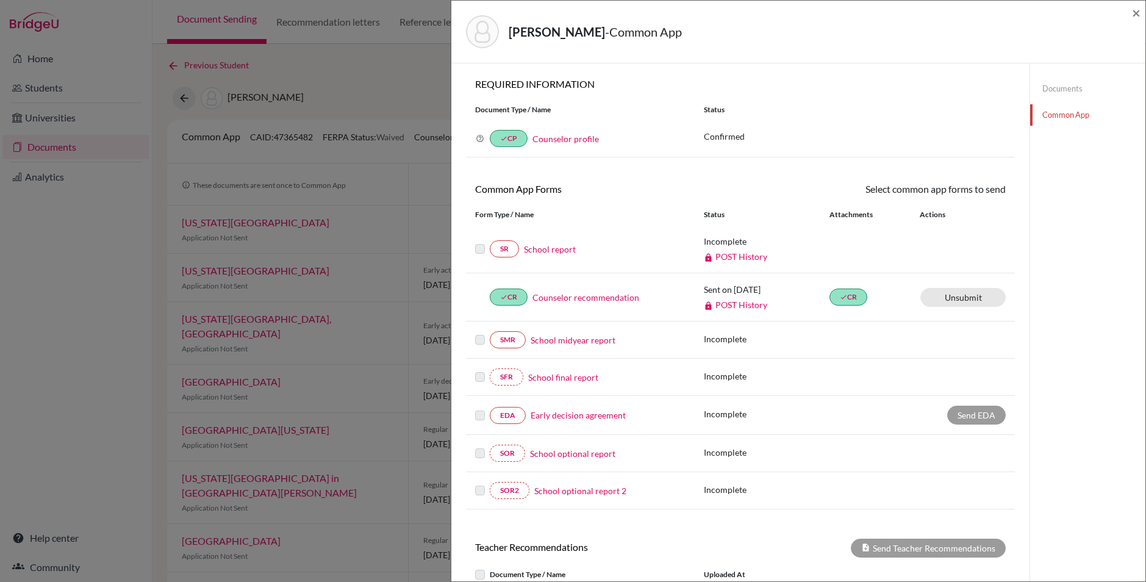
click at [1058, 90] on link "Documents" at bounding box center [1087, 88] width 115 height 21
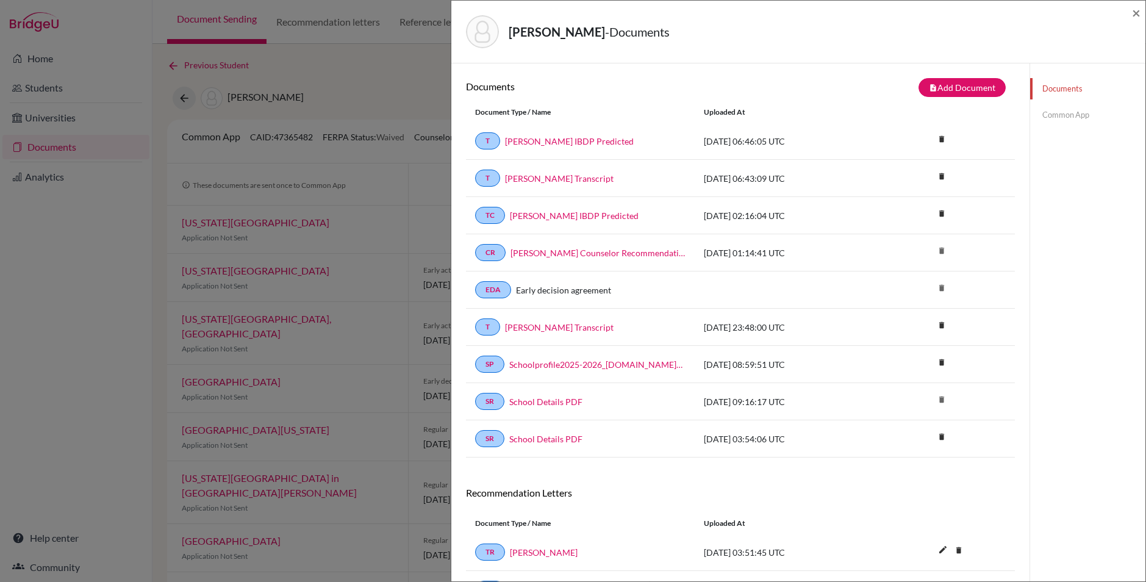
scroll to position [1, 0]
click at [1053, 116] on link "Common App" at bounding box center [1087, 114] width 115 height 21
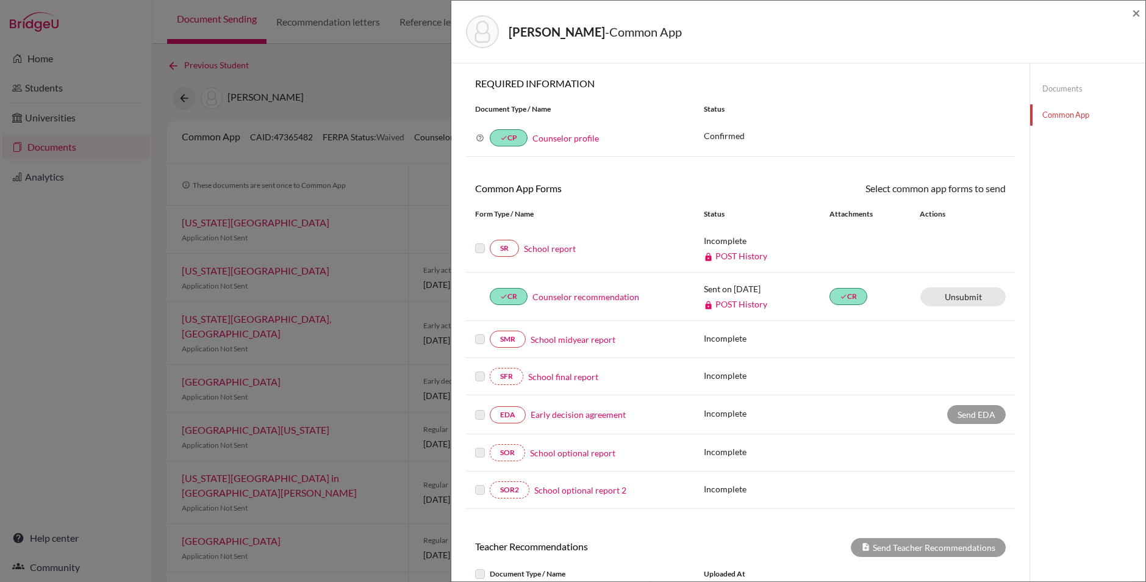
click at [562, 243] on link "School report" at bounding box center [550, 248] width 52 height 13
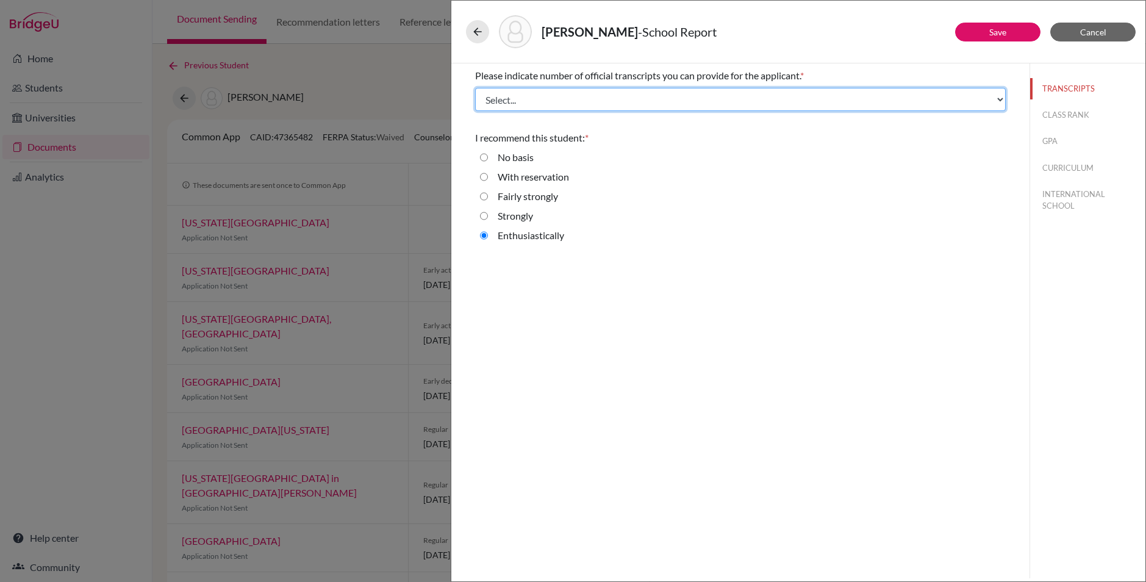
click at [617, 90] on select "Select... 1 2 3 4" at bounding box center [740, 99] width 531 height 23
select select "2"
click at [475, 88] on select "Select... 1 2 3 4" at bounding box center [740, 99] width 531 height 23
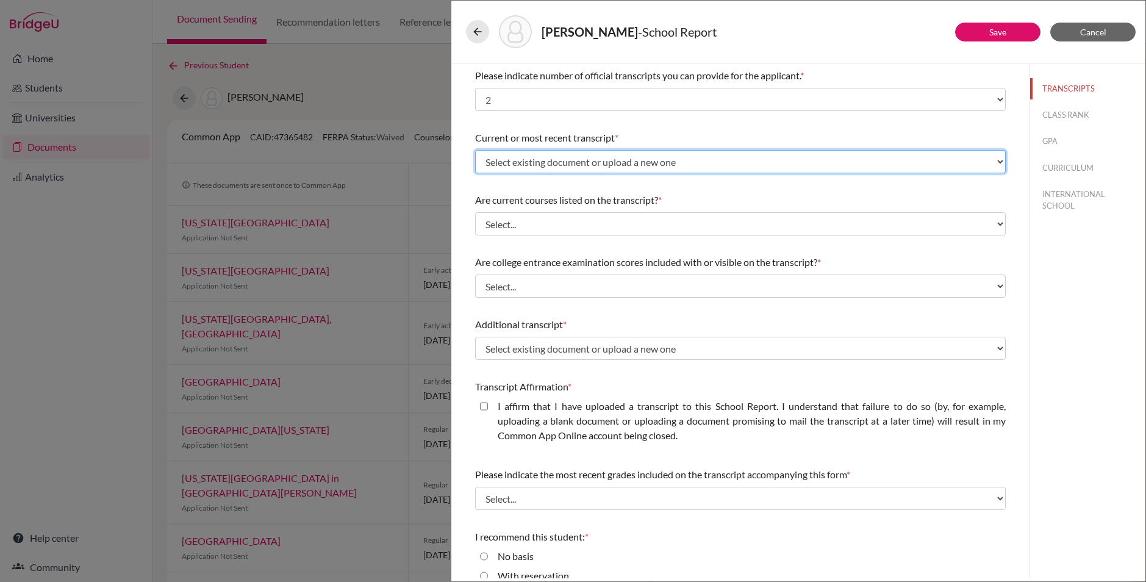
click at [717, 158] on select "Select existing document or upload a new one [PERSON_NAME] Transcript [PERSON_N…" at bounding box center [740, 161] width 531 height 23
select select "688710"
click at [475, 150] on select "Select existing document or upload a new one [PERSON_NAME] Transcript [PERSON_N…" at bounding box center [740, 161] width 531 height 23
click at [624, 162] on select "Select existing document or upload a new one [PERSON_NAME] Transcript [PERSON_N…" at bounding box center [740, 161] width 531 height 23
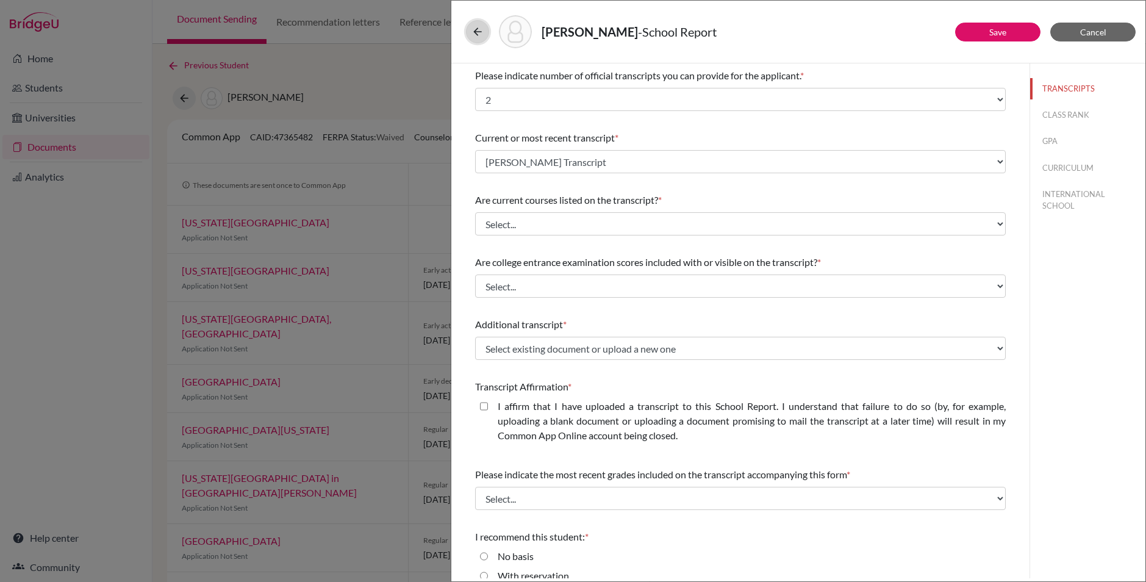
click at [473, 29] on icon at bounding box center [477, 32] width 12 height 12
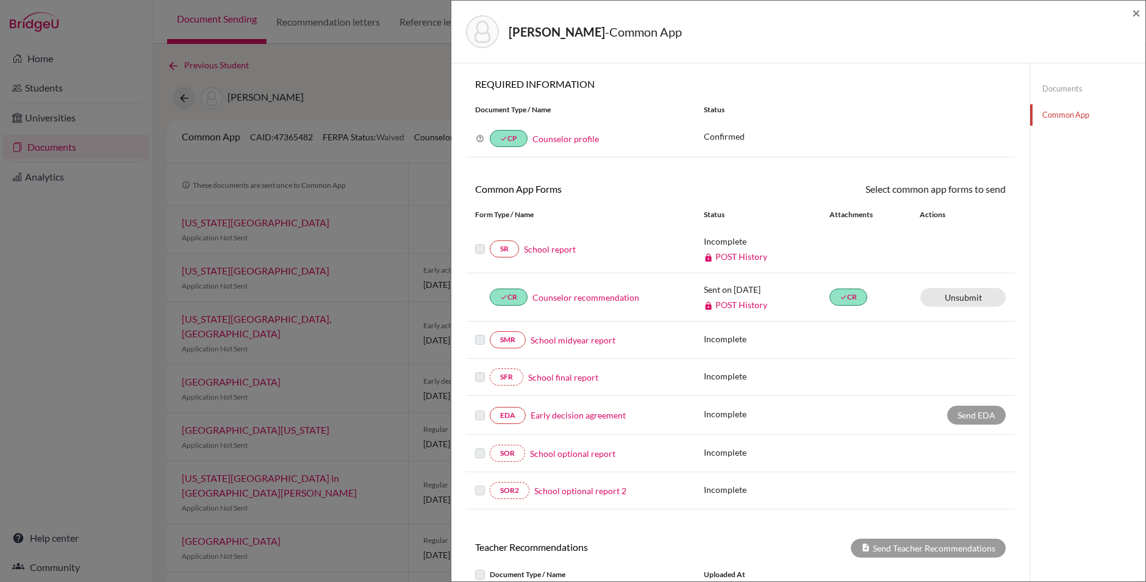
click at [1057, 81] on link "Documents" at bounding box center [1087, 88] width 115 height 21
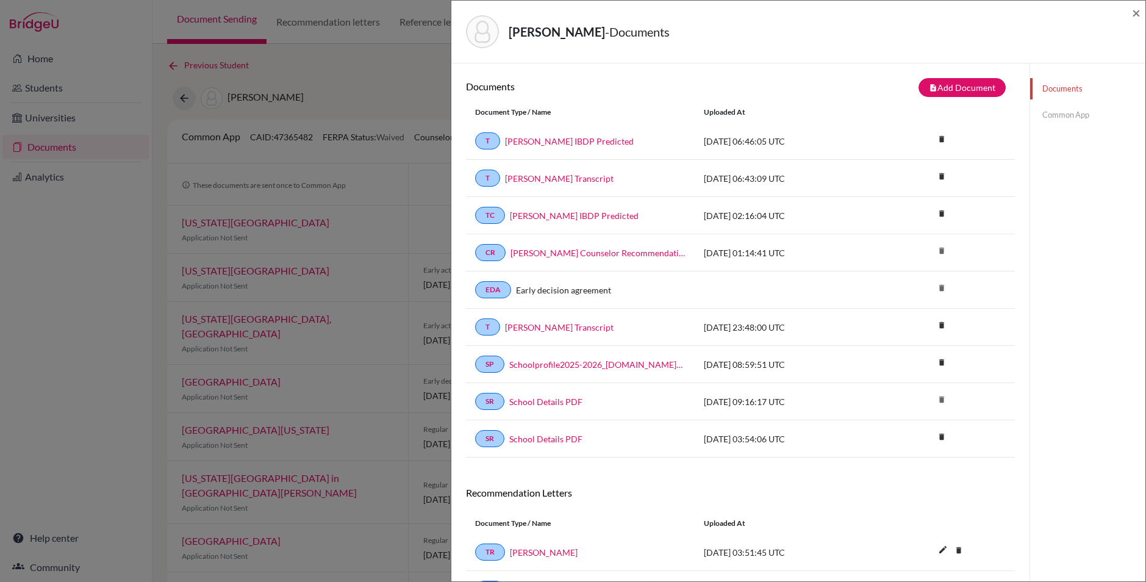
click at [1062, 112] on link "Common App" at bounding box center [1087, 114] width 115 height 21
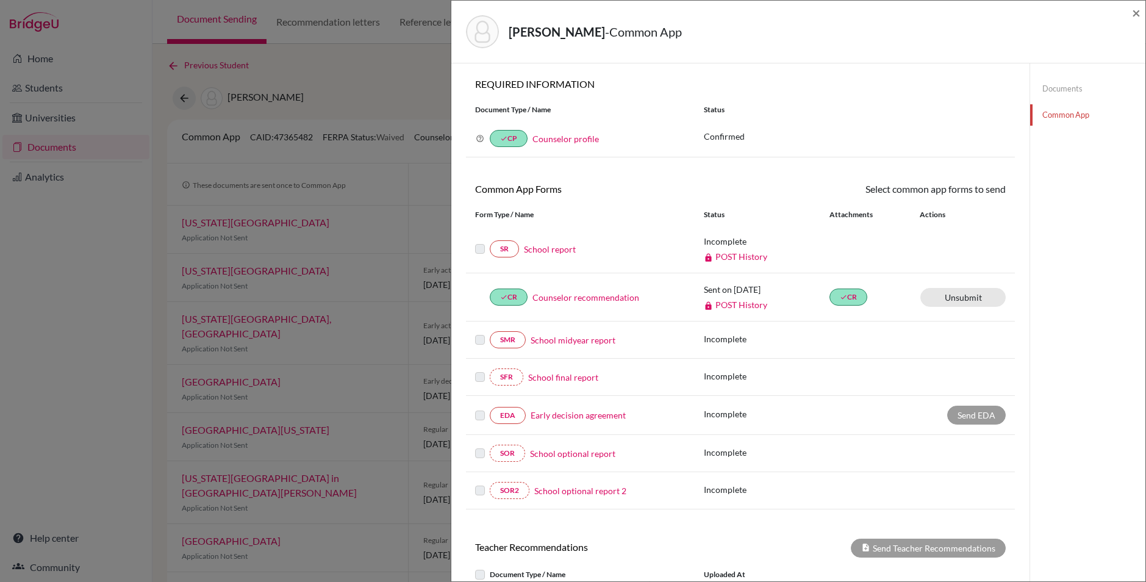
click at [558, 248] on link "School report" at bounding box center [550, 249] width 52 height 13
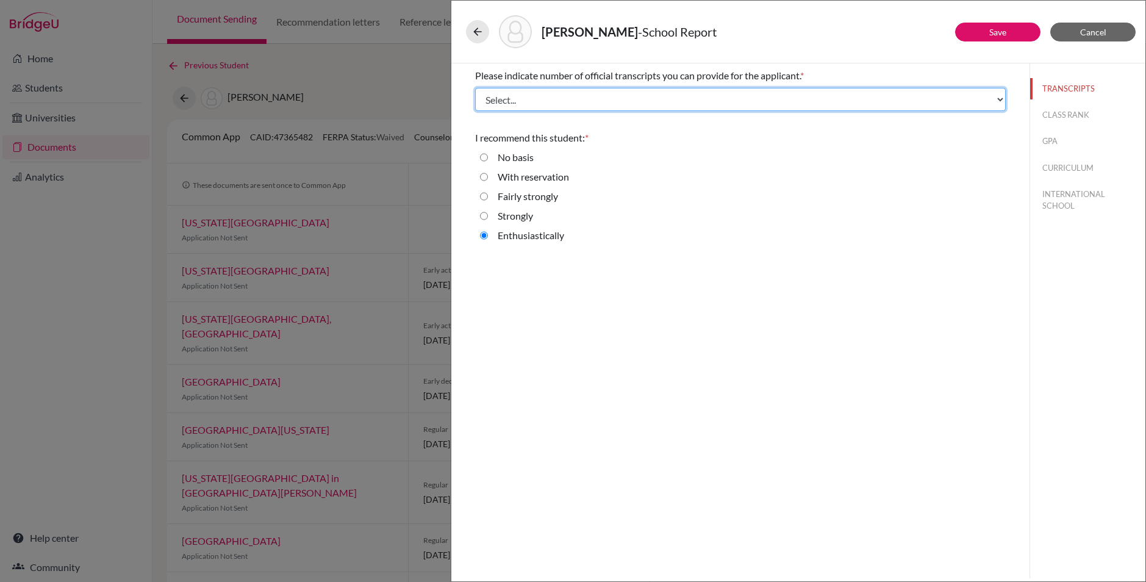
click at [669, 107] on select "Select... 1 2 3 4" at bounding box center [740, 99] width 531 height 23
select select "2"
click at [475, 88] on select "Select... 1 2 3 4" at bounding box center [740, 99] width 531 height 23
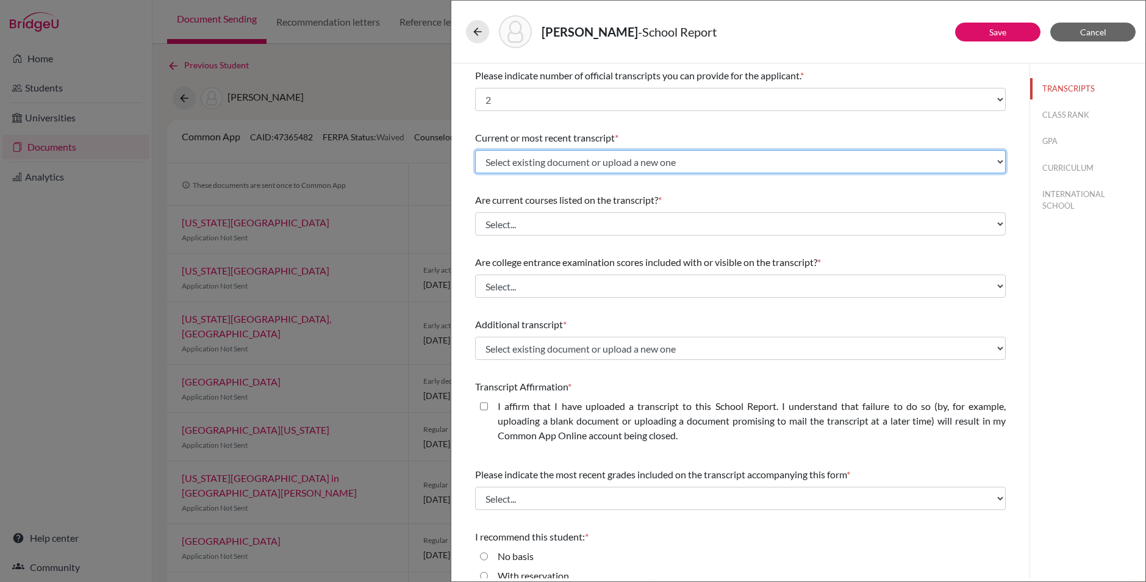
click at [610, 157] on select "Select existing document or upload a new one BROWN Kate Transcript Brown Kate I…" at bounding box center [740, 161] width 531 height 23
select select "688710"
click at [475, 150] on select "Select existing document or upload a new one BROWN Kate Transcript Brown Kate I…" at bounding box center [740, 161] width 531 height 23
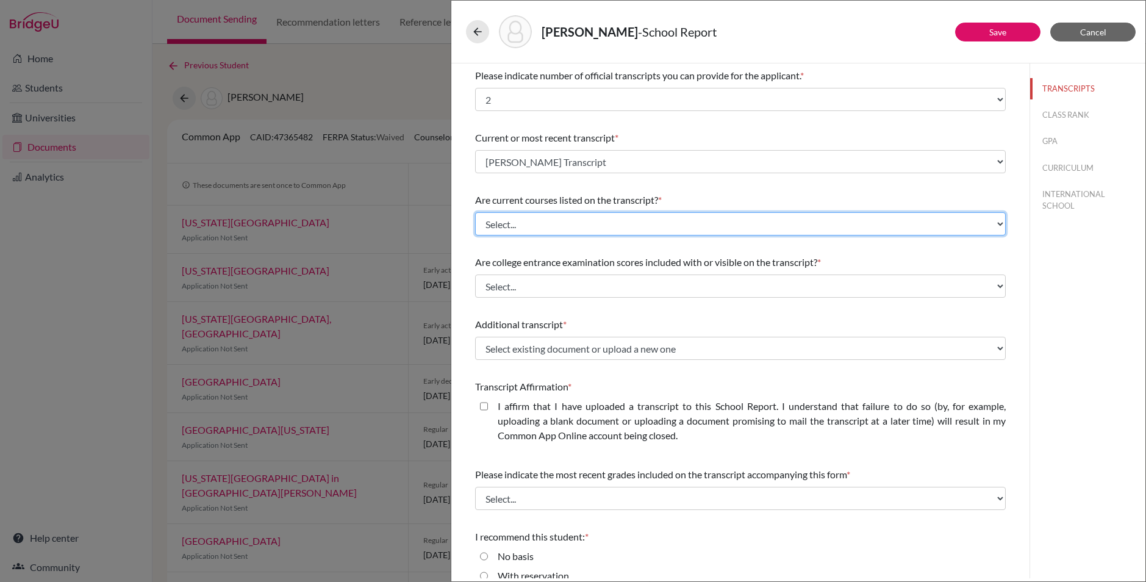
click at [683, 218] on select "Select... Yes No" at bounding box center [740, 223] width 531 height 23
select select "0"
click at [475, 212] on select "Select... Yes No" at bounding box center [740, 223] width 531 height 23
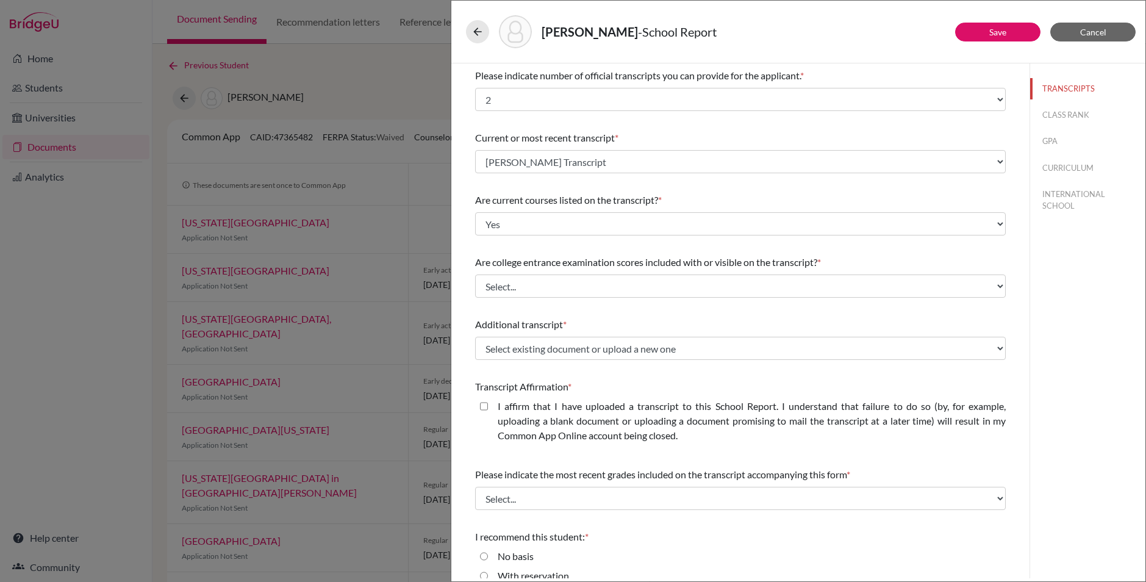
click at [622, 245] on div "Please indicate number of official transcripts you can provide for the applican…" at bounding box center [740, 357] width 531 height 588
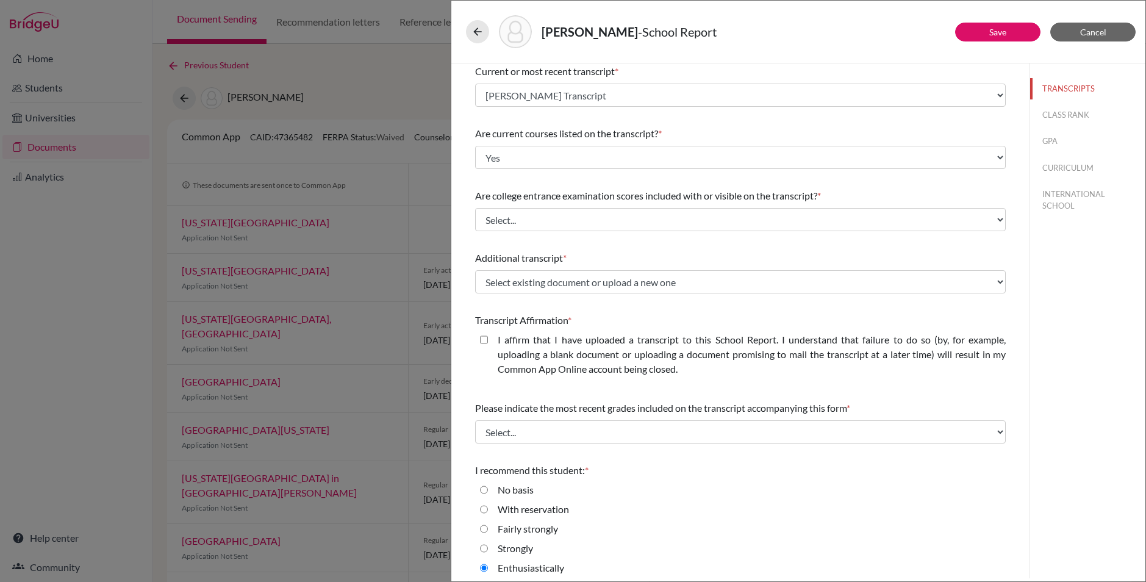
scroll to position [73, 0]
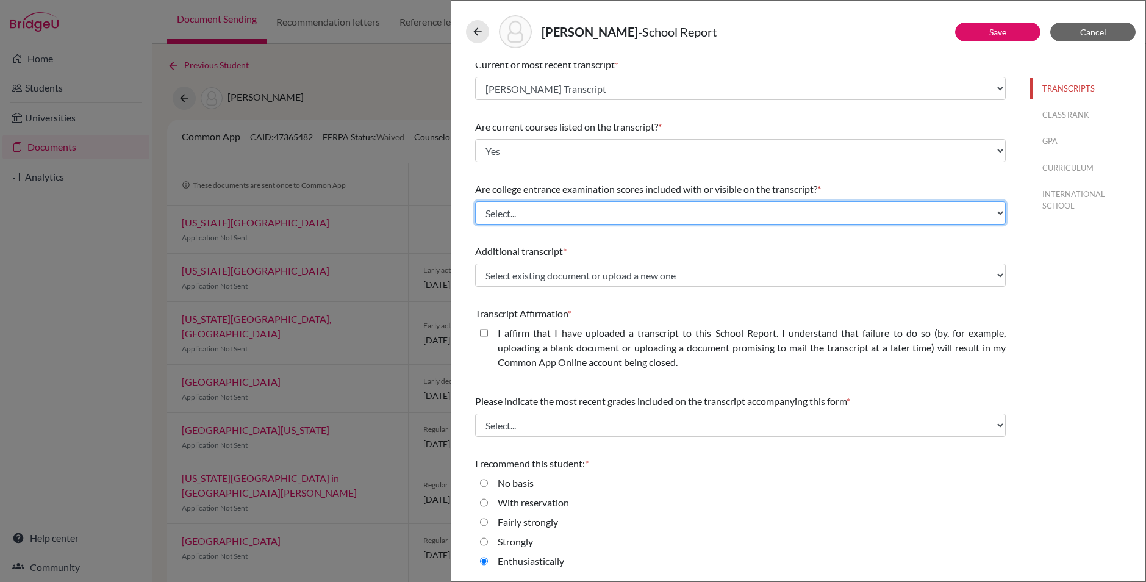
click at [637, 207] on select "Select... Yes No" at bounding box center [740, 212] width 531 height 23
select select "1"
click at [475, 201] on select "Select... Yes No" at bounding box center [740, 212] width 531 height 23
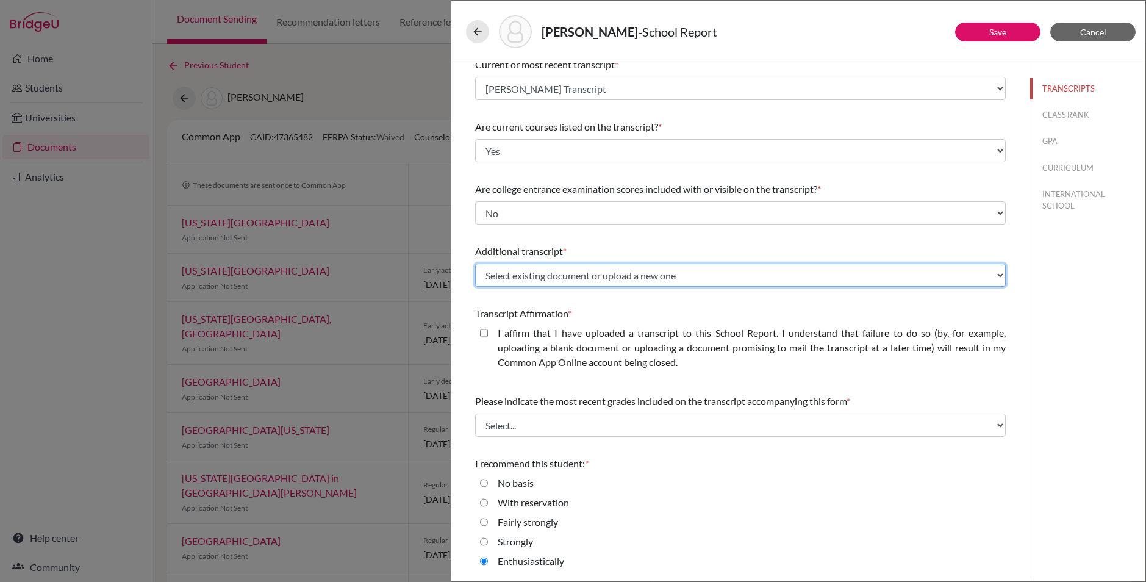
click at [645, 273] on select "Select existing document or upload a new one BROWN Kate Transcript Brown Kate I…" at bounding box center [740, 274] width 531 height 23
select select "688920"
click at [475, 263] on select "Select existing document or upload a new one BROWN Kate Transcript Brown Kate I…" at bounding box center [740, 274] width 531 height 23
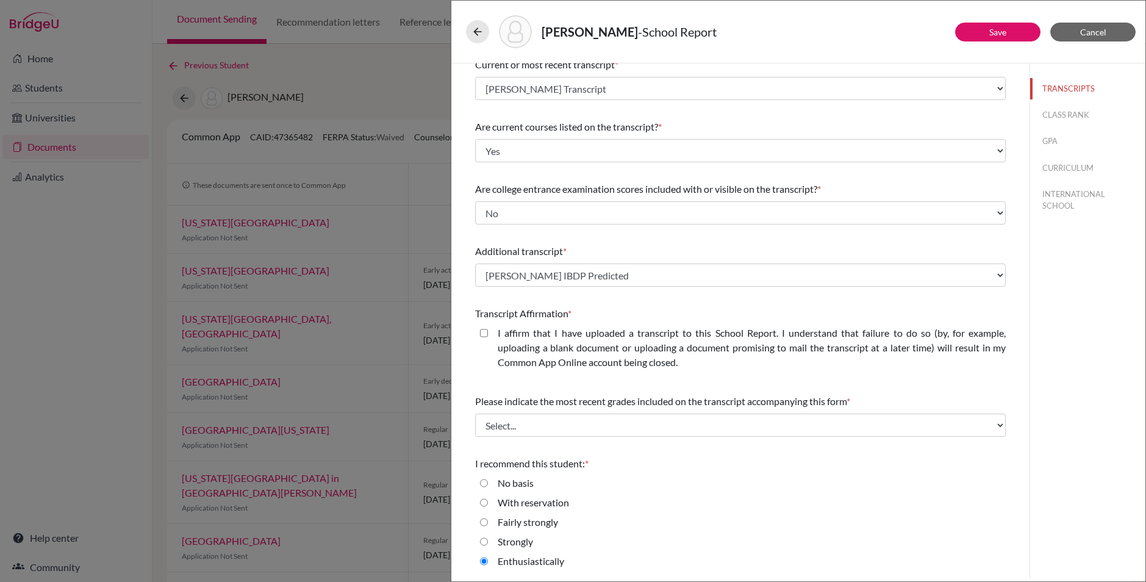
click at [608, 231] on div "Please indicate number of official transcripts you can provide for the applican…" at bounding box center [740, 284] width 531 height 588
click at [643, 331] on label "I affirm that I have uploaded a transcript to this School Report. I understand …" at bounding box center [752, 348] width 508 height 44
click at [488, 331] on closed\ "I affirm that I have uploaded a transcript to this School Report. I understand …" at bounding box center [484, 333] width 8 height 15
checkbox closed\ "true"
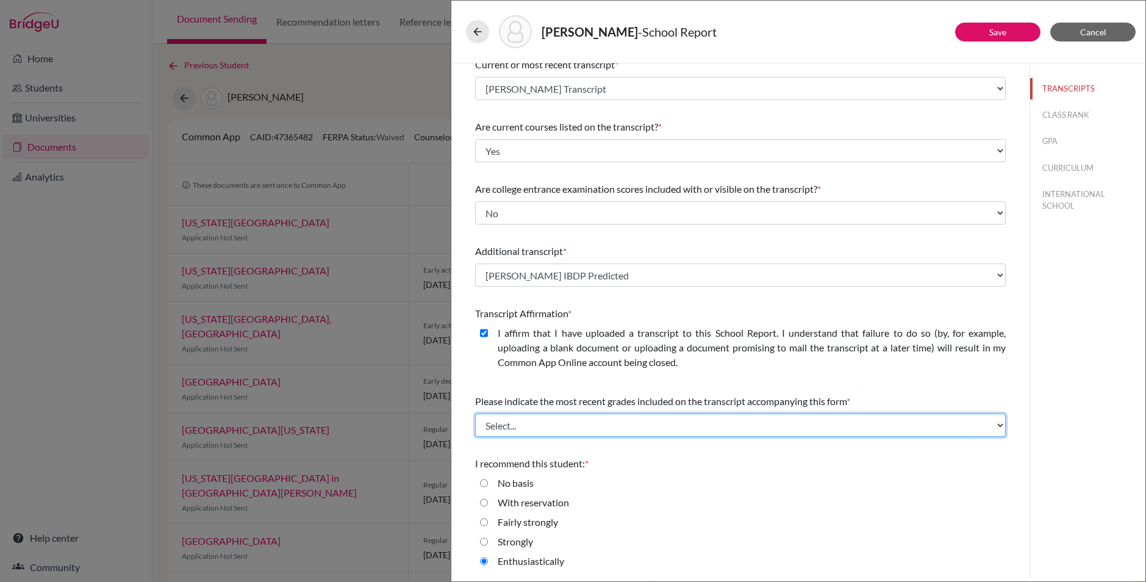
click at [735, 420] on select "Select... Final junior year grades 1st Quarter senior year grades 2nd Quarter/1…" at bounding box center [740, 424] width 531 height 23
select select "0"
click at [475, 413] on select "Select... Final junior year grades 1st Quarter senior year grades 2nd Quarter/1…" at bounding box center [740, 424] width 531 height 23
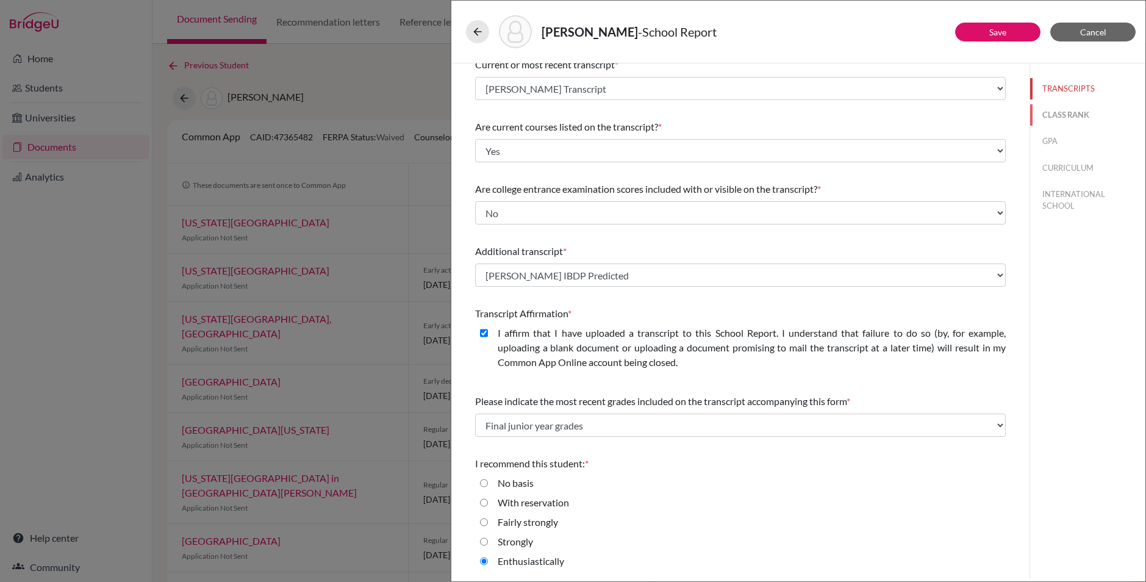
click at [1064, 111] on button "CLASS RANK" at bounding box center [1087, 114] width 115 height 21
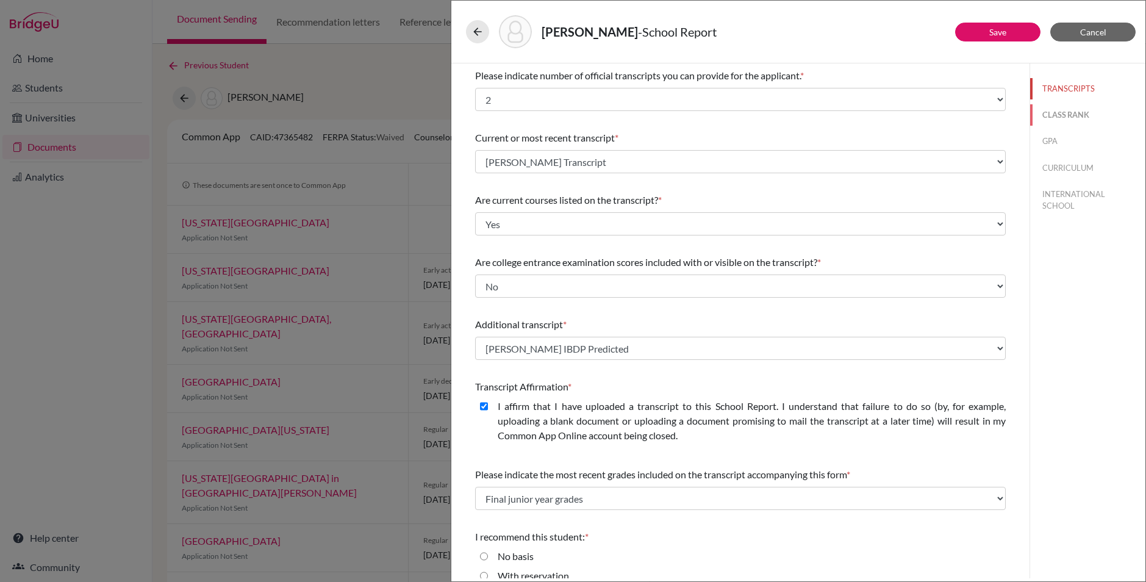
select select "5"
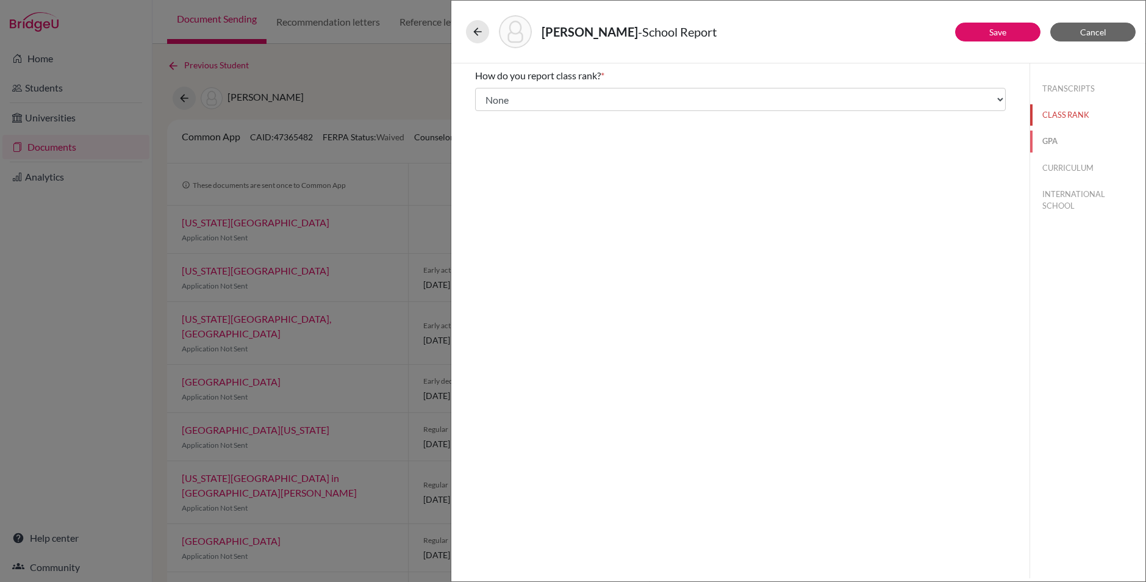
click at [1053, 141] on button "GPA" at bounding box center [1087, 141] width 115 height 21
click at [1066, 166] on button "CURRICULUM" at bounding box center [1087, 167] width 115 height 21
select select "3"
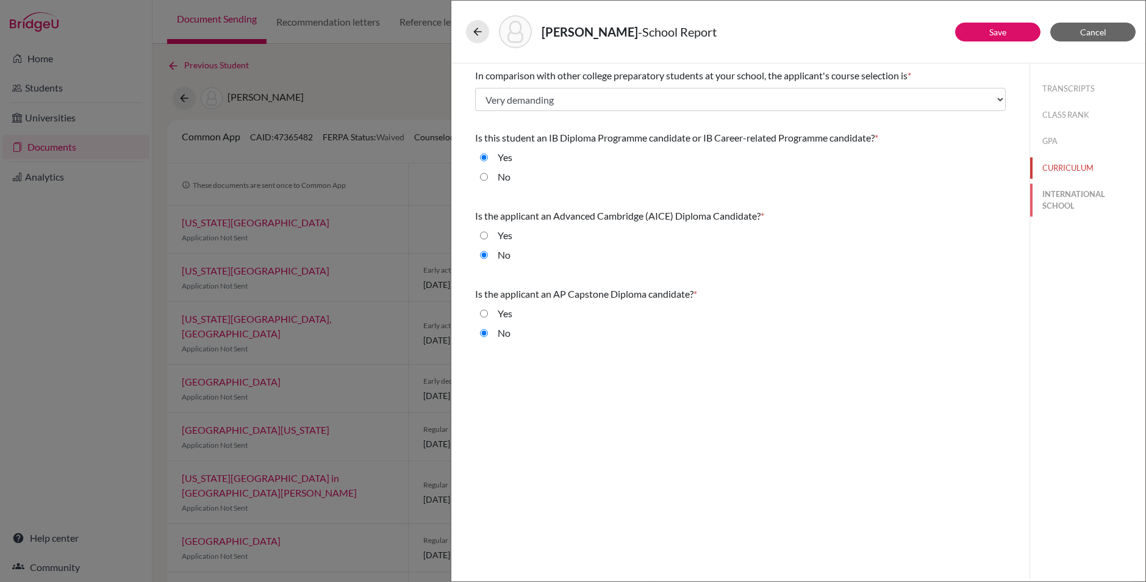
click at [1067, 193] on button "INTERNATIONAL SCHOOL" at bounding box center [1087, 200] width 115 height 33
radio input "true"
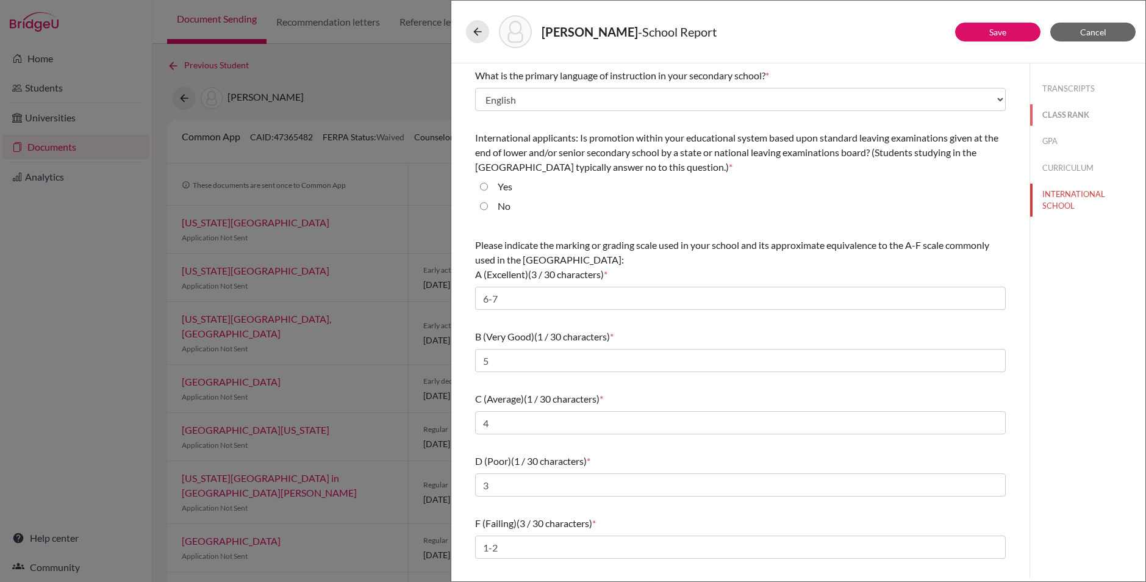
click at [1057, 115] on button "CLASS RANK" at bounding box center [1087, 114] width 115 height 21
select select "5"
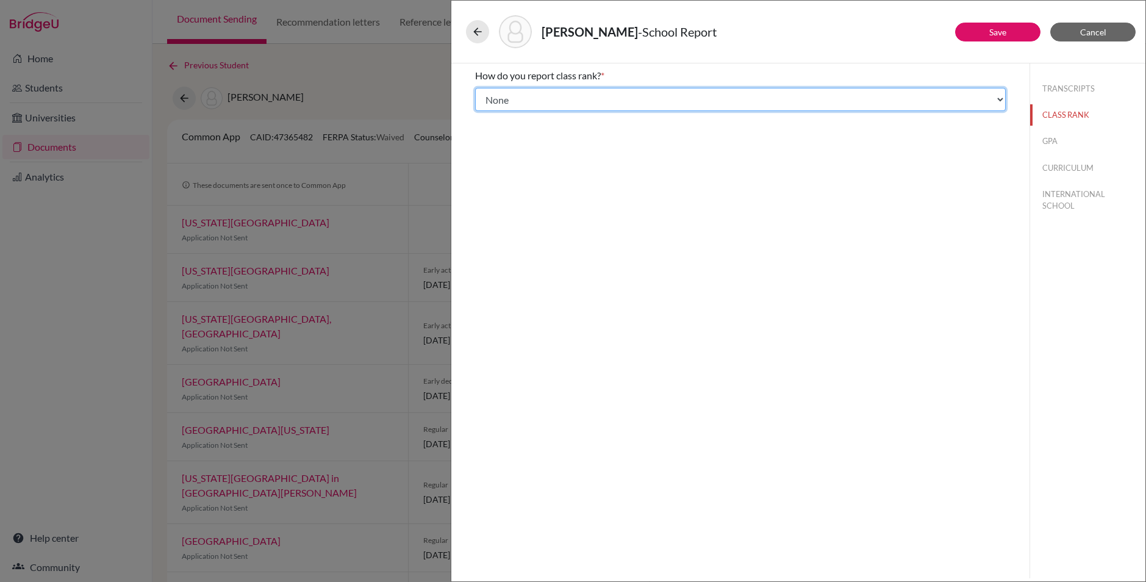
click at [965, 88] on select "Select... Exact Decile Quintile Quartile None" at bounding box center [740, 99] width 531 height 23
click at [475, 88] on select "Select... Exact Decile Quintile Quartile None" at bounding box center [740, 99] width 531 height 23
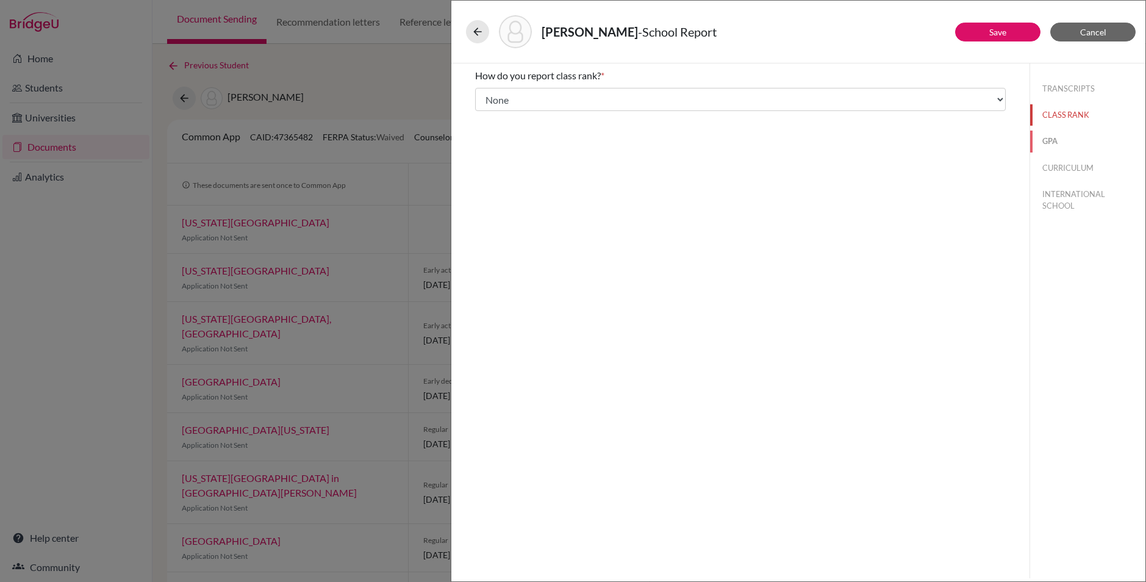
click at [1048, 138] on button "GPA" at bounding box center [1087, 141] width 115 height 21
click at [1057, 162] on button "CURRICULUM" at bounding box center [1087, 167] width 115 height 21
select select "3"
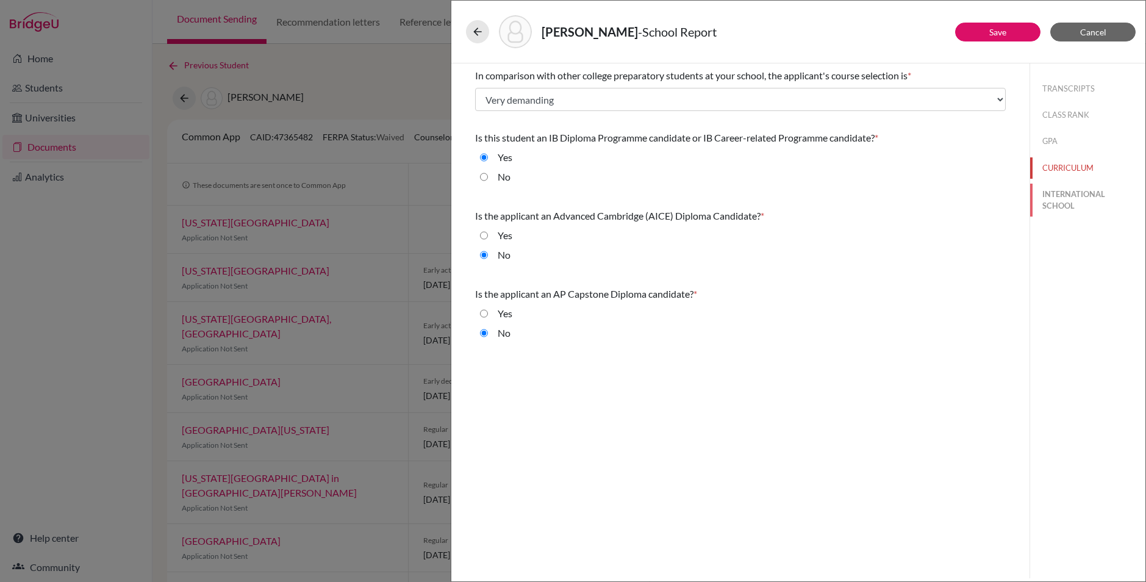
click at [1067, 198] on button "INTERNATIONAL SCHOOL" at bounding box center [1087, 200] width 115 height 33
radio input "true"
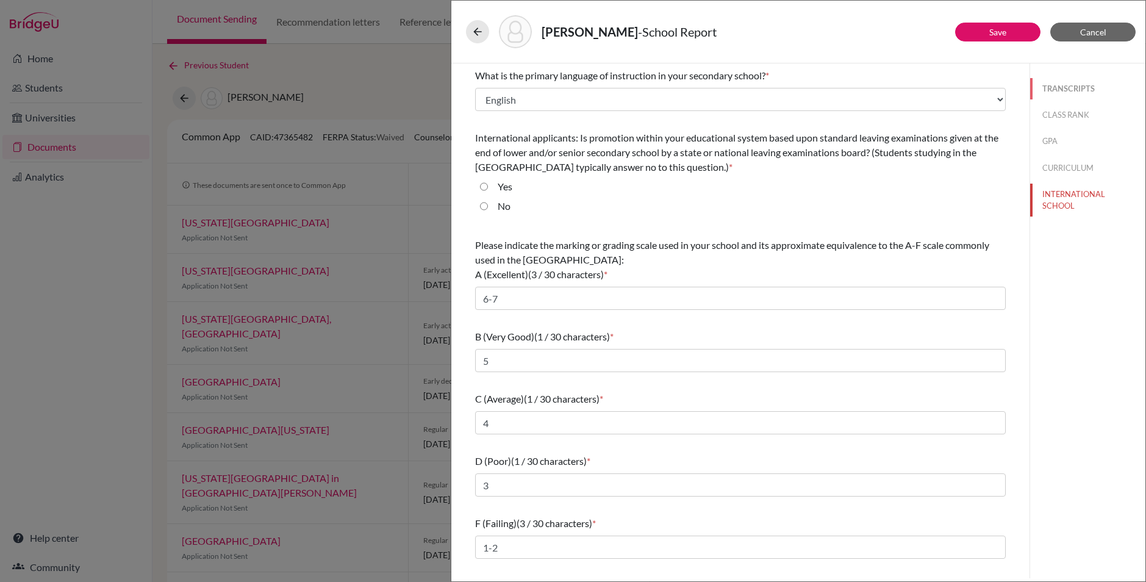
click at [1062, 90] on button "TRANSCRIPTS" at bounding box center [1087, 88] width 115 height 21
select select "2"
select select "0"
select select "688710"
select select "0"
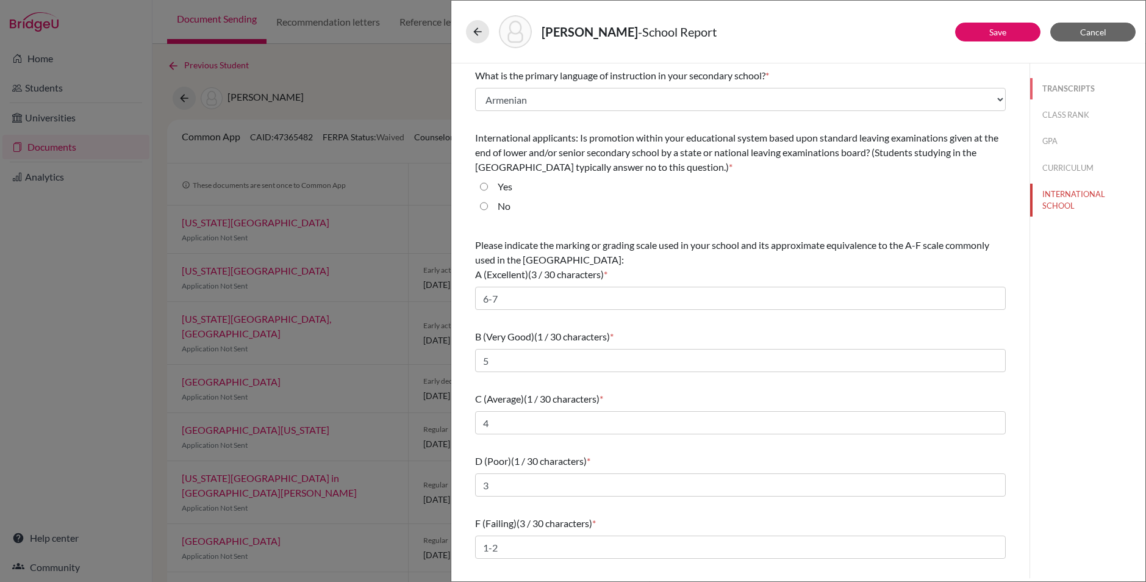
select select "1"
select select "688920"
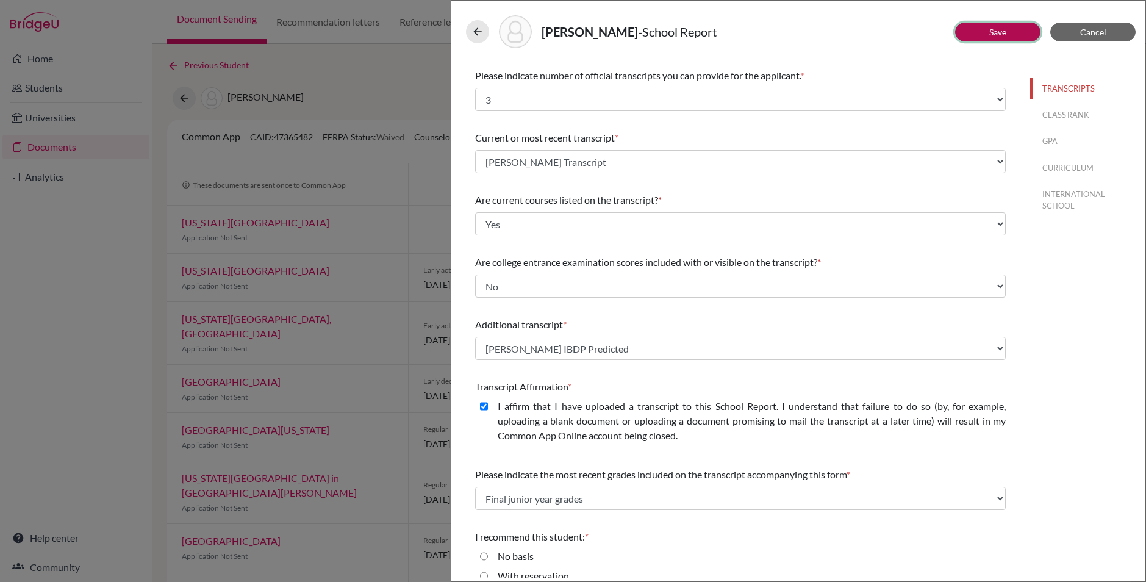
click at [1001, 35] on link "Save" at bounding box center [997, 32] width 17 height 10
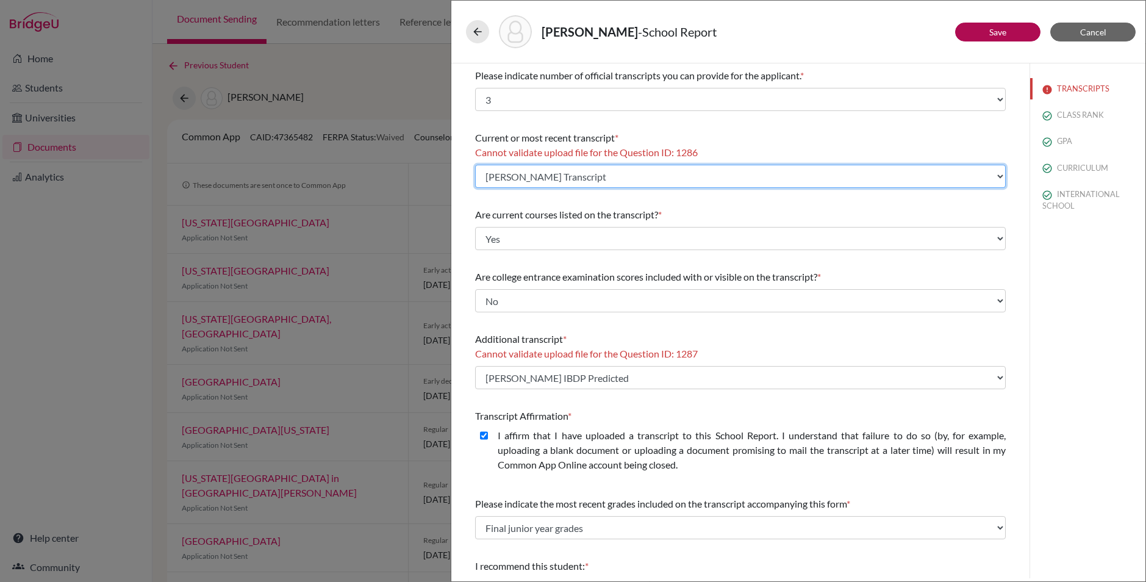
click at [760, 174] on select "Select existing document or upload a new one BROWN Kate Transcript Brown Kate I…" at bounding box center [740, 176] width 531 height 23
click at [651, 184] on select "Select existing document or upload a new one BROWN Kate Transcript Brown Kate I…" at bounding box center [740, 176] width 531 height 23
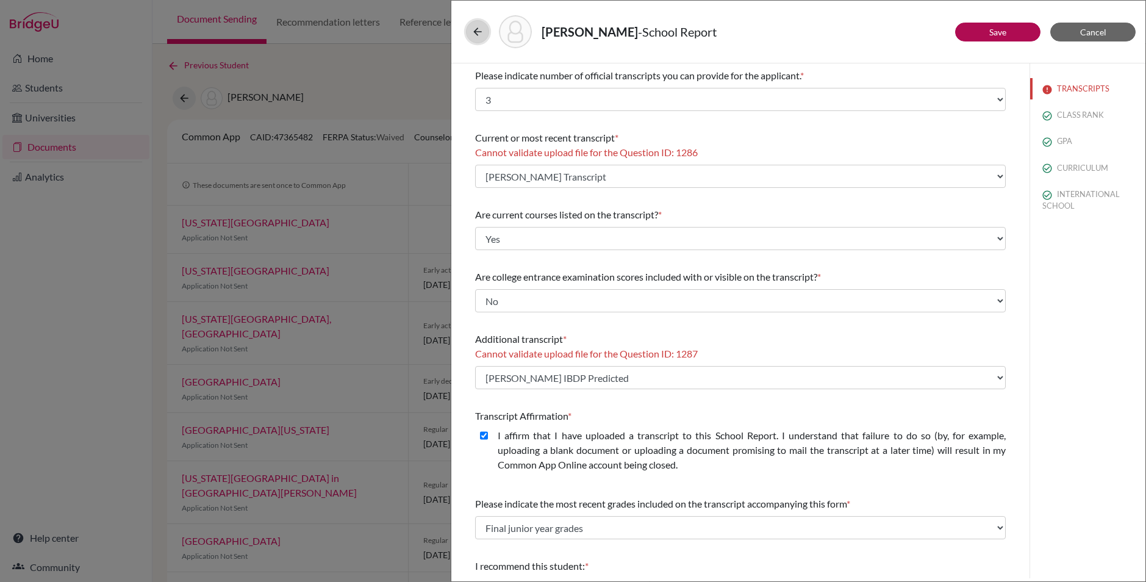
click at [476, 29] on icon at bounding box center [477, 32] width 12 height 12
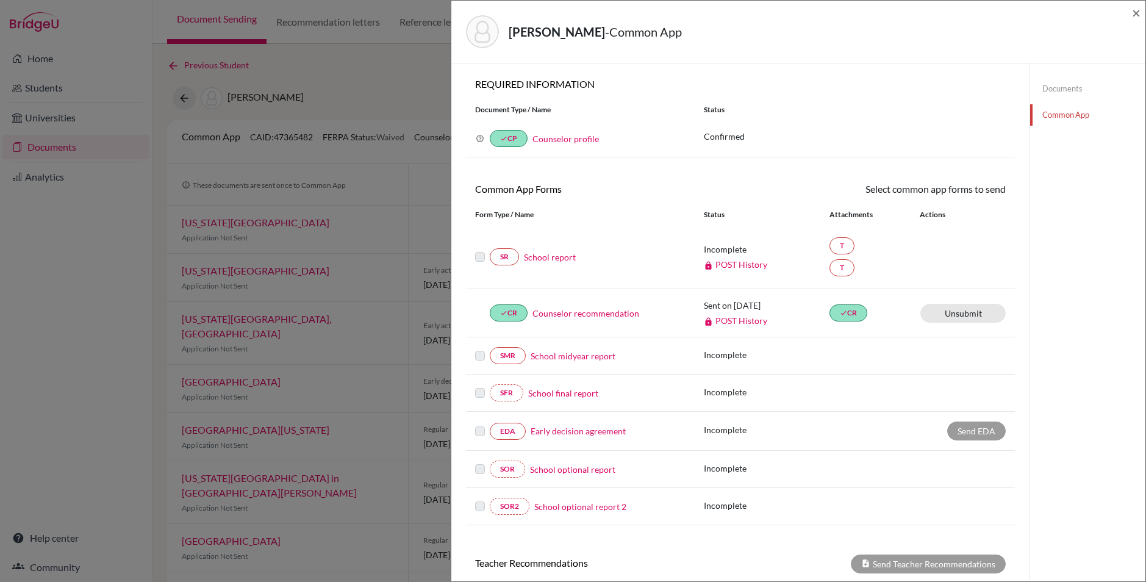
click at [1071, 89] on link "Documents" at bounding box center [1087, 88] width 115 height 21
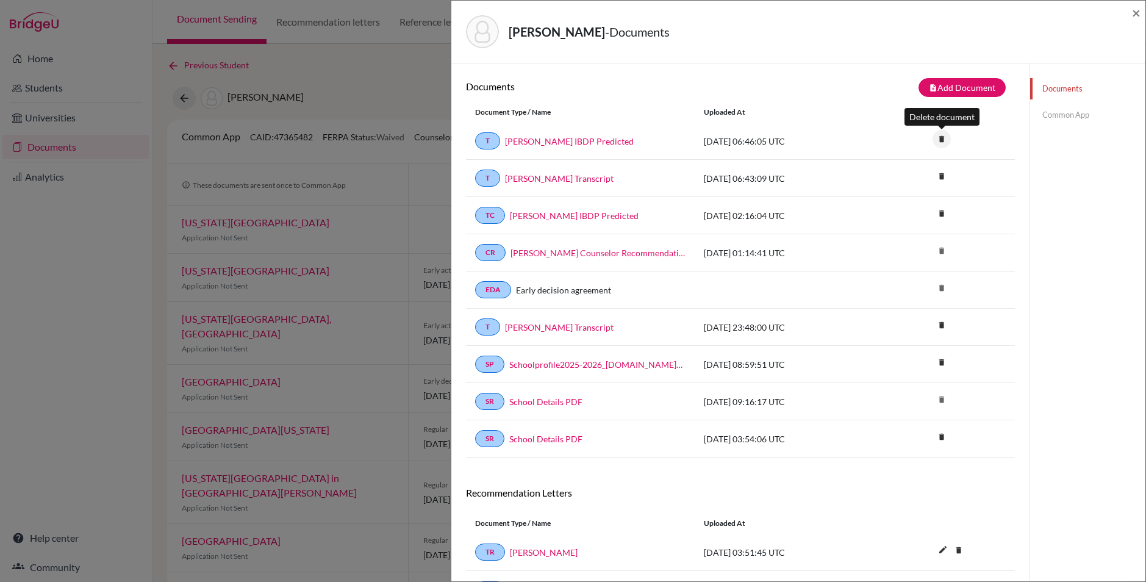
click at [939, 137] on icon "delete" at bounding box center [941, 139] width 18 height 18
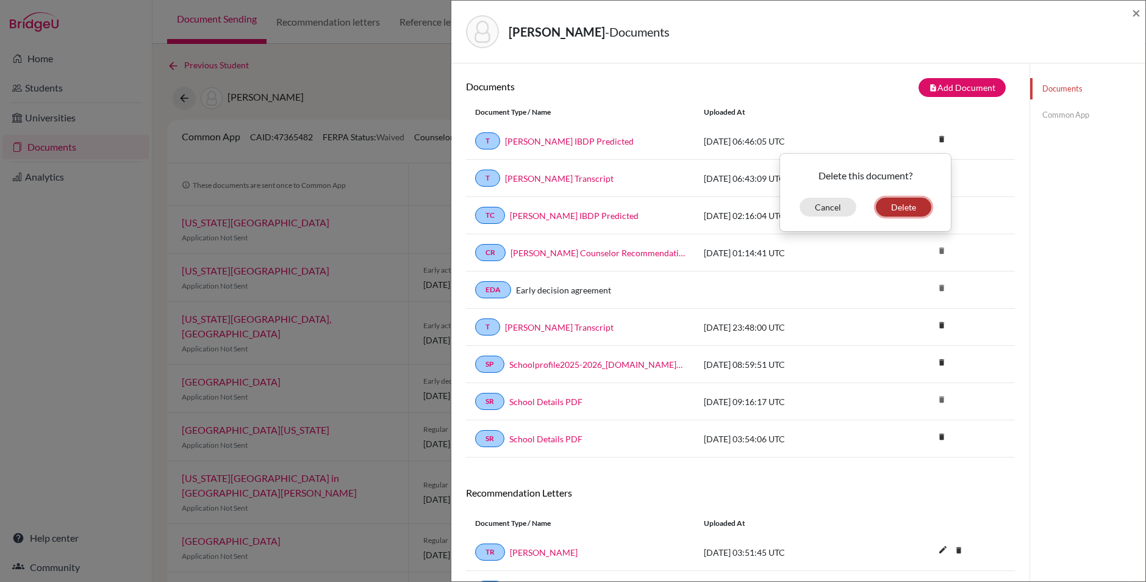
click at [915, 203] on button "Delete" at bounding box center [903, 207] width 55 height 19
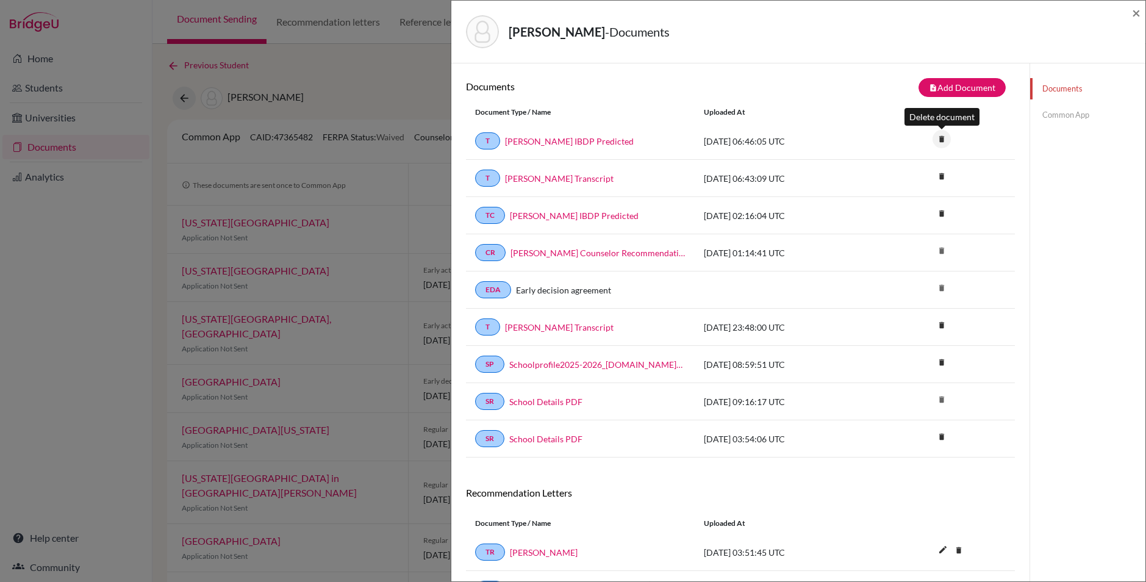
click at [945, 141] on icon "delete" at bounding box center [941, 139] width 18 height 18
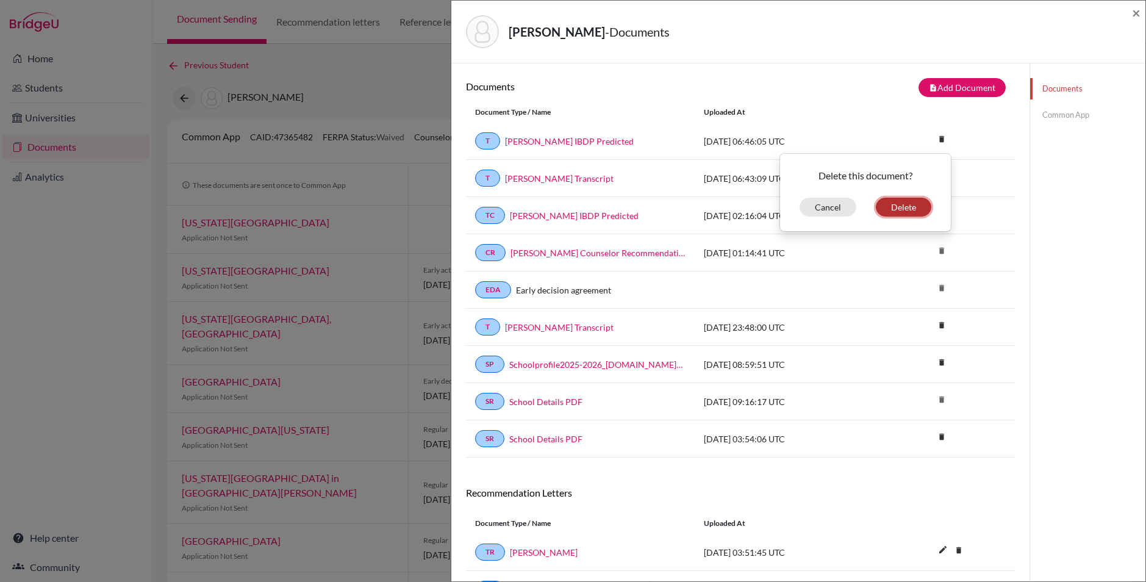
click at [911, 208] on button "Delete" at bounding box center [903, 207] width 55 height 19
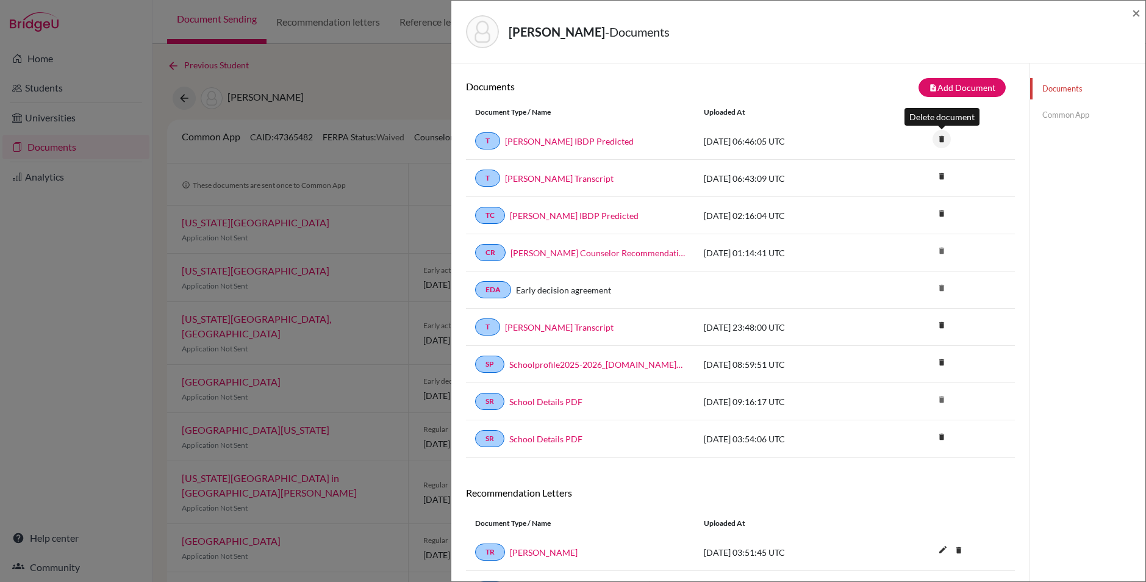
click at [942, 141] on icon "delete" at bounding box center [941, 139] width 18 height 18
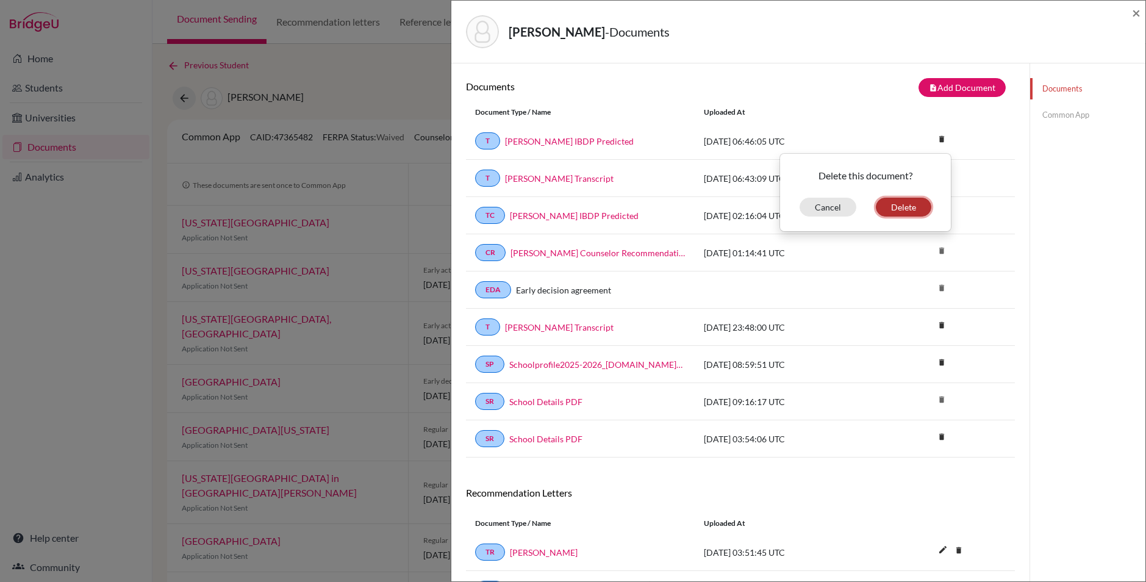
click at [904, 204] on button "Delete" at bounding box center [903, 207] width 55 height 19
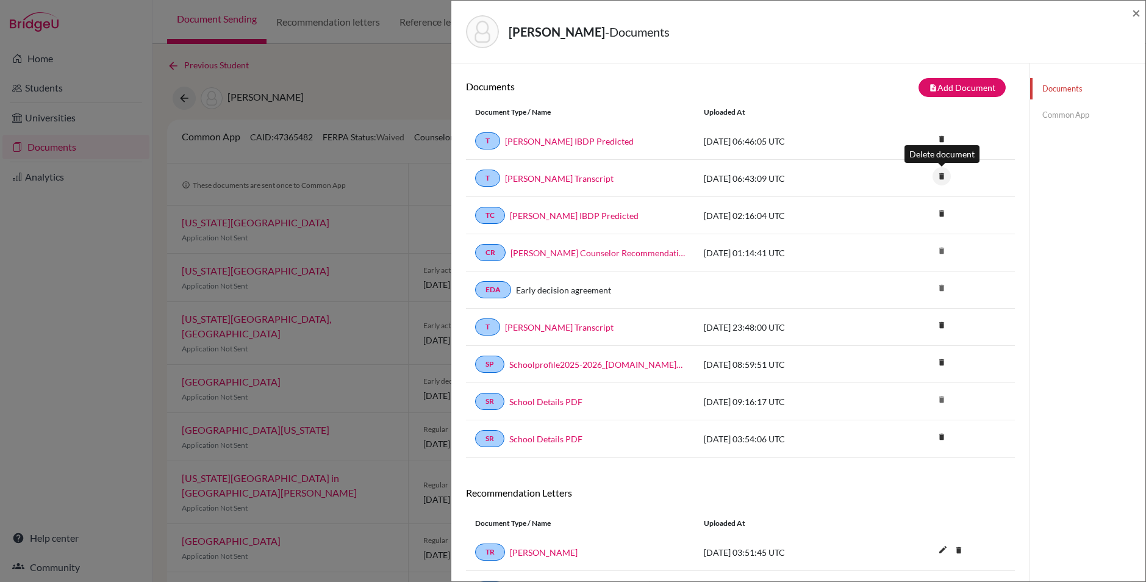
click at [941, 170] on icon "delete" at bounding box center [941, 176] width 18 height 18
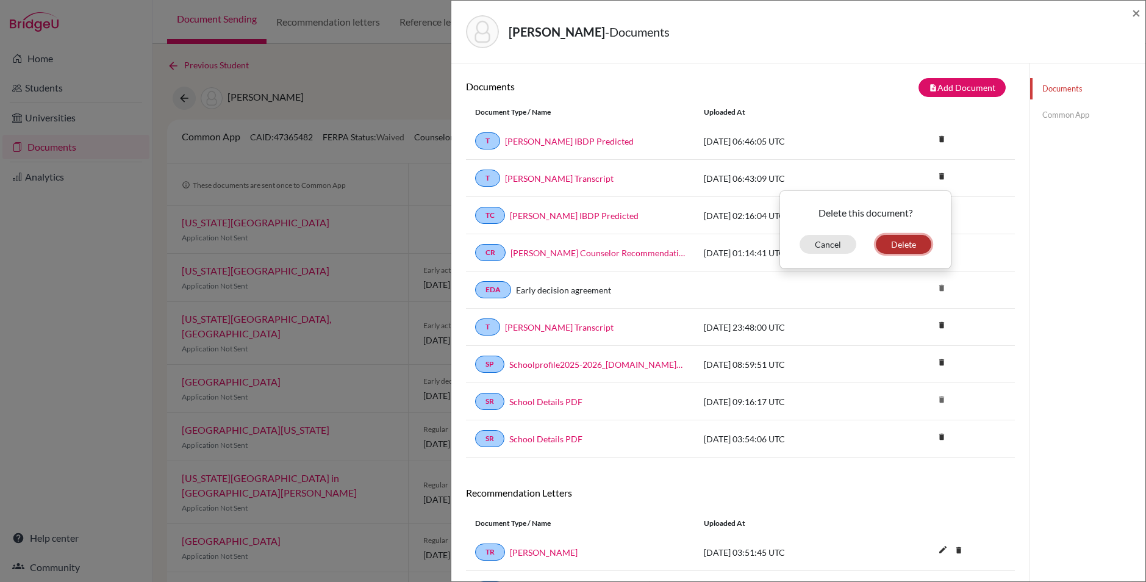
click at [908, 244] on button "Delete" at bounding box center [903, 244] width 55 height 19
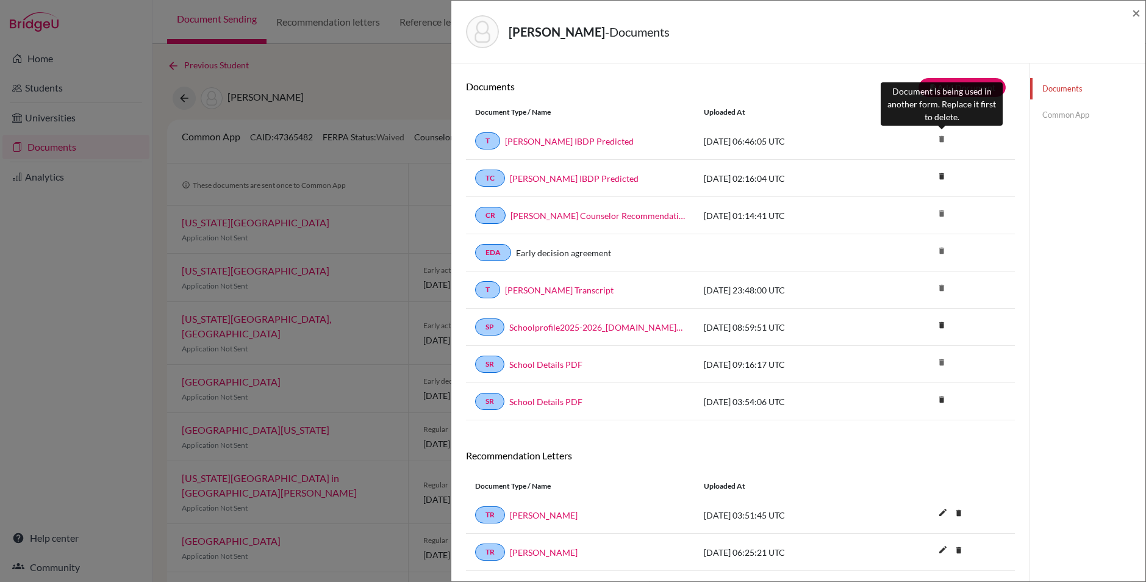
click at [944, 138] on icon "delete" at bounding box center [941, 139] width 18 height 18
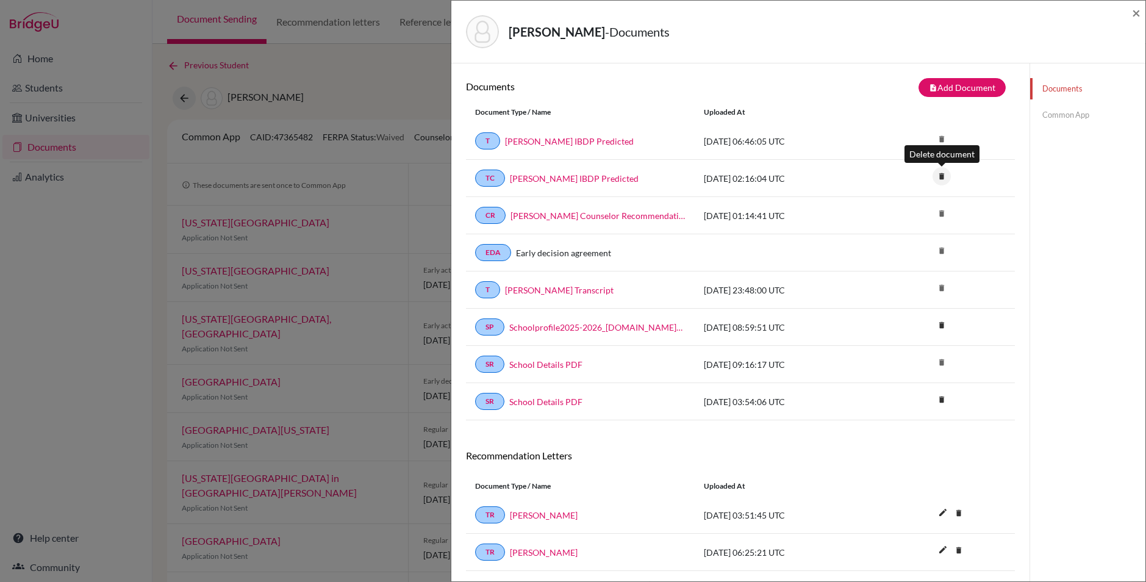
click at [945, 173] on icon "delete" at bounding box center [941, 176] width 18 height 18
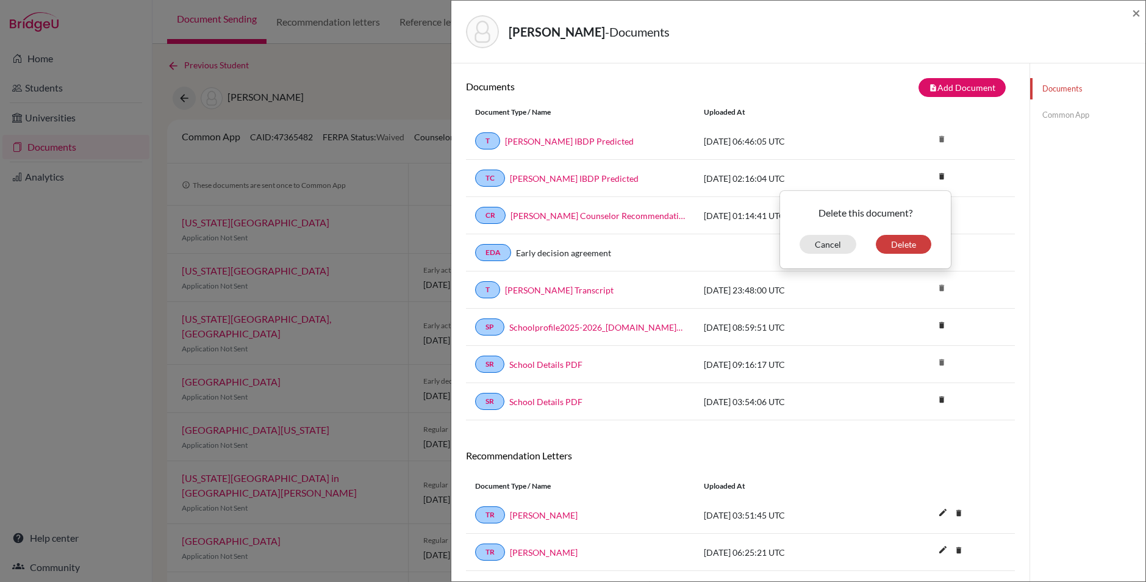
click at [1086, 233] on div "Documents Common App" at bounding box center [1087, 354] width 116 height 582
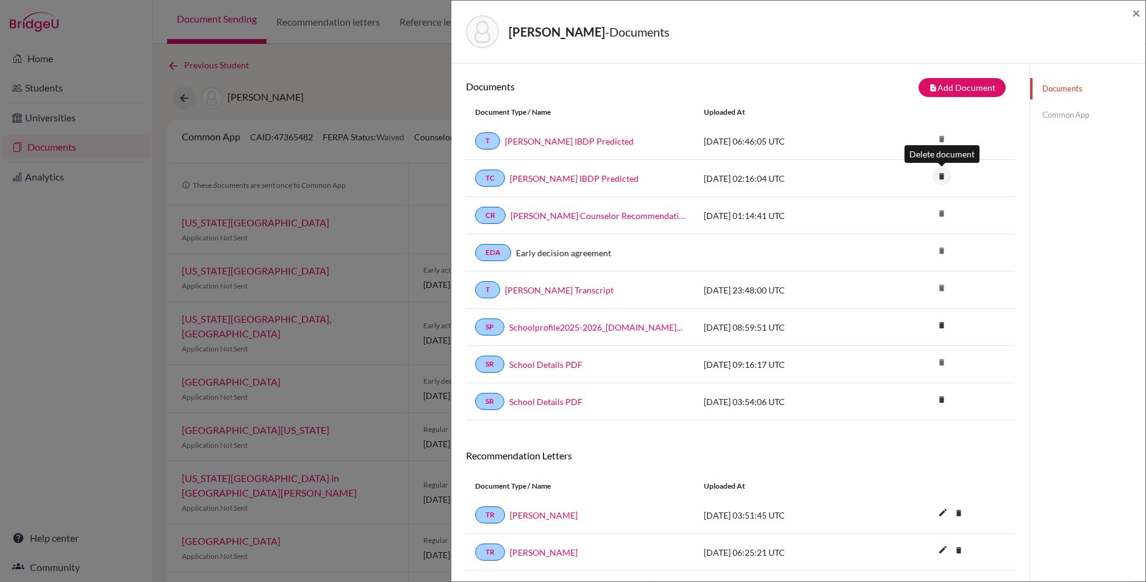
click at [944, 174] on icon "delete" at bounding box center [941, 176] width 18 height 18
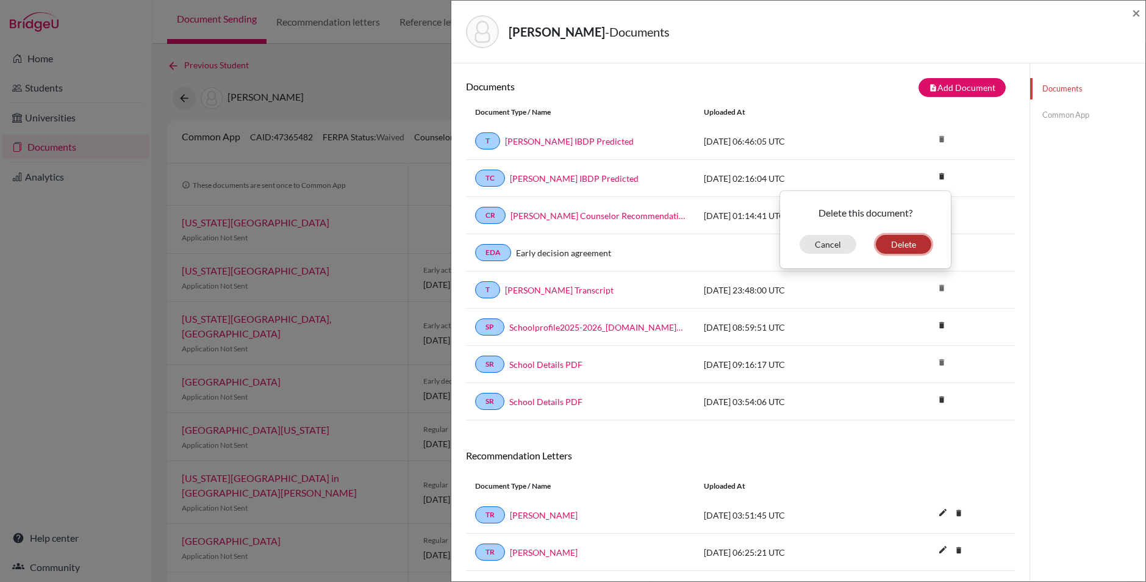
click at [908, 245] on button "Delete" at bounding box center [903, 244] width 55 height 19
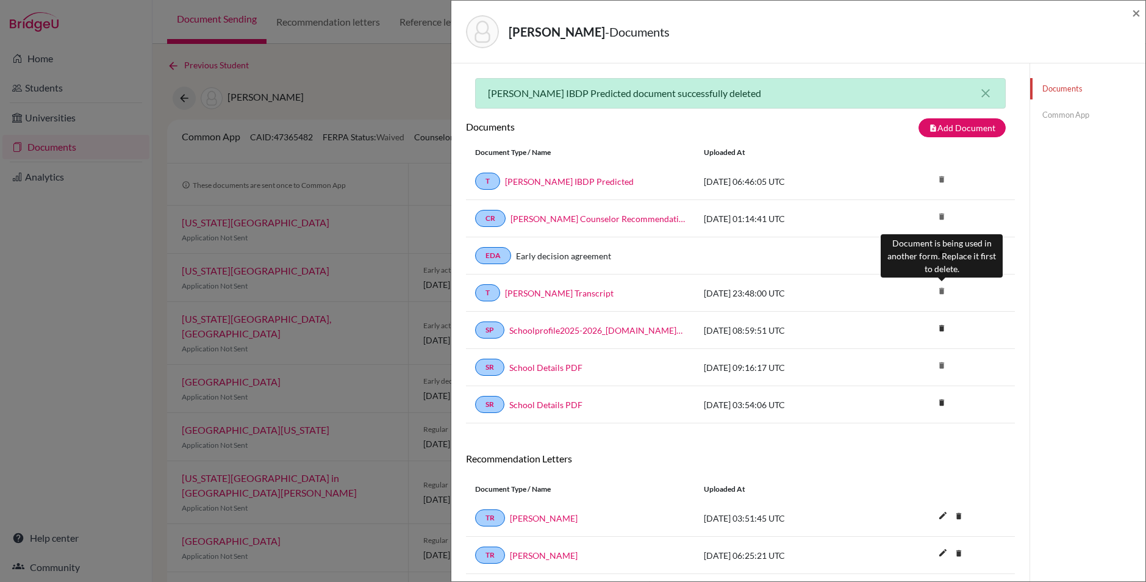
click at [943, 286] on icon "delete" at bounding box center [941, 291] width 18 height 18
click at [1134, 14] on span "×" at bounding box center [1136, 13] width 9 height 18
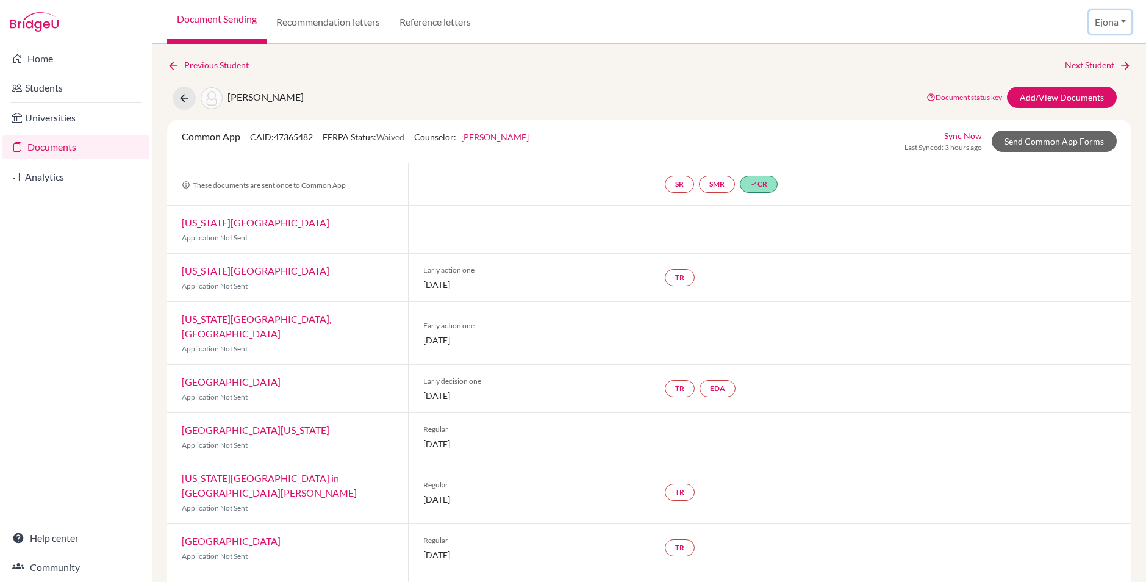
click at [1093, 18] on button "Ejona" at bounding box center [1110, 21] width 42 height 23
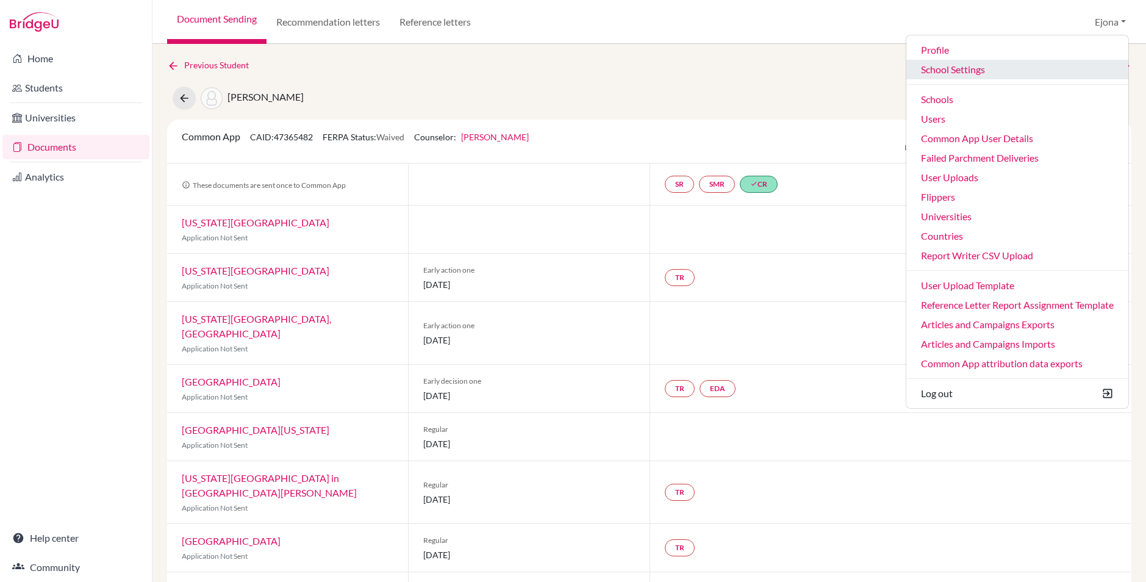
click at [979, 68] on link "School Settings" at bounding box center [1017, 70] width 222 height 20
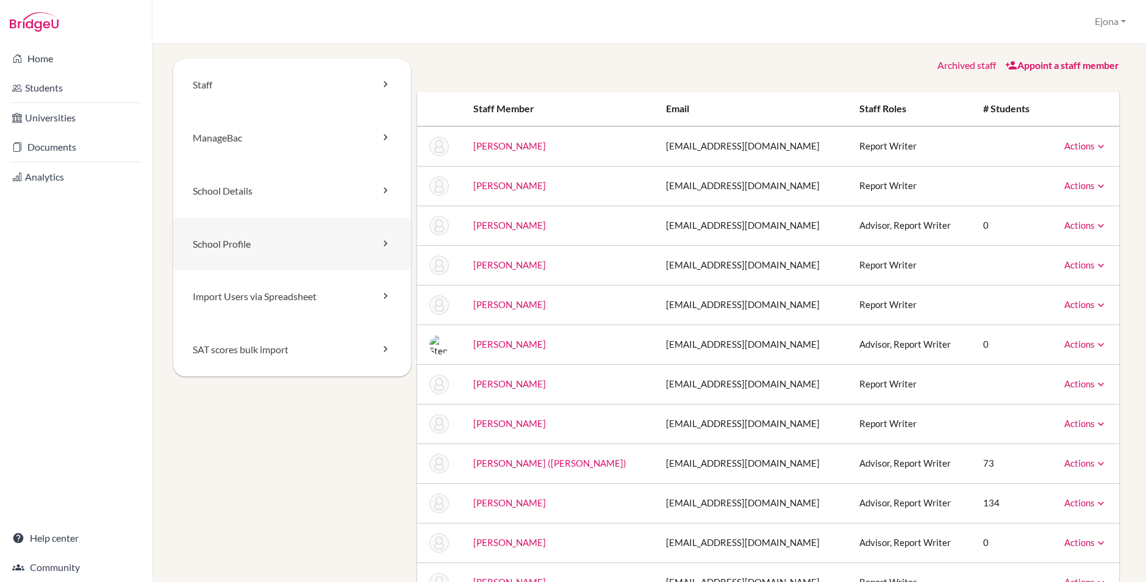
click at [348, 245] on link "School Profile" at bounding box center [292, 244] width 238 height 53
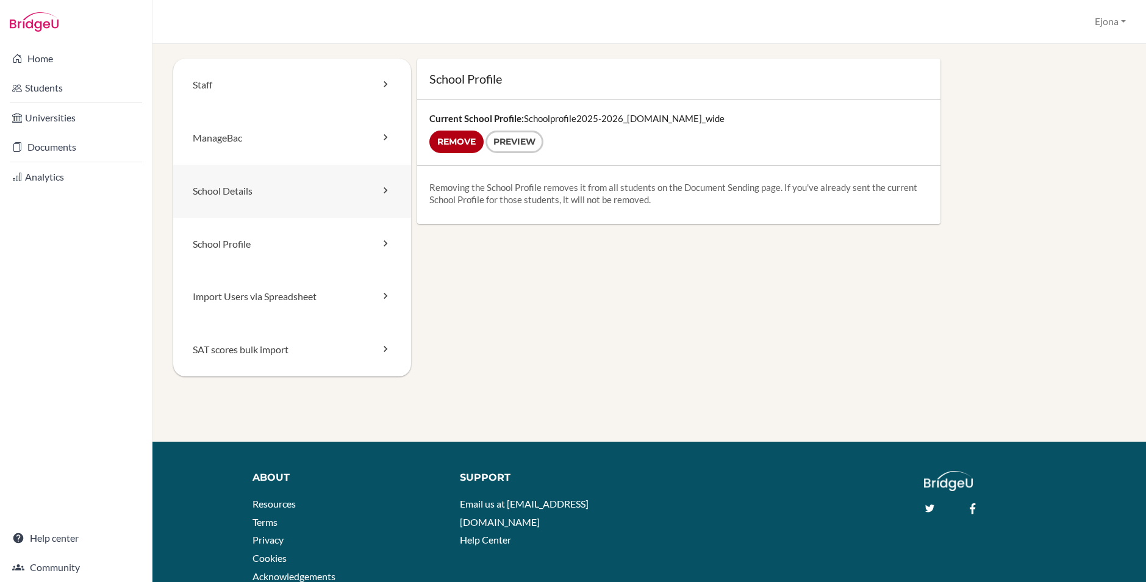
click at [281, 193] on link "School Details" at bounding box center [292, 191] width 238 height 53
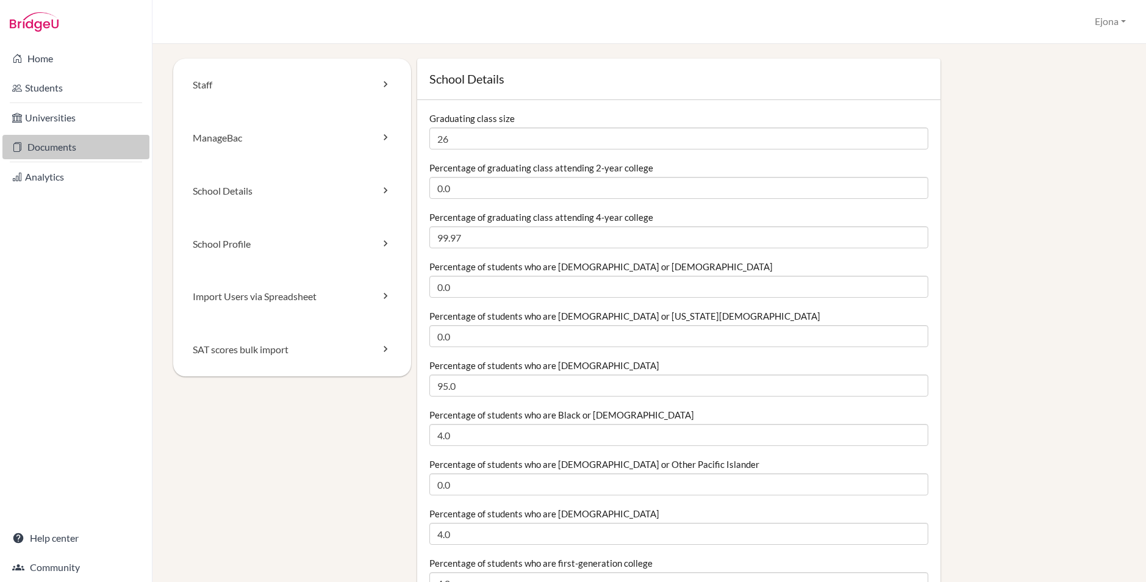
click at [60, 145] on link "Documents" at bounding box center [75, 147] width 147 height 24
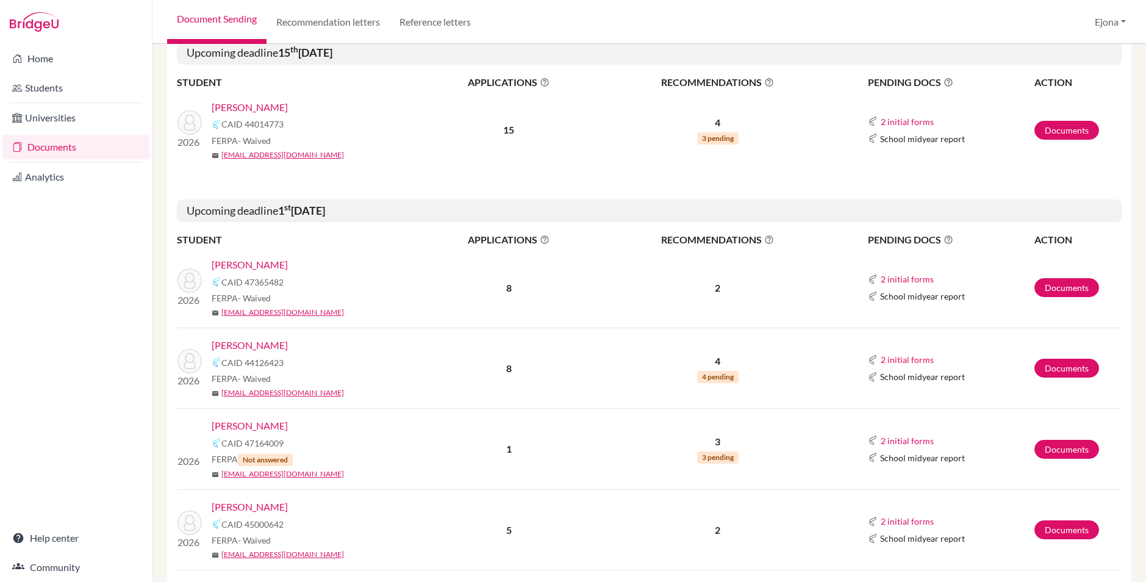
scroll to position [225, 0]
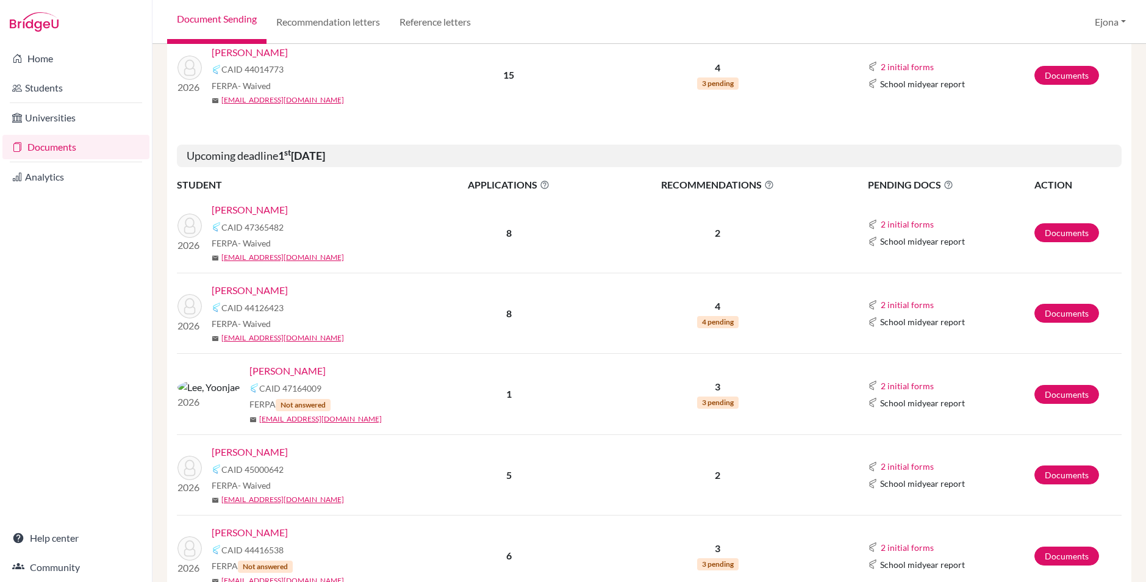
click at [252, 208] on link "Brown, Kate" at bounding box center [250, 209] width 76 height 15
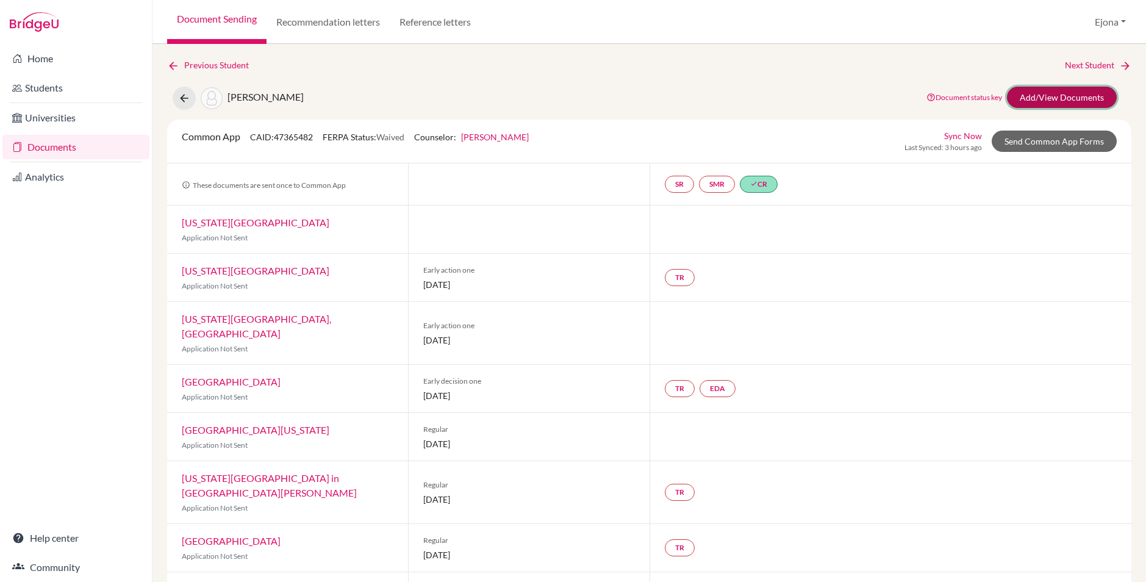
click at [1070, 91] on link "Add/View Documents" at bounding box center [1062, 97] width 110 height 21
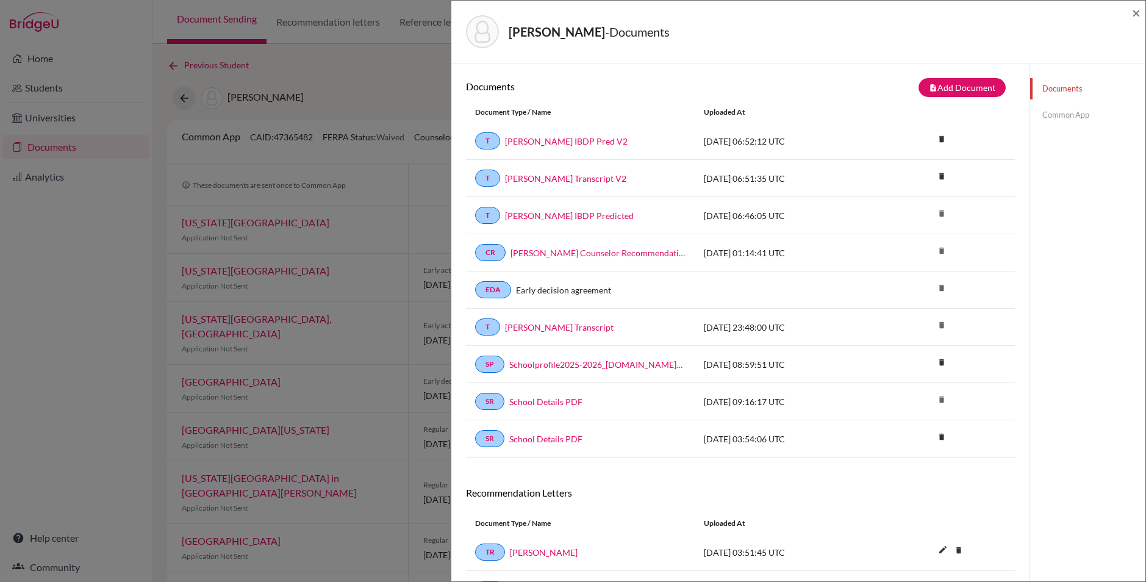
click at [1065, 115] on link "Common App" at bounding box center [1087, 114] width 115 height 21
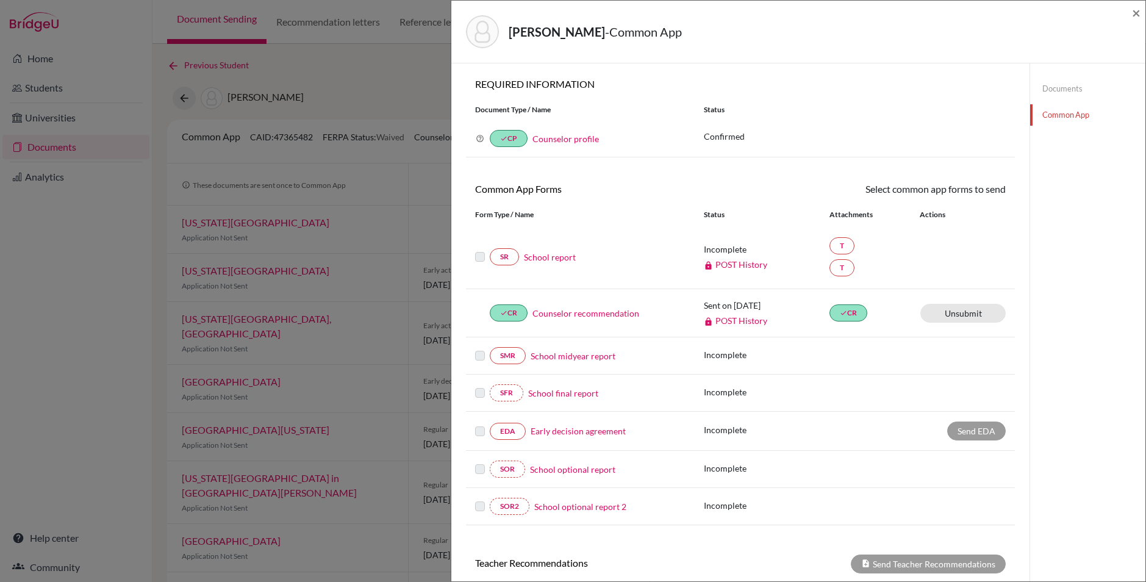
click at [542, 258] on link "School report" at bounding box center [550, 257] width 52 height 13
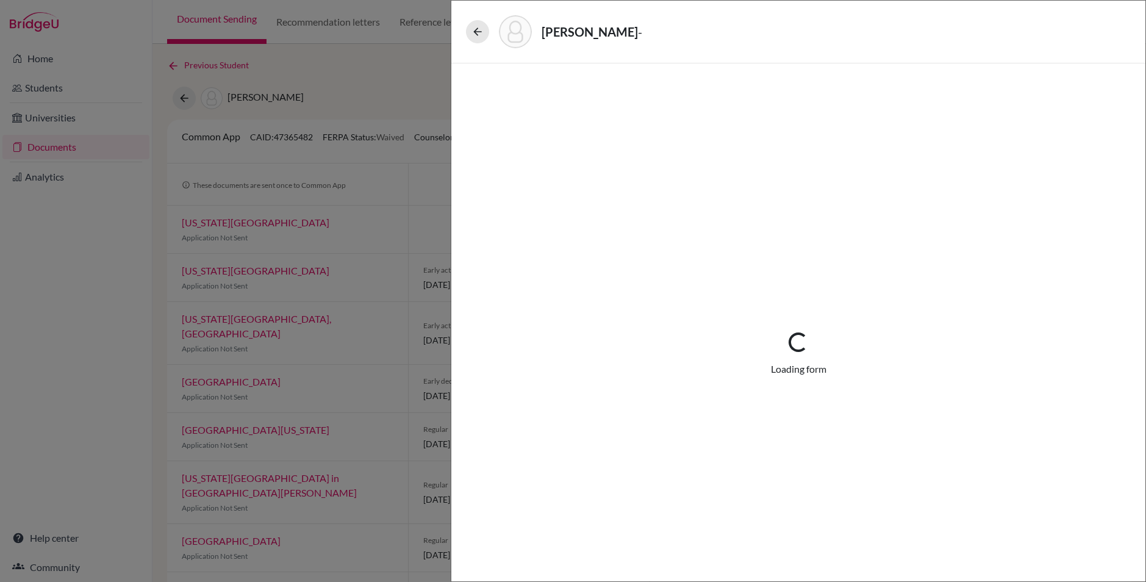
select select "2"
select select "688710"
select select "0"
select select "1"
select select "688920"
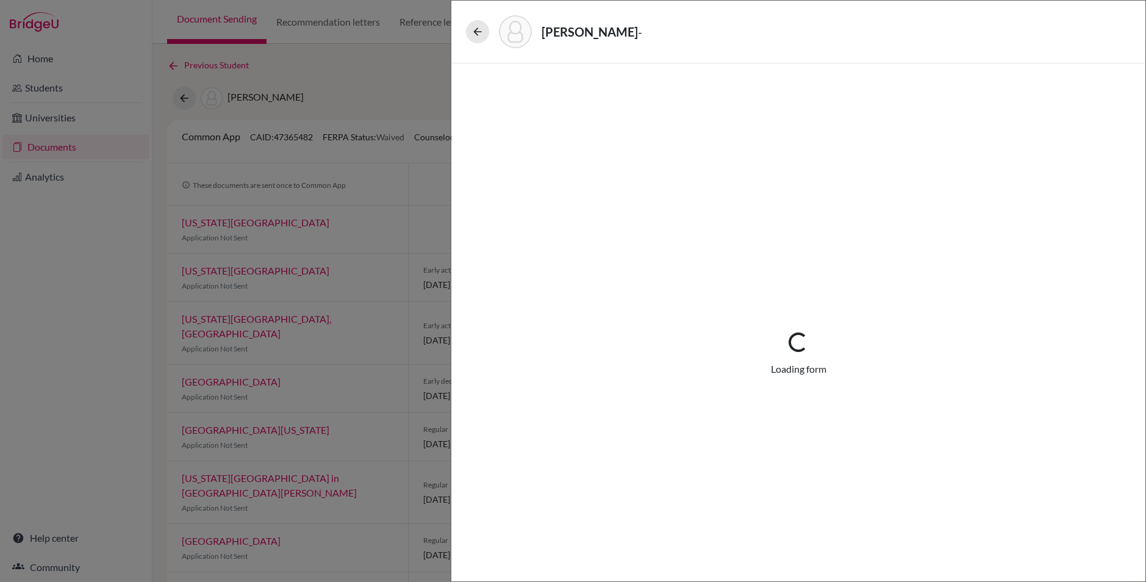
select select "0"
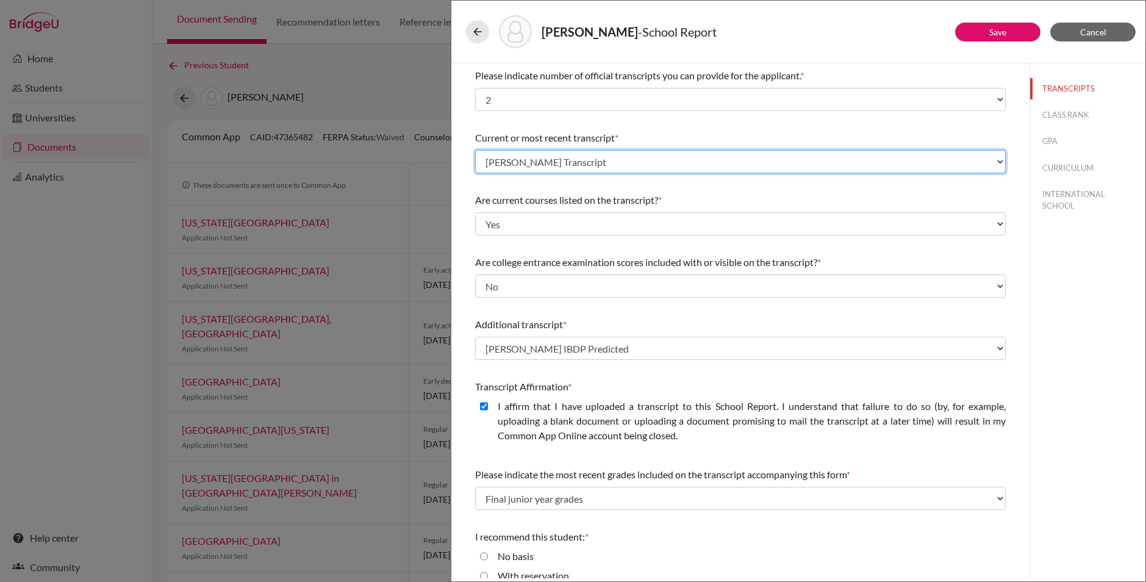
click at [607, 166] on select "Select existing document or upload a new one [PERSON_NAME] Transcript [PERSON_N…" at bounding box center [740, 161] width 531 height 23
click at [656, 156] on select "Select existing document or upload a new one [PERSON_NAME] Transcript [PERSON_N…" at bounding box center [740, 161] width 531 height 23
select select "688922"
click at [475, 150] on select "Select existing document or upload a new one [PERSON_NAME] Transcript [PERSON_N…" at bounding box center [740, 161] width 531 height 23
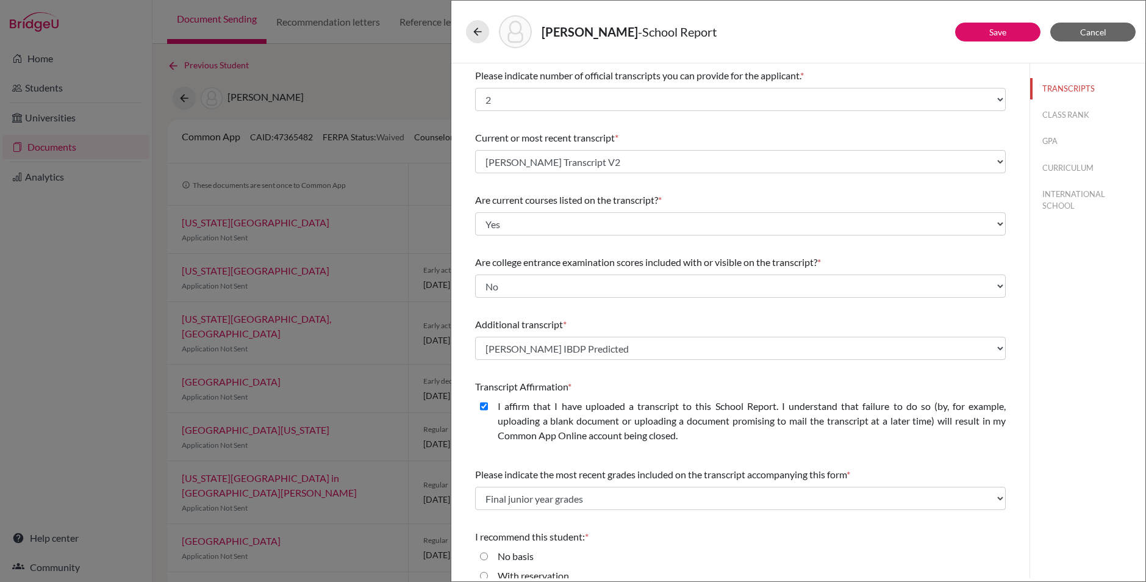
click at [693, 185] on div "Please indicate number of official transcripts you can provide for the applican…" at bounding box center [740, 357] width 531 height 588
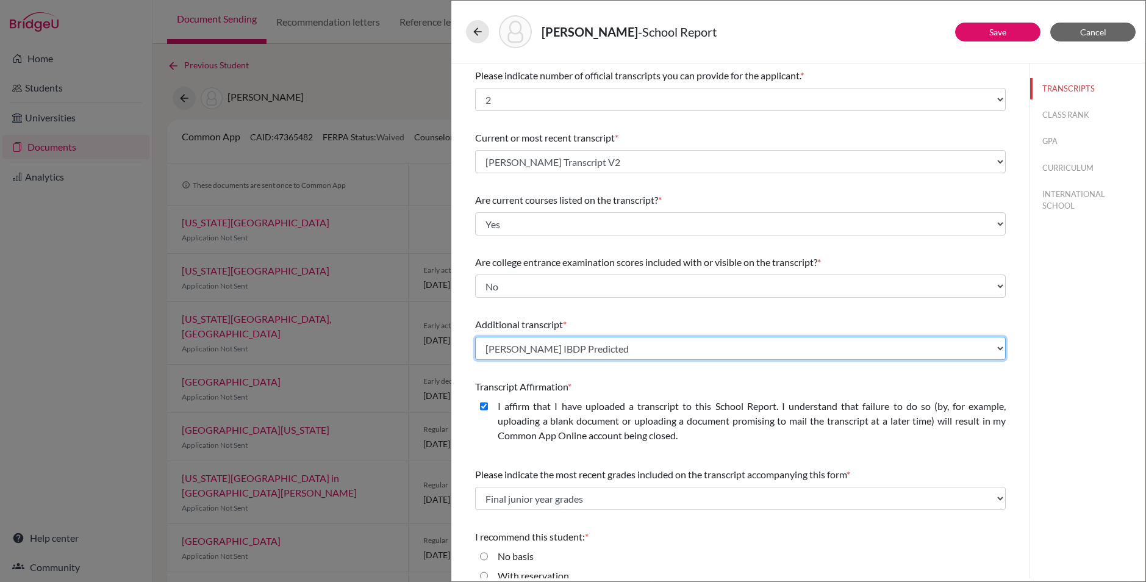
click at [703, 345] on select "Select existing document or upload a new one [PERSON_NAME] Transcript [PERSON_N…" at bounding box center [740, 348] width 531 height 23
select select "688923"
click at [475, 337] on select "Select existing document or upload a new one [PERSON_NAME] Transcript [PERSON_N…" at bounding box center [740, 348] width 531 height 23
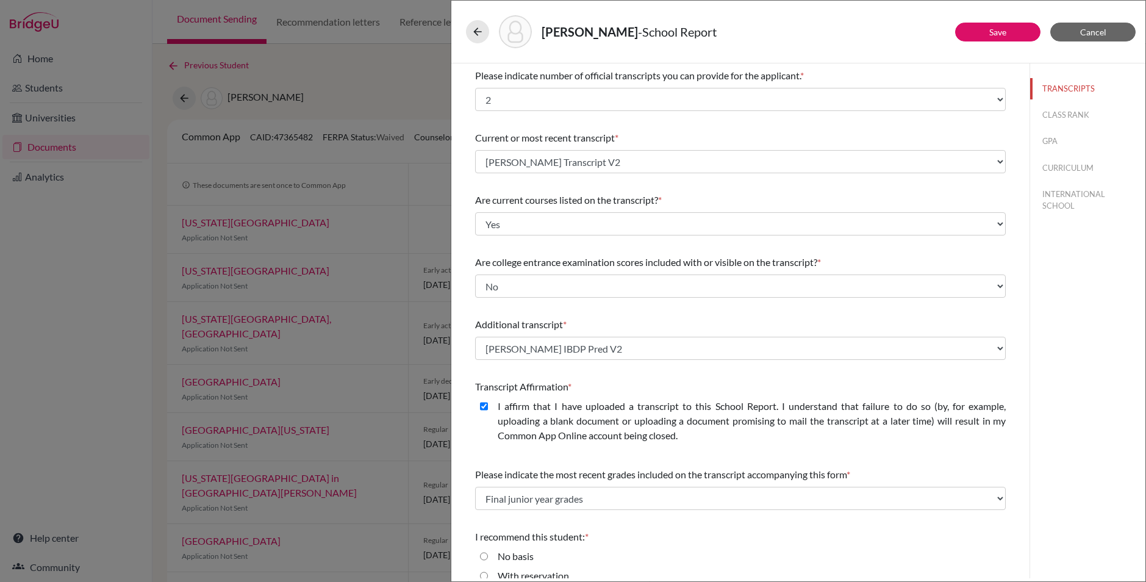
click at [673, 251] on div "Are college entrance examination scores included with or visible on the transcr…" at bounding box center [740, 276] width 531 height 52
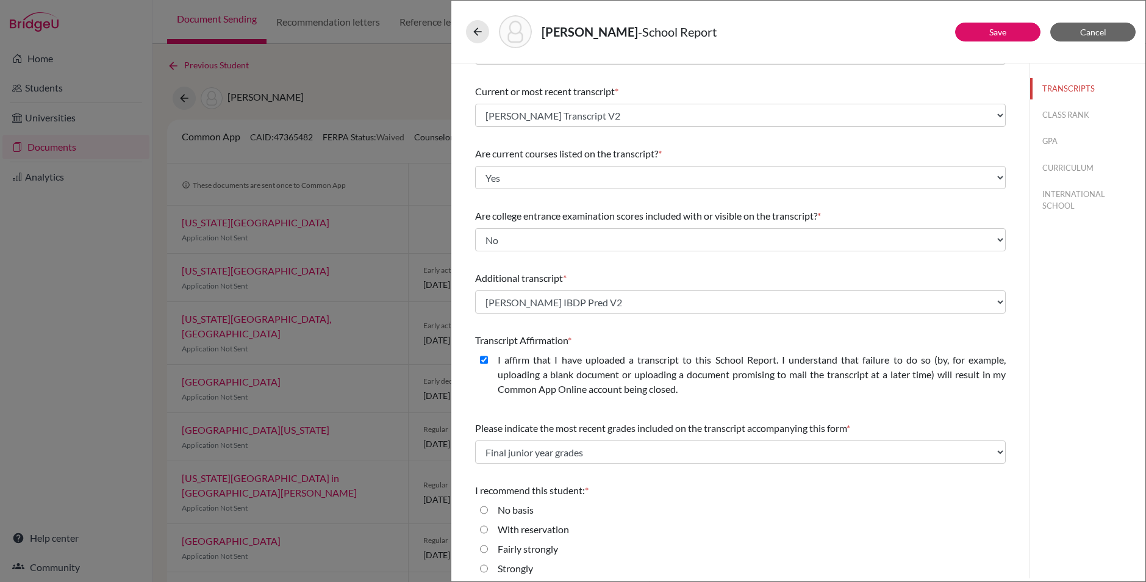
scroll to position [73, 0]
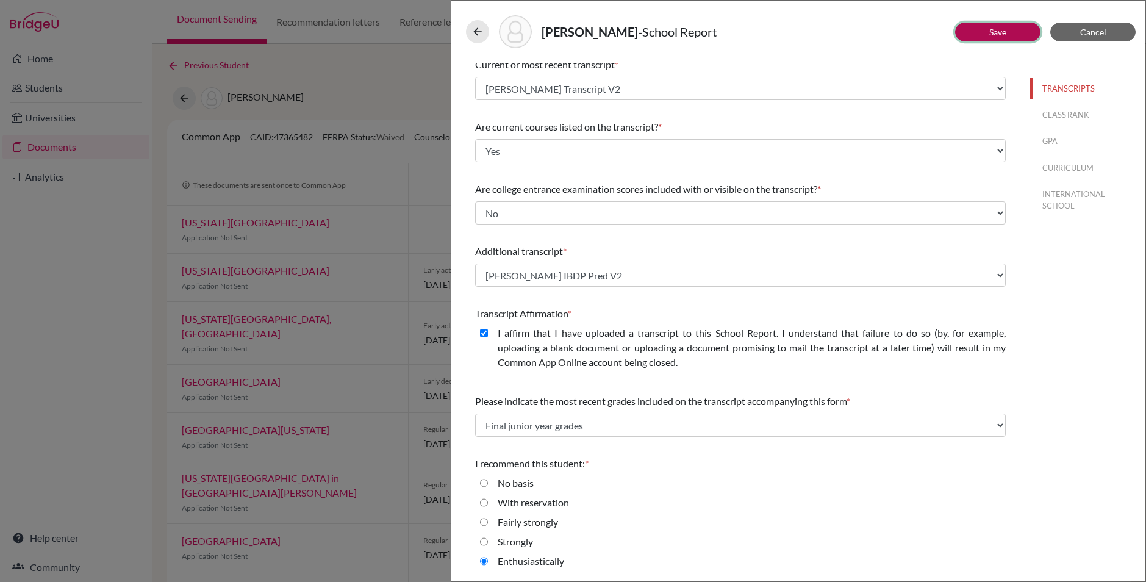
click at [1012, 34] on button "Save" at bounding box center [997, 32] width 85 height 19
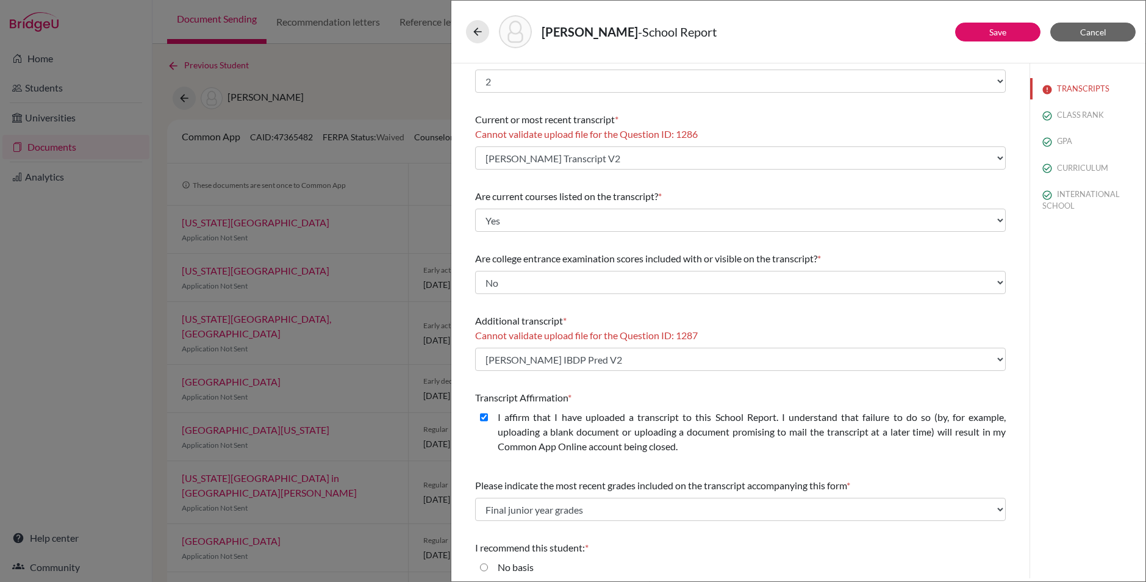
scroll to position [0, 0]
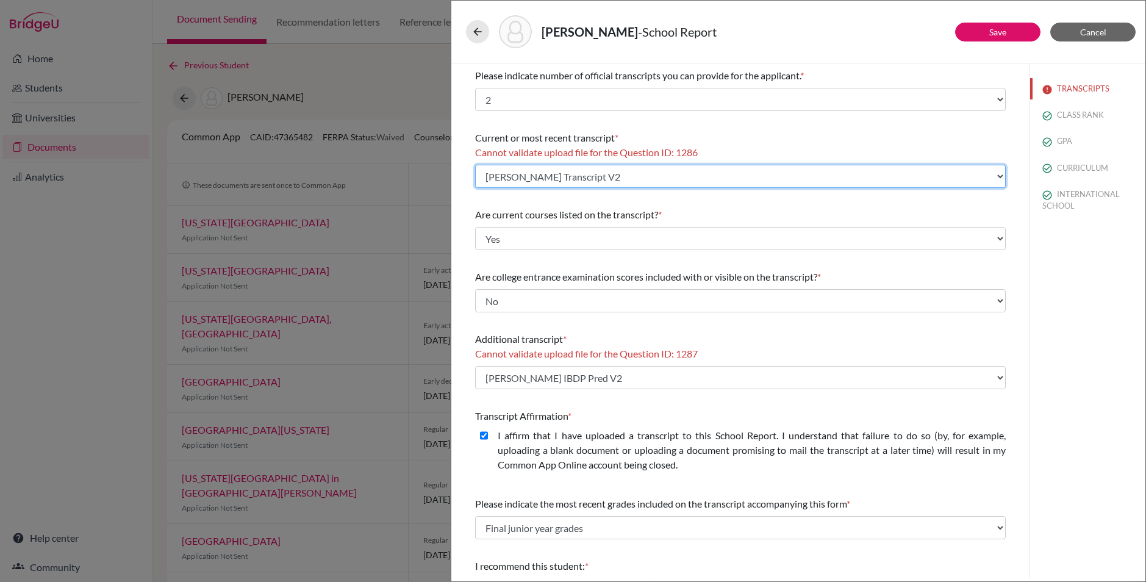
click at [482, 174] on select "Select existing document or upload a new one [PERSON_NAME] Transcript [PERSON_N…" at bounding box center [740, 176] width 531 height 23
click at [475, 165] on select "Select existing document or upload a new one [PERSON_NAME] Transcript [PERSON_N…" at bounding box center [740, 176] width 531 height 23
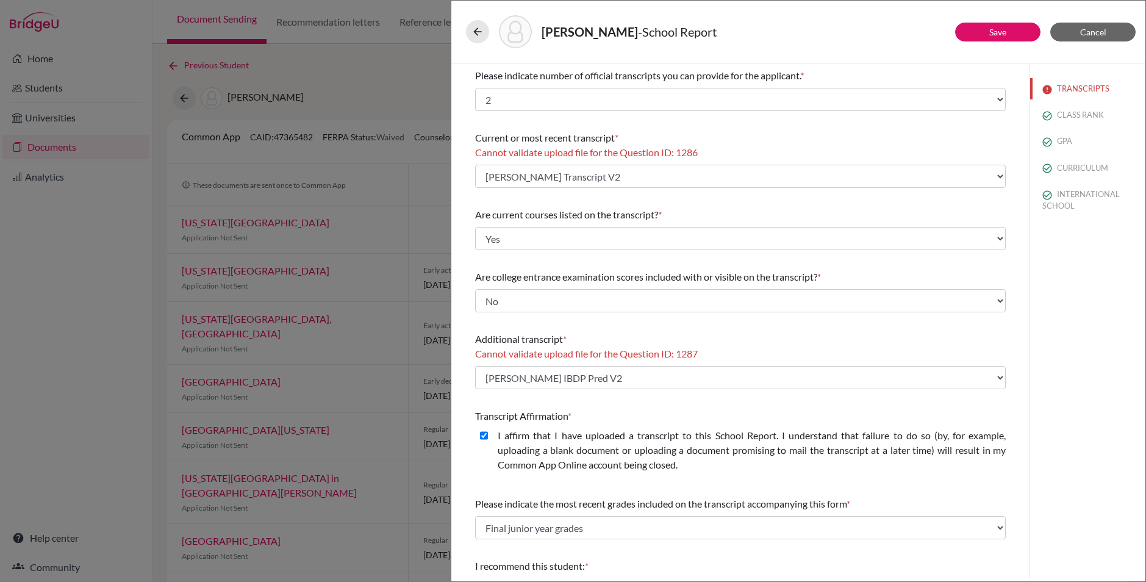
click at [651, 198] on div "Please indicate number of official transcripts you can provide for the applican…" at bounding box center [740, 371] width 531 height 617
click at [991, 35] on link "Save" at bounding box center [997, 32] width 17 height 10
click at [773, 23] on div "[PERSON_NAME] - School Report" at bounding box center [798, 31] width 665 height 33
click at [480, 30] on icon at bounding box center [477, 32] width 12 height 12
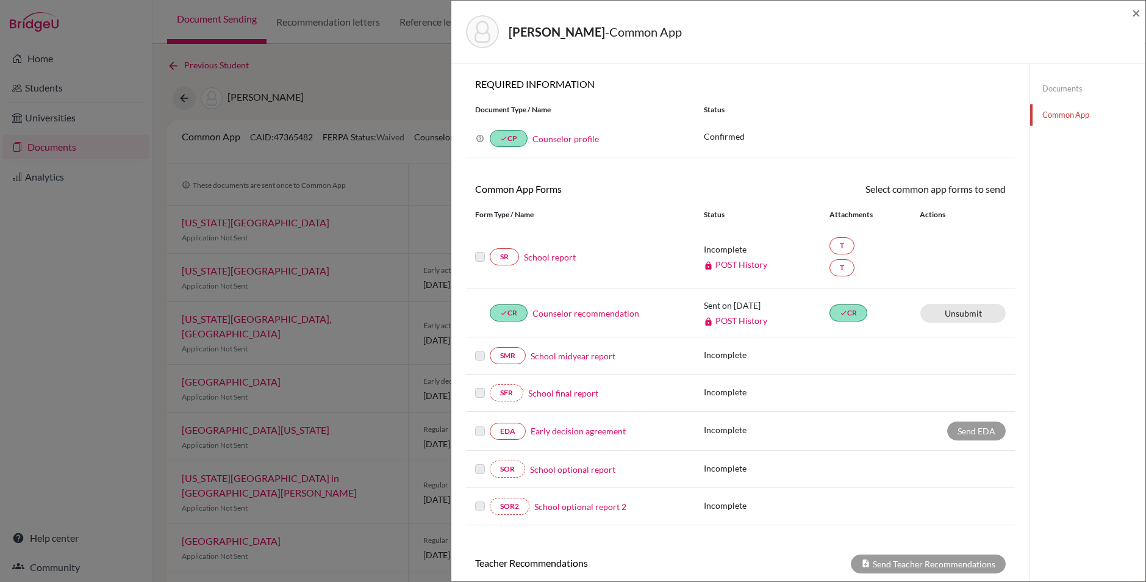
click at [1063, 88] on link "Documents" at bounding box center [1087, 88] width 115 height 21
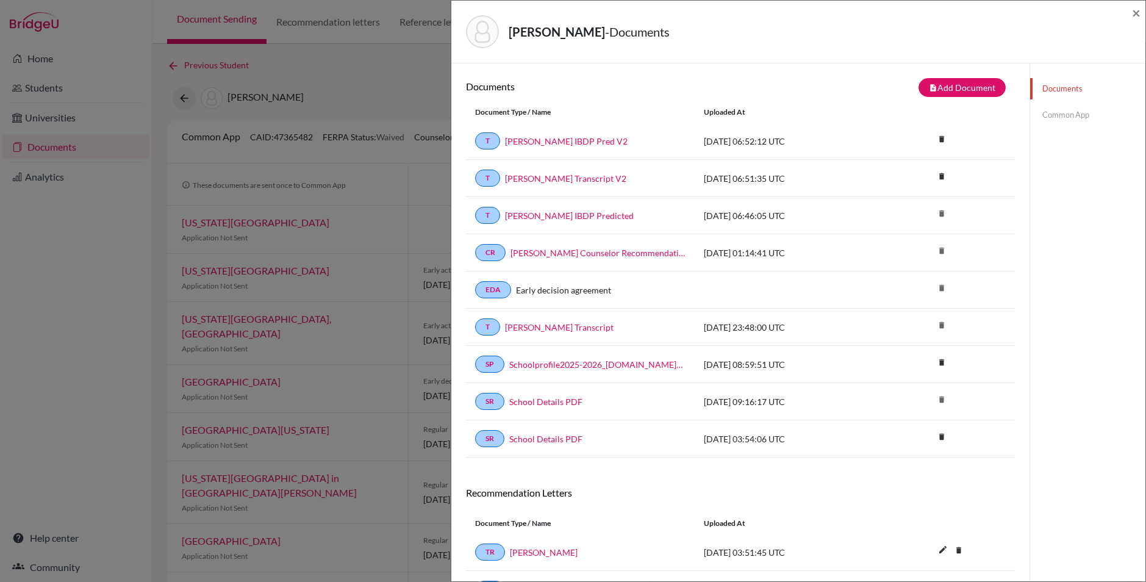
scroll to position [2, 0]
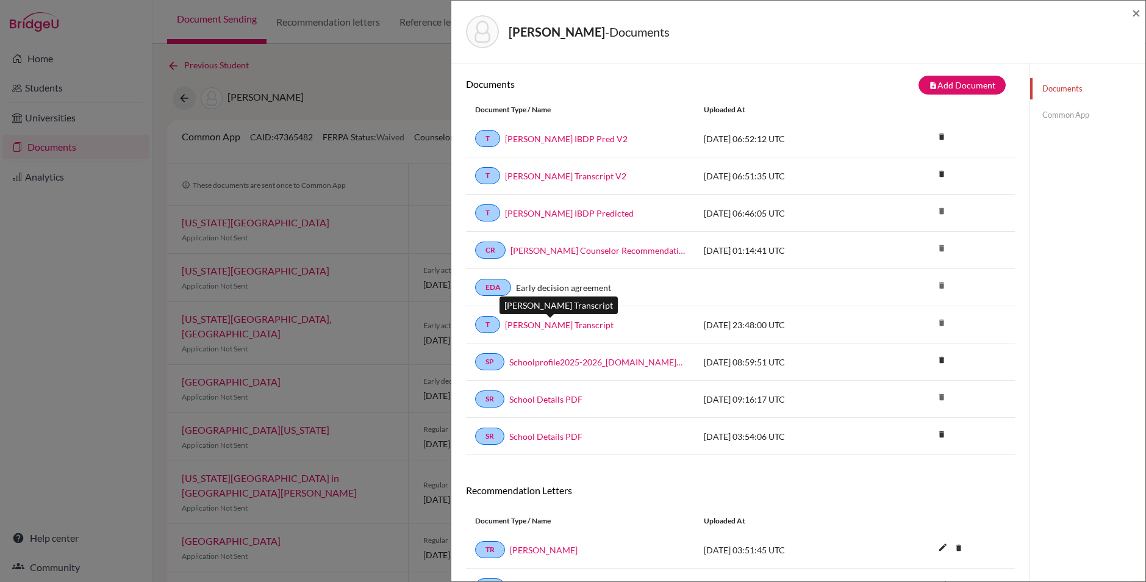
click at [573, 327] on link "[PERSON_NAME] Transcript" at bounding box center [559, 324] width 109 height 13
click at [278, 124] on div "[PERSON_NAME] - Documents × Documents note_add Add Document Document type Chang…" at bounding box center [573, 291] width 1146 height 582
drag, startPoint x: 404, startPoint y: 213, endPoint x: 395, endPoint y: 218, distance: 10.9
click at [404, 213] on div "[PERSON_NAME] - Documents × Documents note_add Add Document Document type Chang…" at bounding box center [573, 291] width 1146 height 582
click at [1138, 10] on span "×" at bounding box center [1136, 13] width 9 height 18
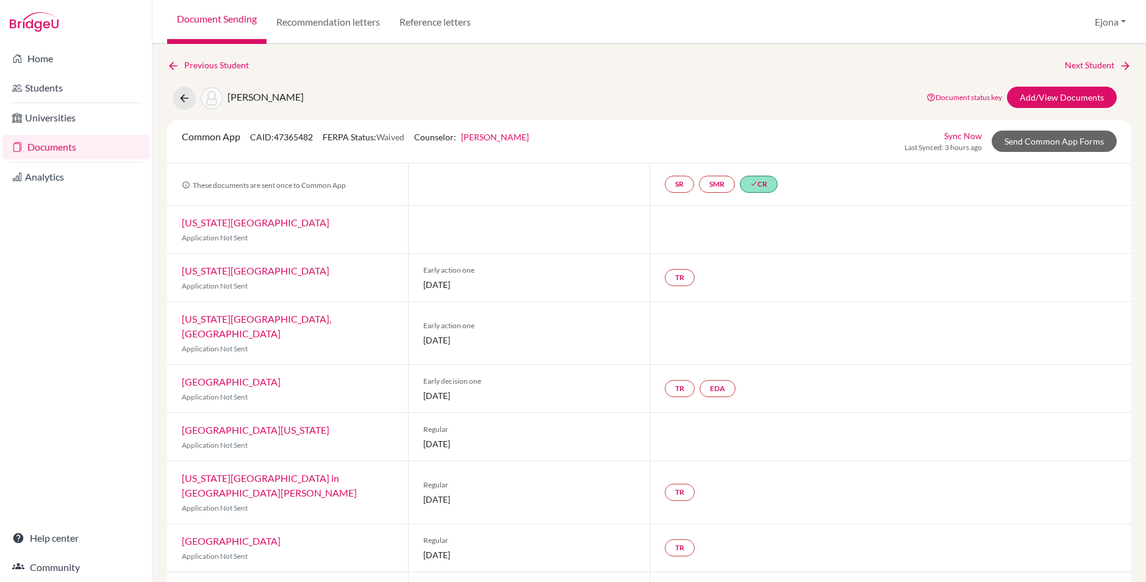
scroll to position [23, 0]
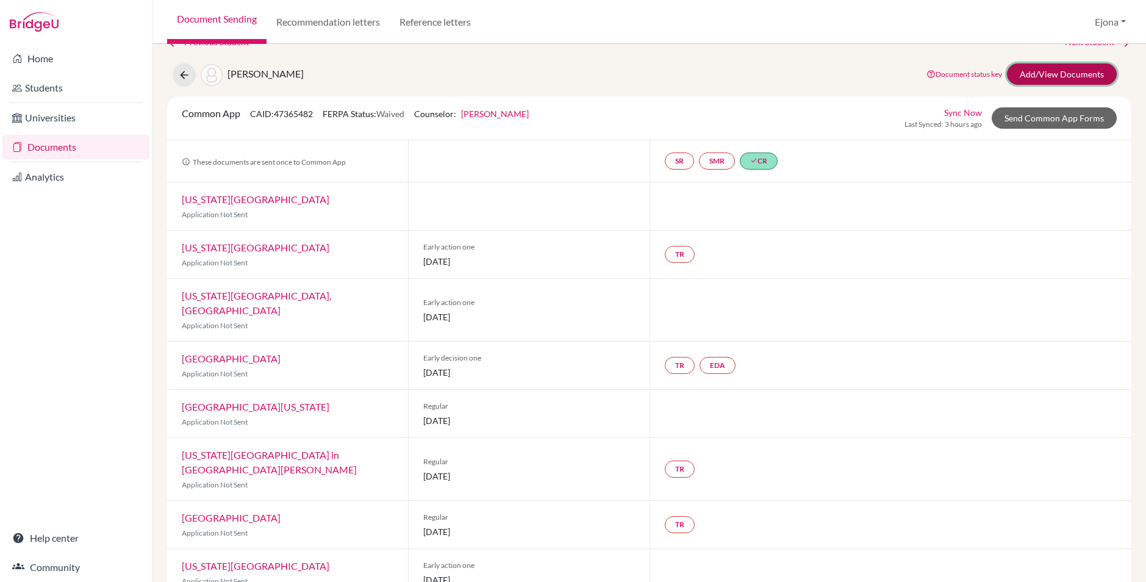
click at [1080, 76] on link "Add/View Documents" at bounding box center [1062, 73] width 110 height 21
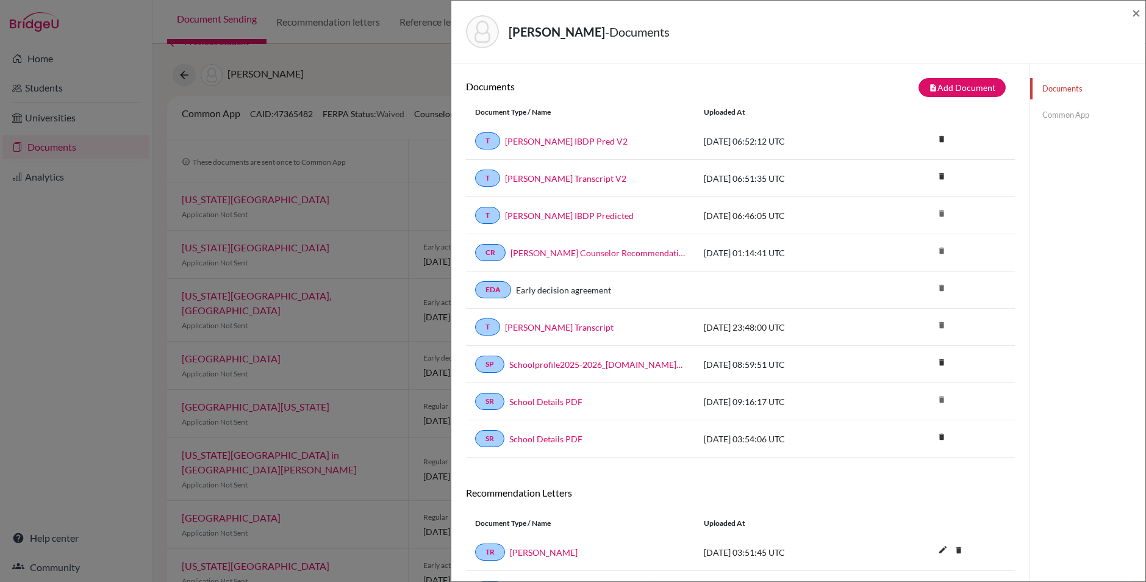
click at [1055, 109] on link "Common App" at bounding box center [1087, 114] width 115 height 21
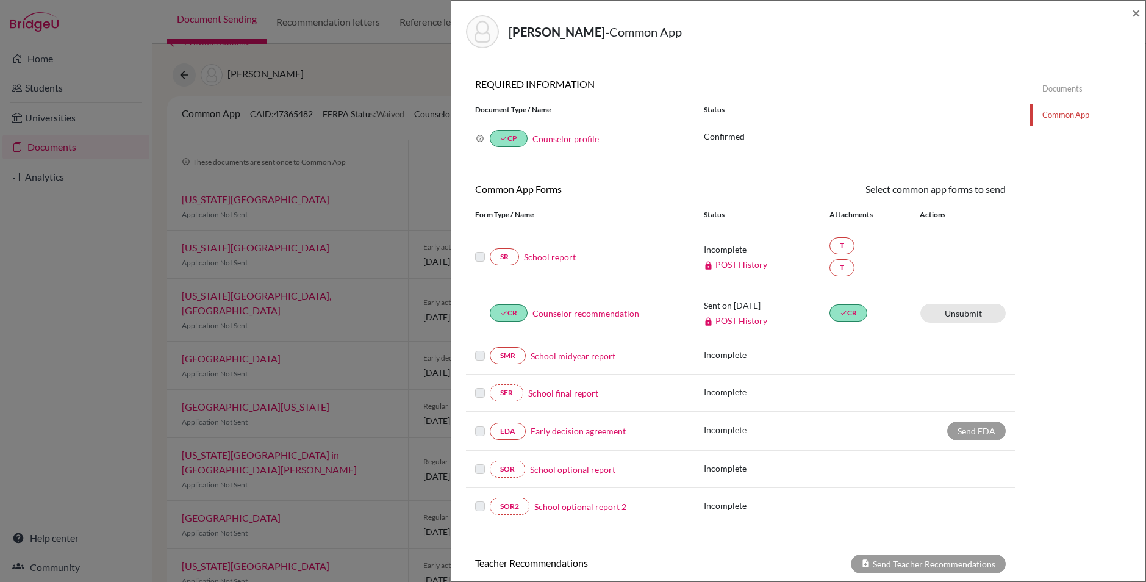
click at [532, 253] on link "School report" at bounding box center [550, 257] width 52 height 13
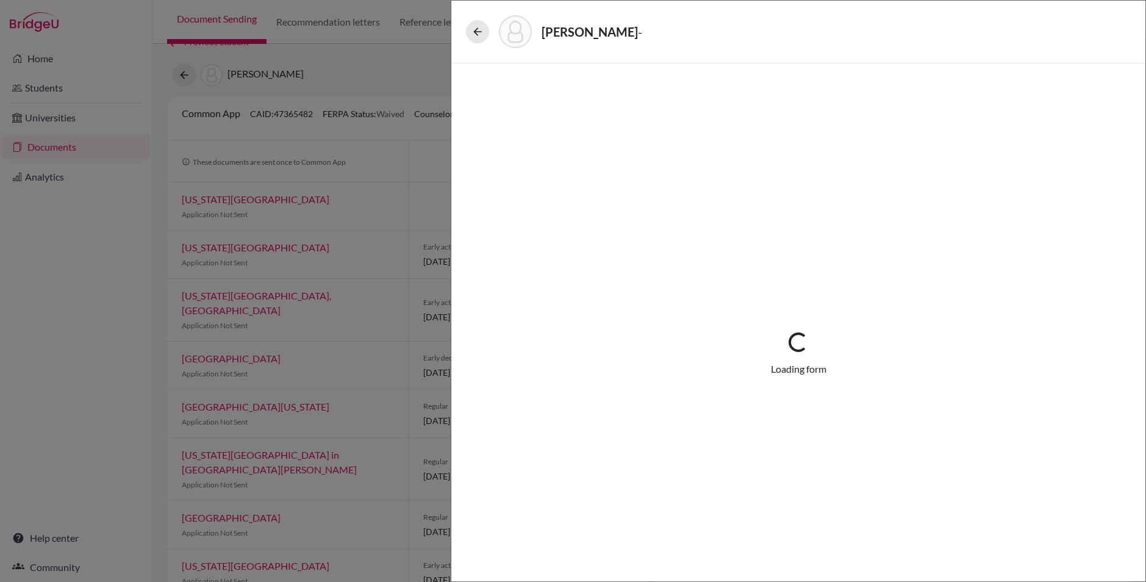
select select "2"
select select "688922"
select select "0"
select select "1"
select select "688923"
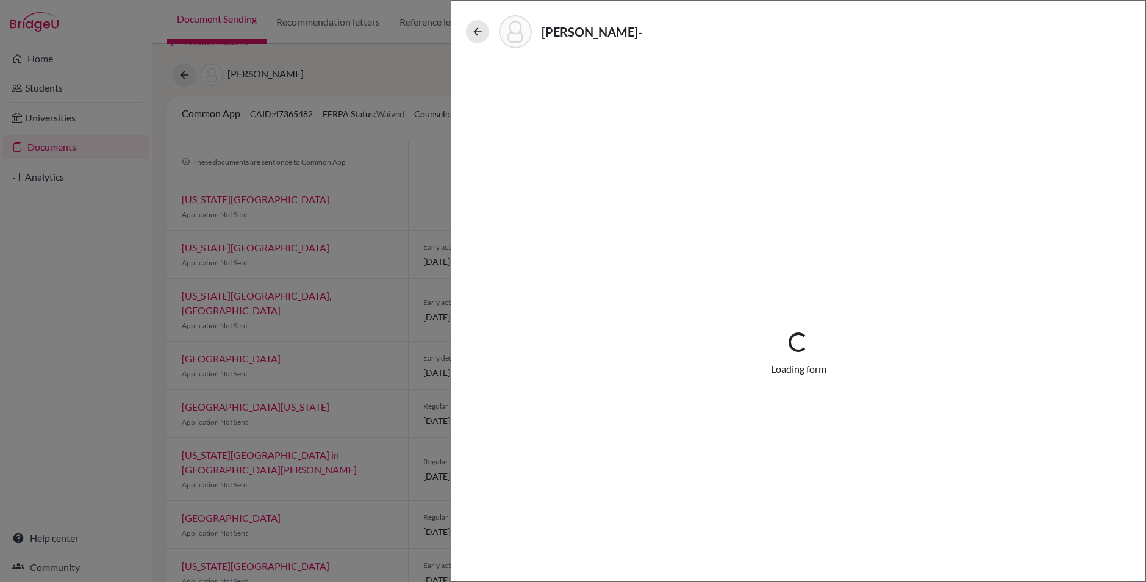
select select "0"
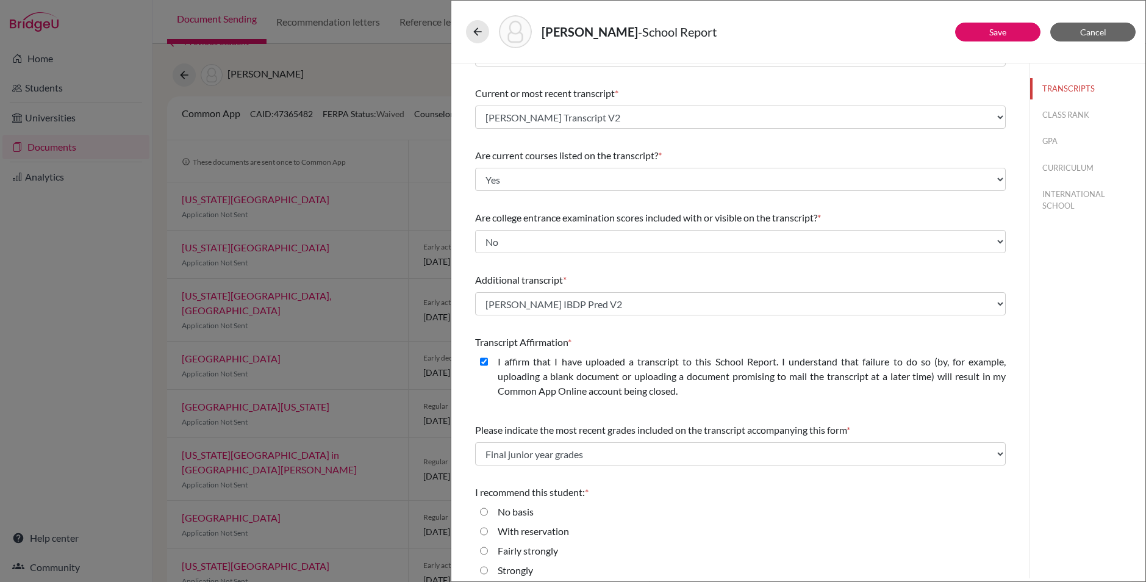
scroll to position [73, 0]
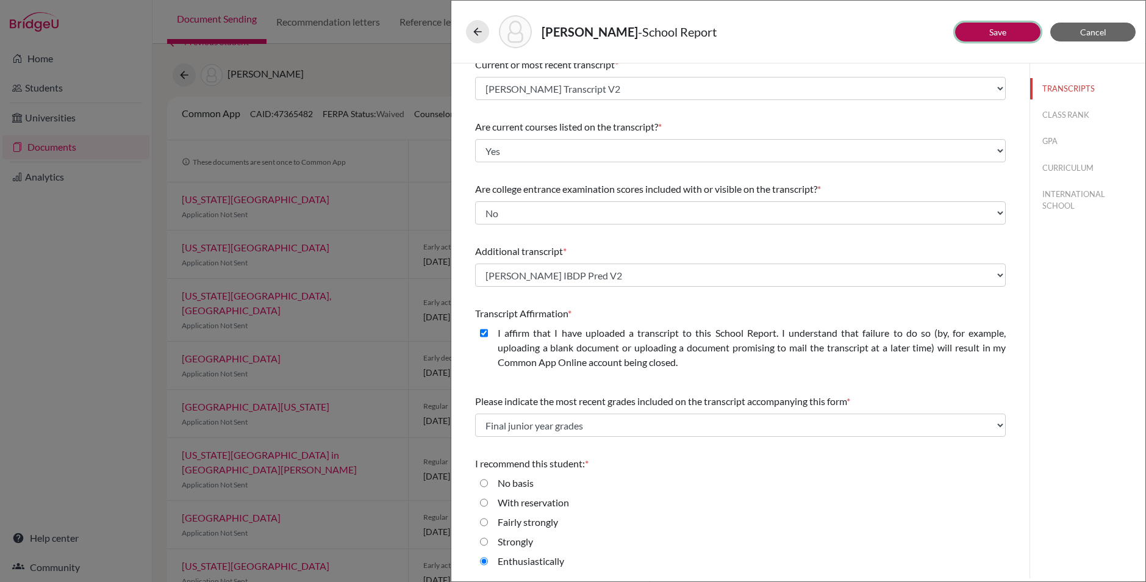
click at [999, 27] on link "Save" at bounding box center [997, 32] width 17 height 10
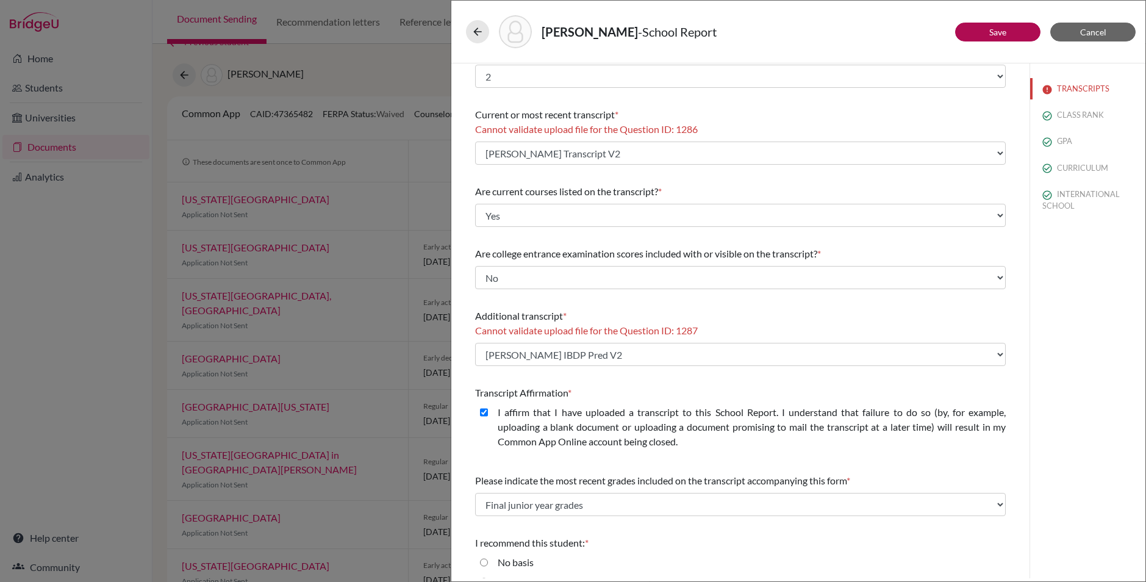
scroll to position [14, 0]
